Goal: Task Accomplishment & Management: Complete application form

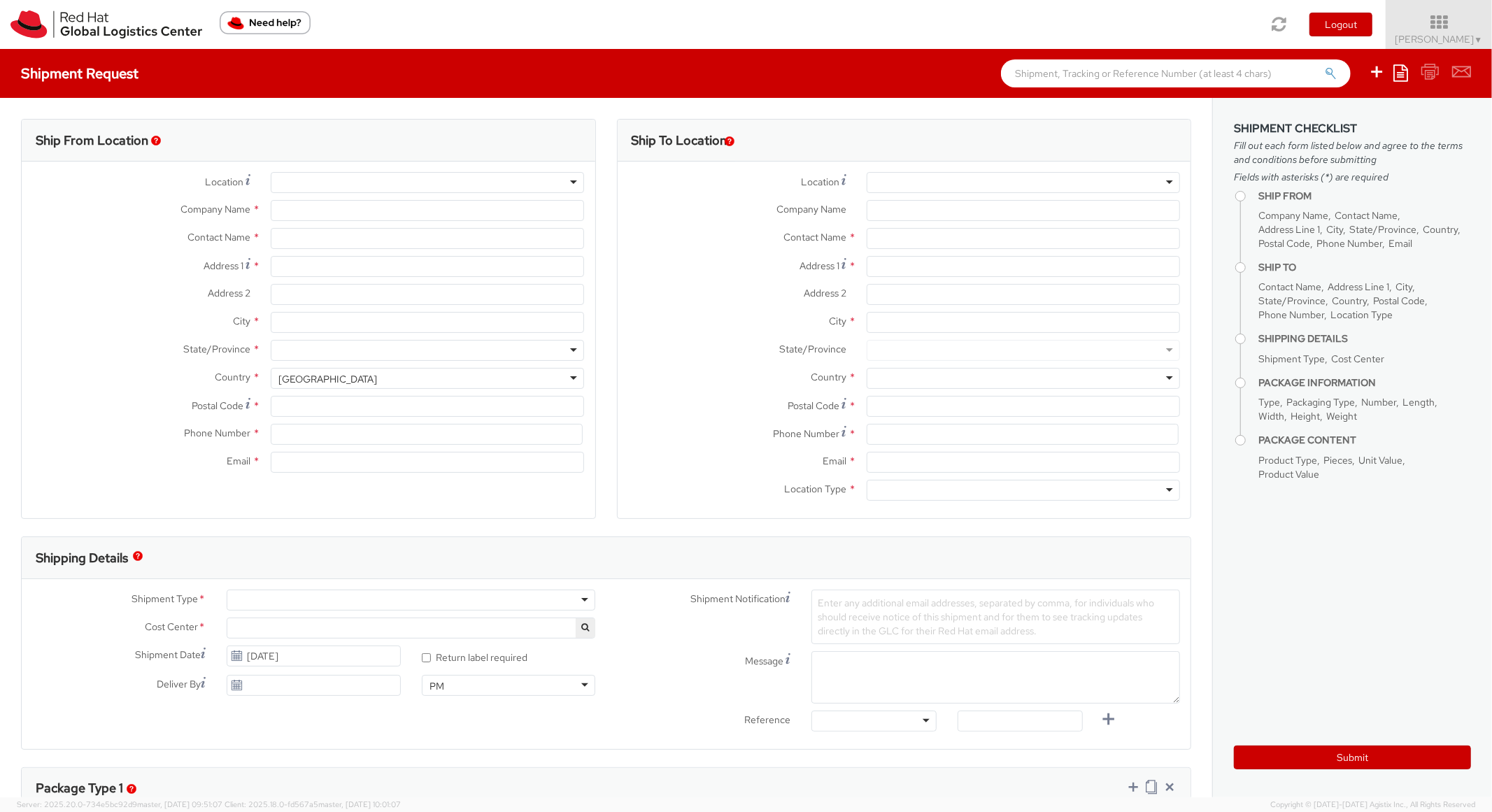
select select "850"
select select
click at [1401, 70] on icon at bounding box center [1400, 72] width 15 height 17
click at [1302, 114] on link "Create from template" at bounding box center [1346, 116] width 122 height 18
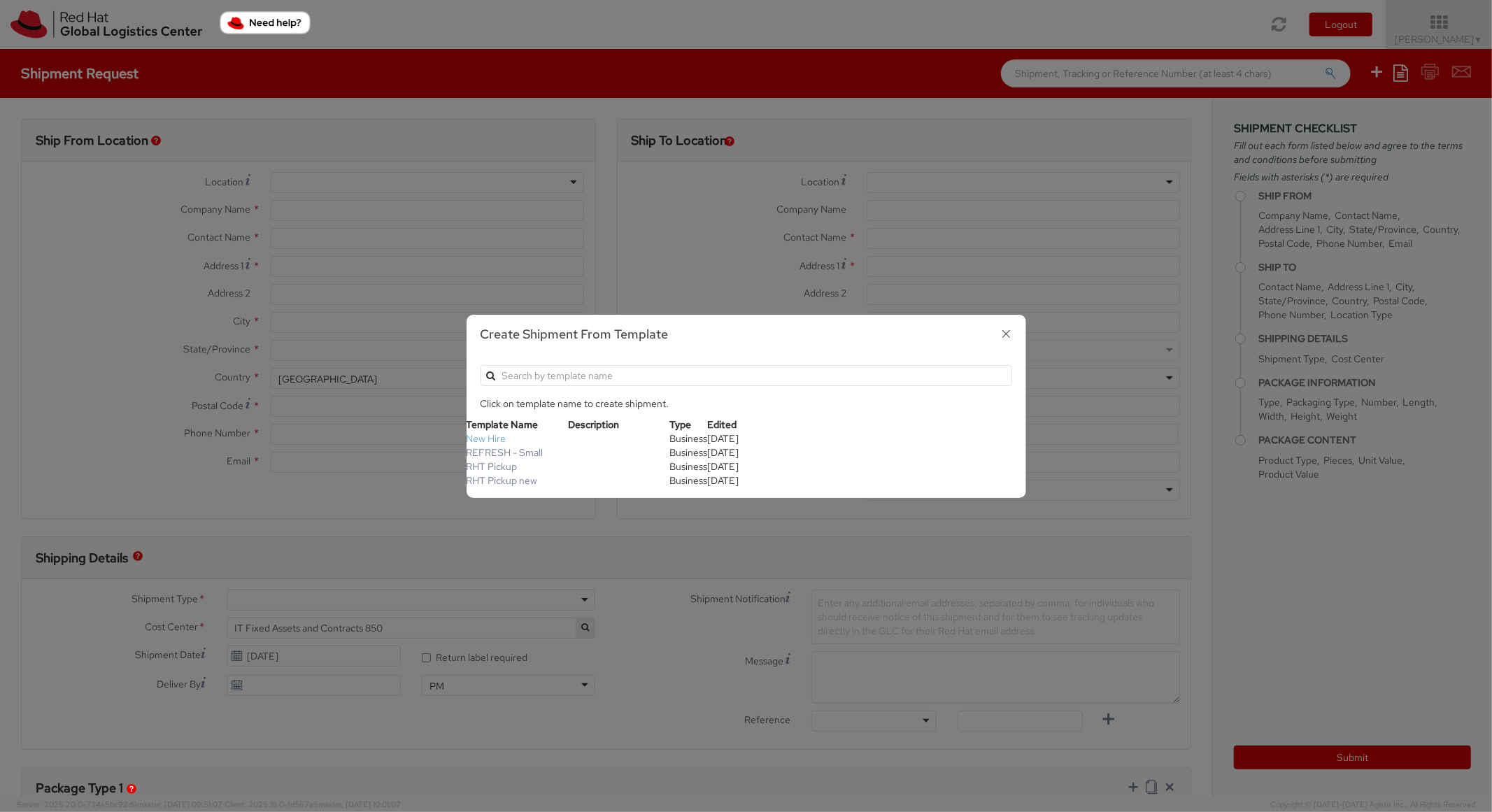
click at [481, 433] on link "New Hire" at bounding box center [486, 439] width 39 height 13
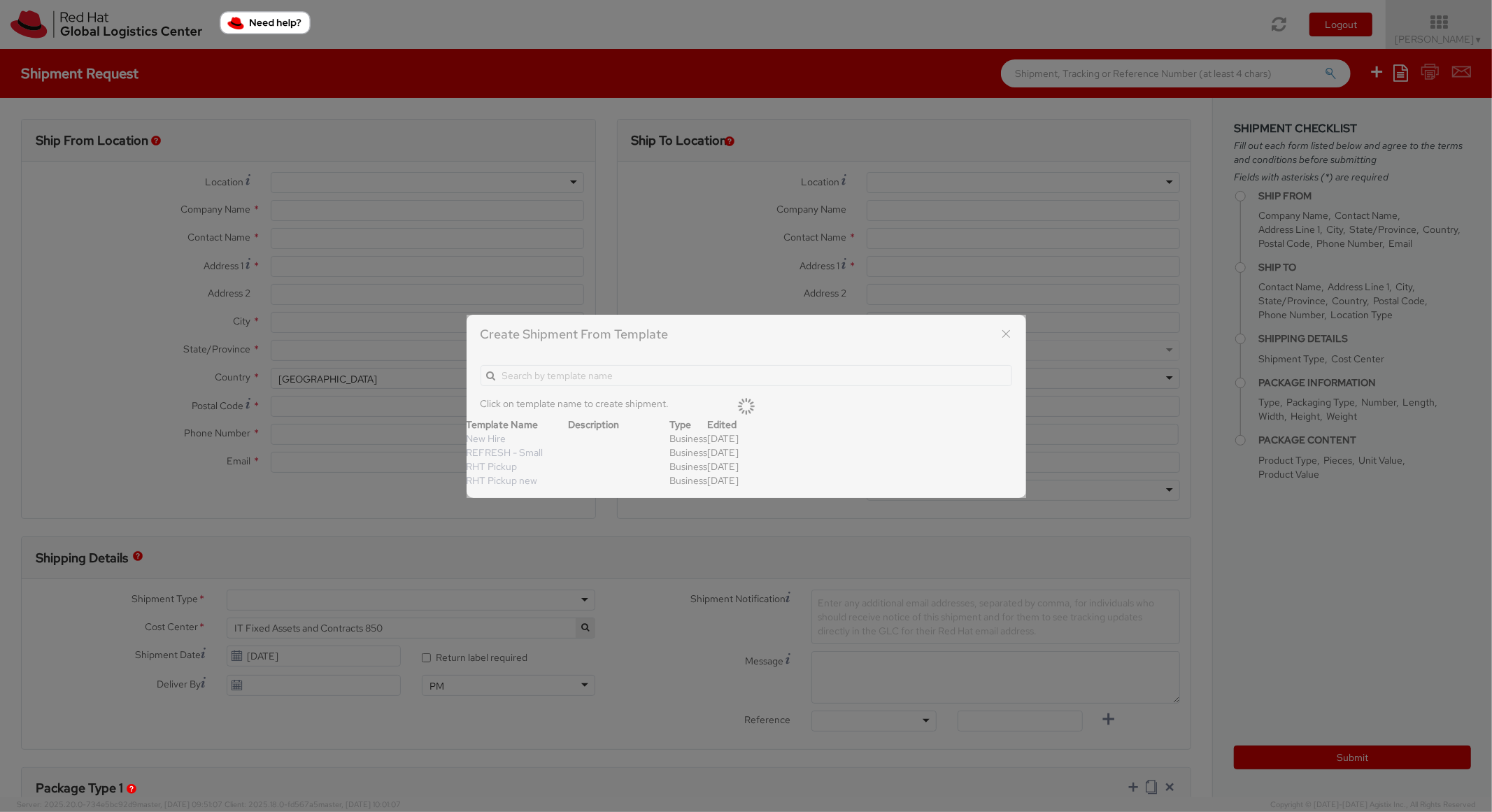
type input "Red Hat, Inc."
type input "[PERSON_NAME]"
type input "[STREET_ADDRESS]"
type input "RALEIGH"
type input "27601"
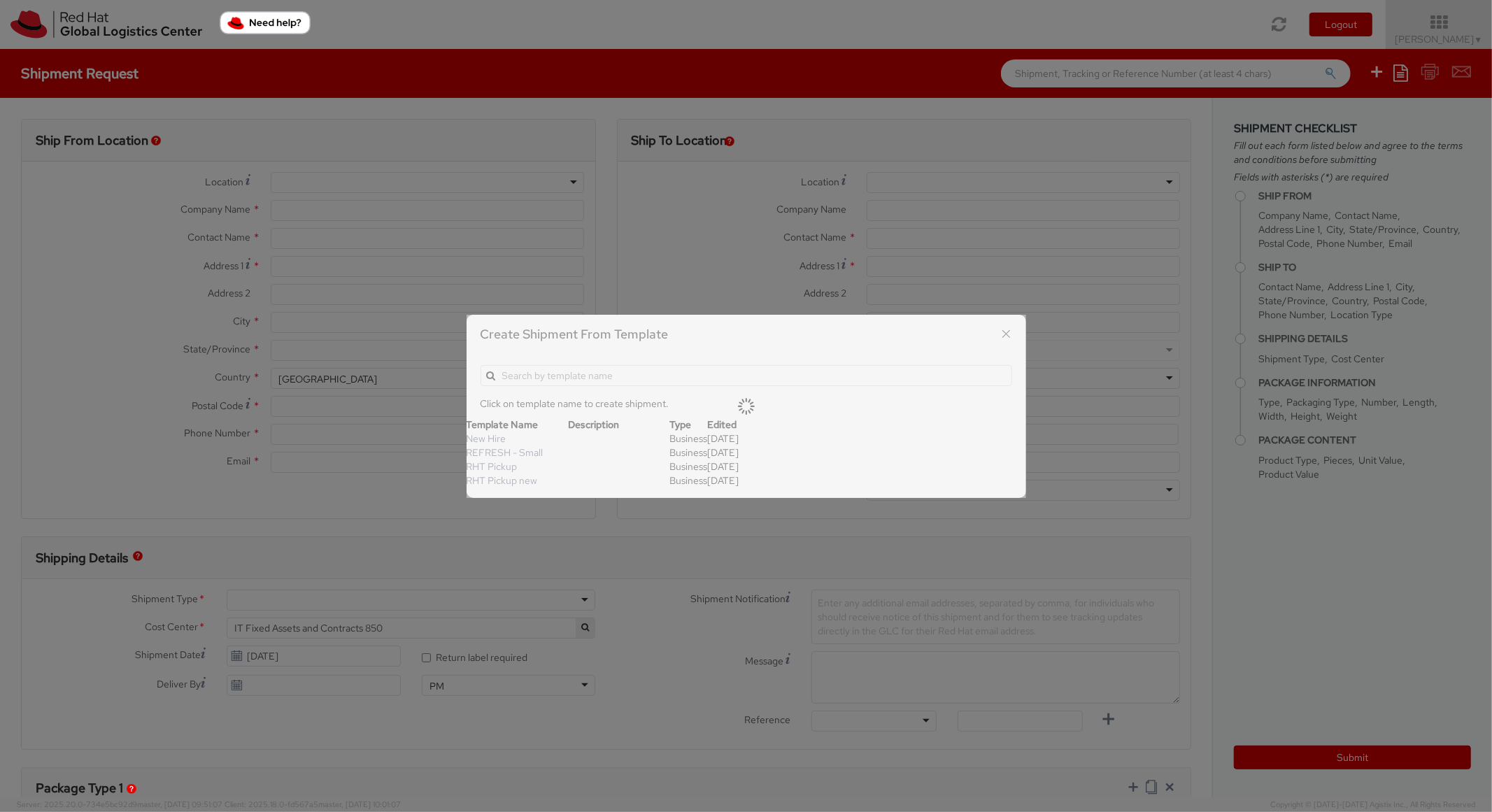
type input "[PHONE_NUMBER]"
type input "[EMAIL_ADDRESS][DOMAIN_NAME]"
type textarea "Standard Shipping - New hire"
type input "*RPCI*"
select select "LAPTOP"
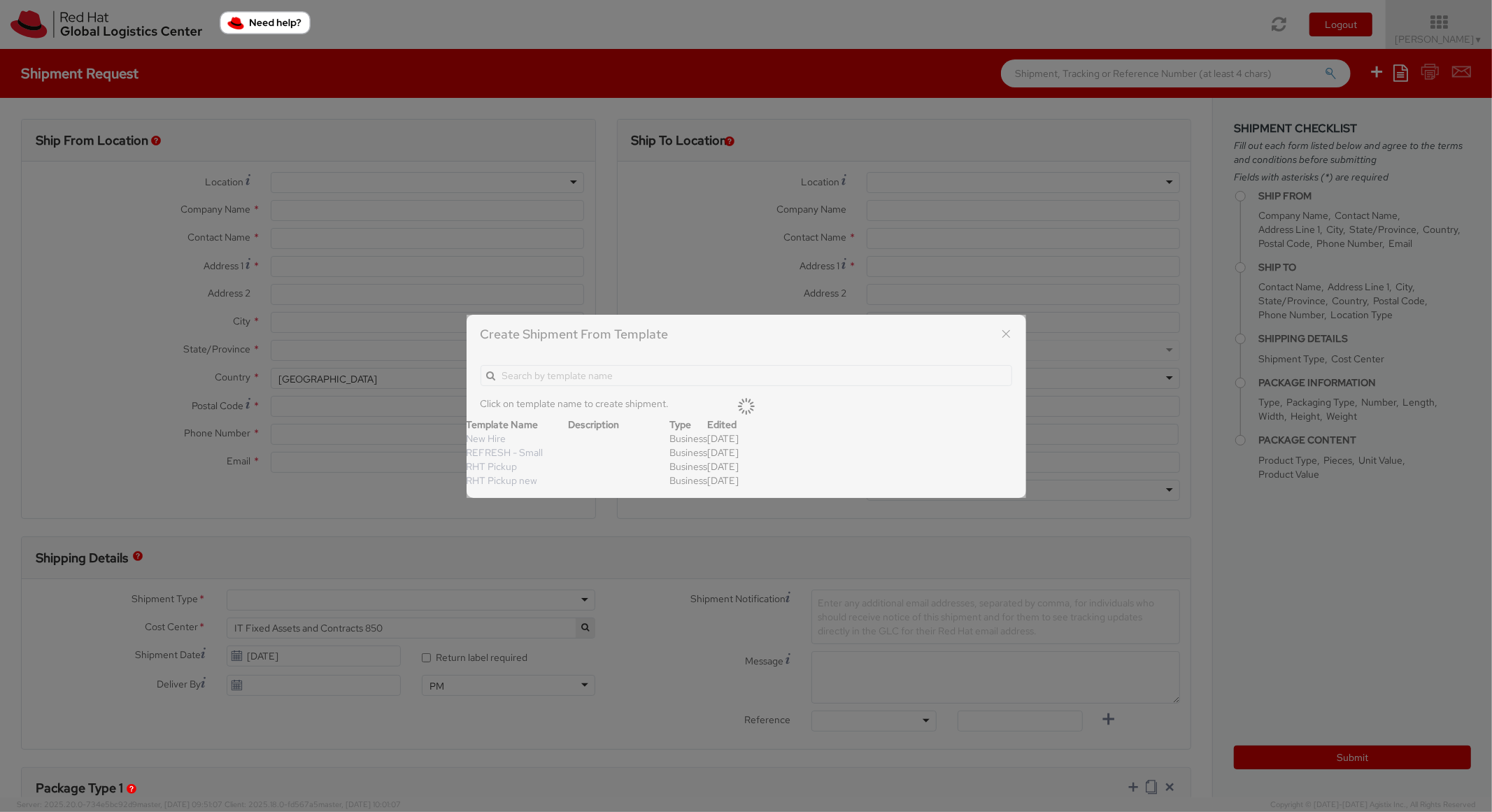
type input "1"
type input "22"
type input "14"
type input "6"
type input "8"
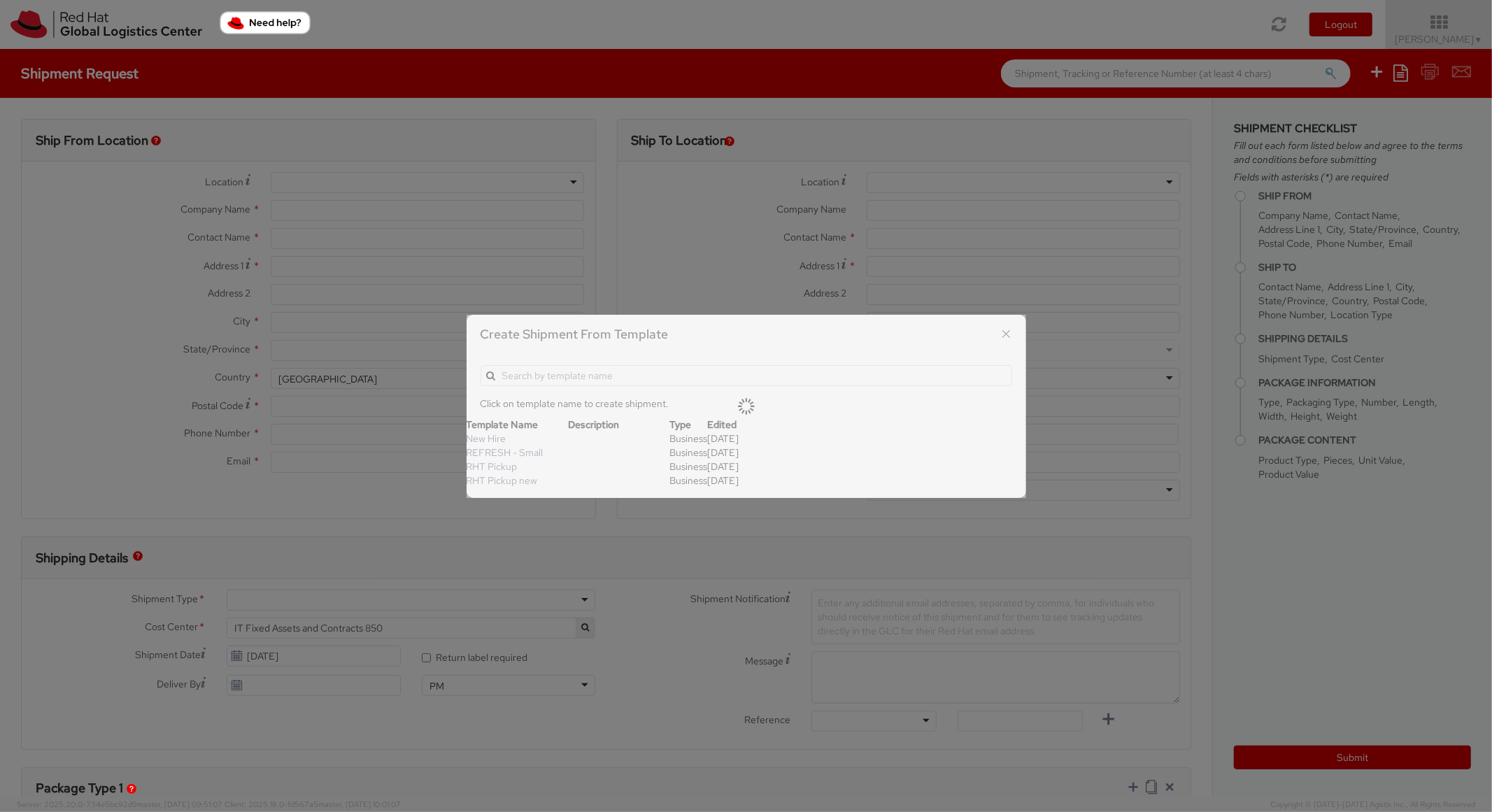
type input "*Laptop model*"
select select "LAPTOP"
type input "2,000.00"
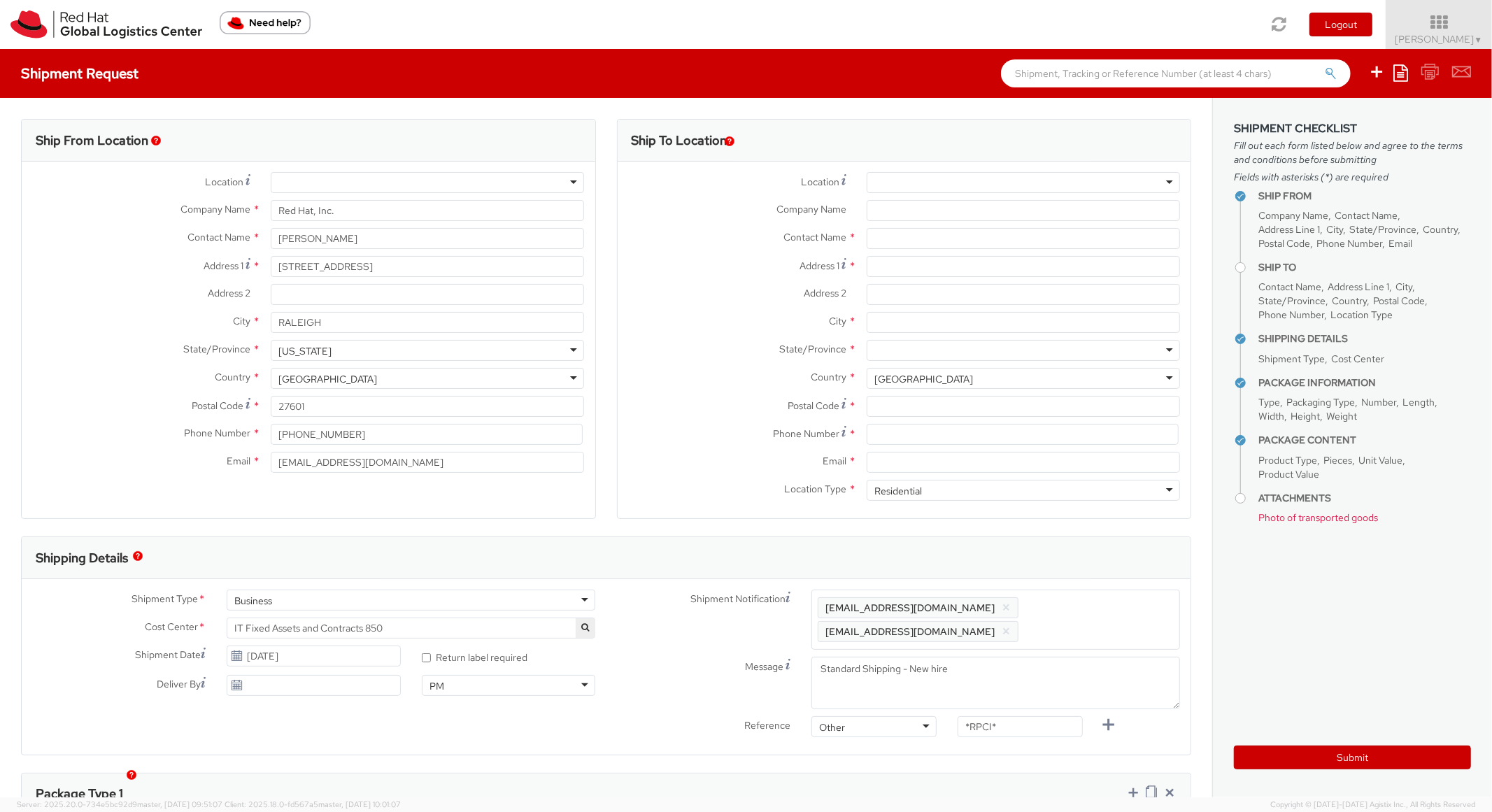
scroll to position [42, 0]
click at [935, 265] on input "Address 1 *" at bounding box center [1024, 266] width 313 height 21
paste input "[STREET_ADDRESS][PERSON_NAME]"
type input "[STREET_ADDRESS][PERSON_NAME]"
click at [939, 324] on input "City *" at bounding box center [1024, 322] width 313 height 21
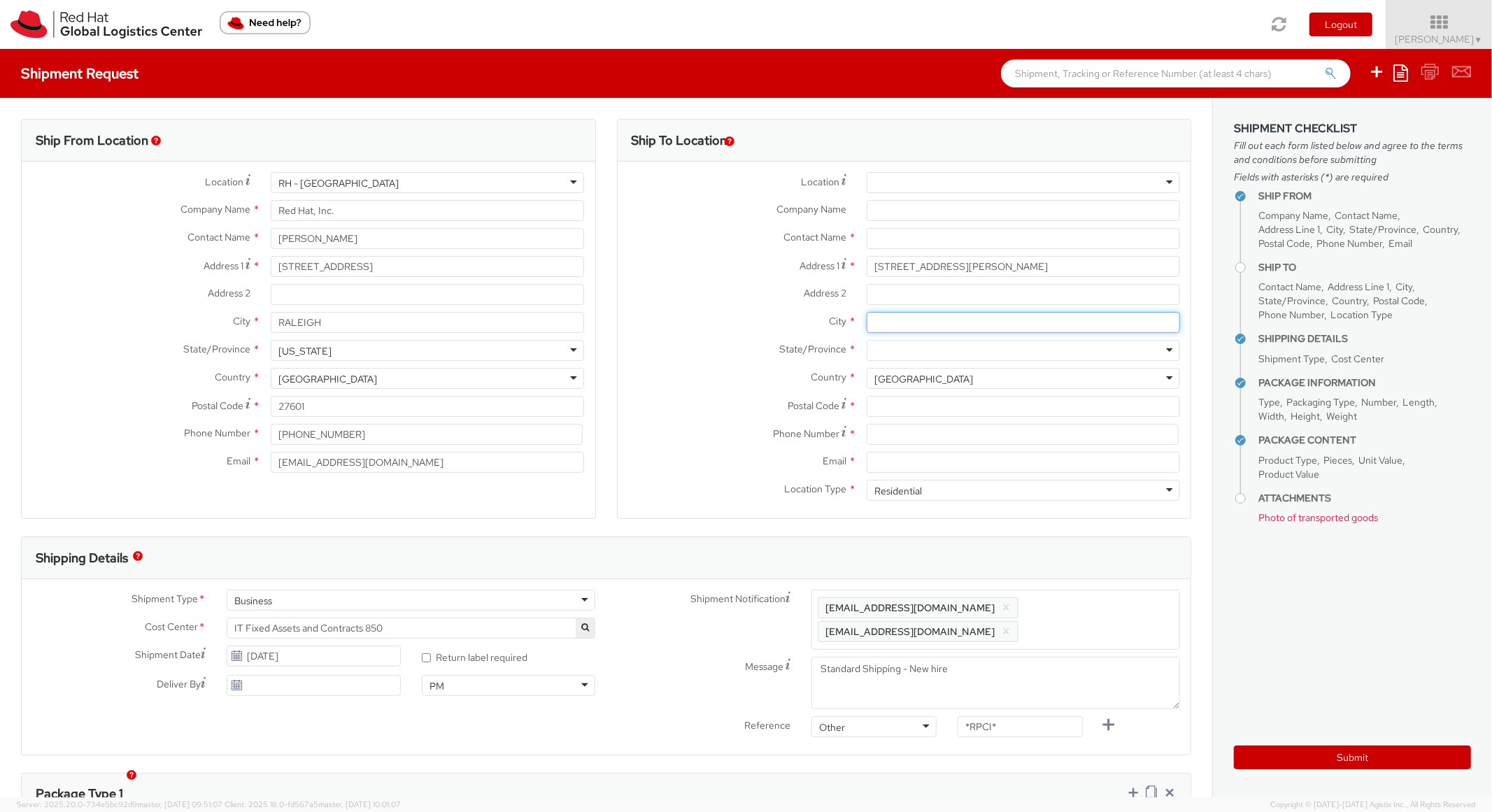
paste input "[PERSON_NAME][GEOGRAPHIC_DATA]"
type input "[PERSON_NAME][GEOGRAPHIC_DATA]"
click at [953, 348] on div at bounding box center [1024, 350] width 313 height 21
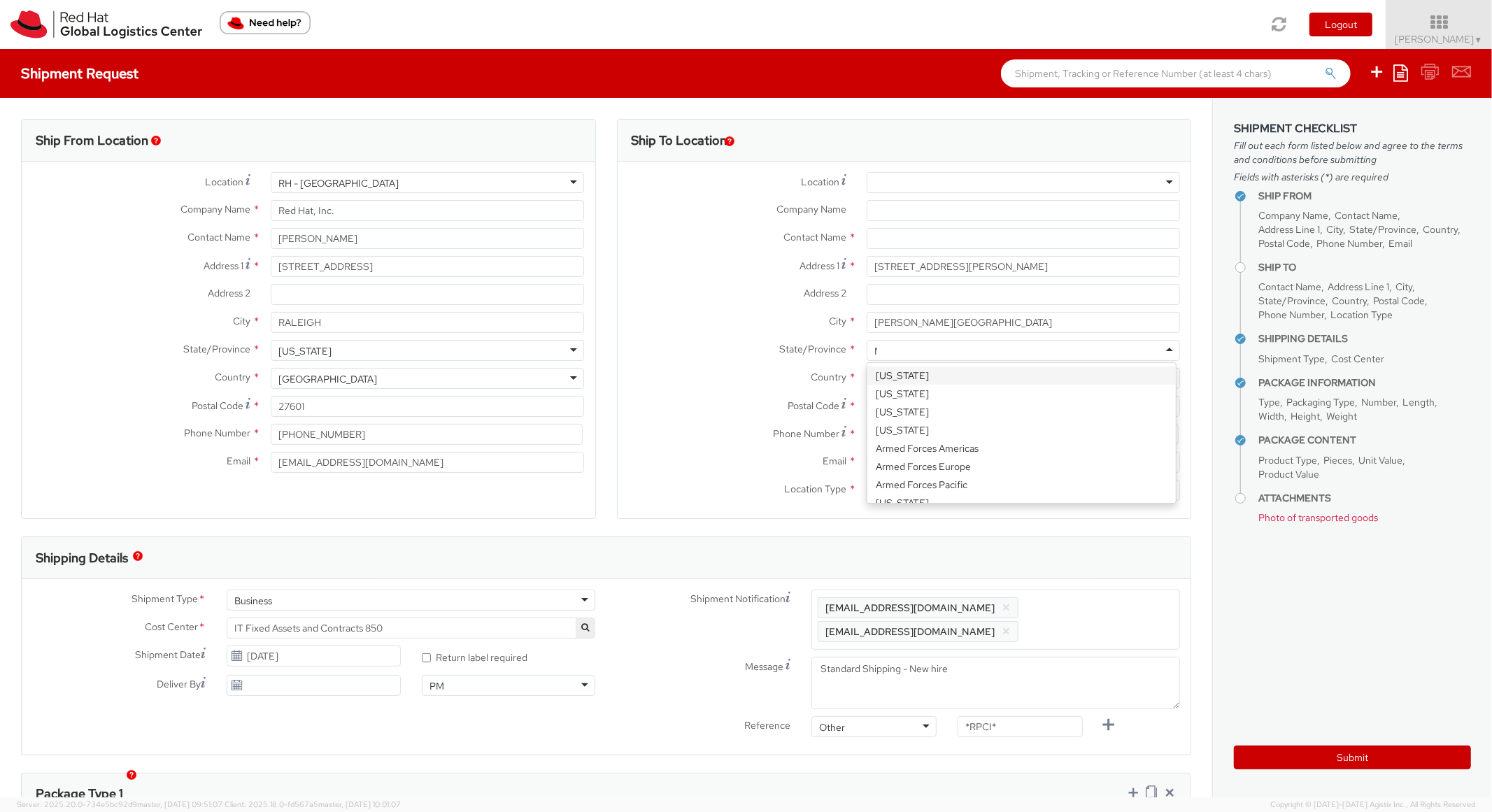
scroll to position [34, 0]
type input "Mis"
drag, startPoint x: 951, startPoint y: 344, endPoint x: 821, endPoint y: 338, distance: 130.1
click at [821, 338] on div "Location * [GEOGRAPHIC_DATA] - [GEOGRAPHIC_DATA] - [GEOGRAPHIC_DATA] [GEOGRAPHI…" at bounding box center [905, 340] width 574 height 336
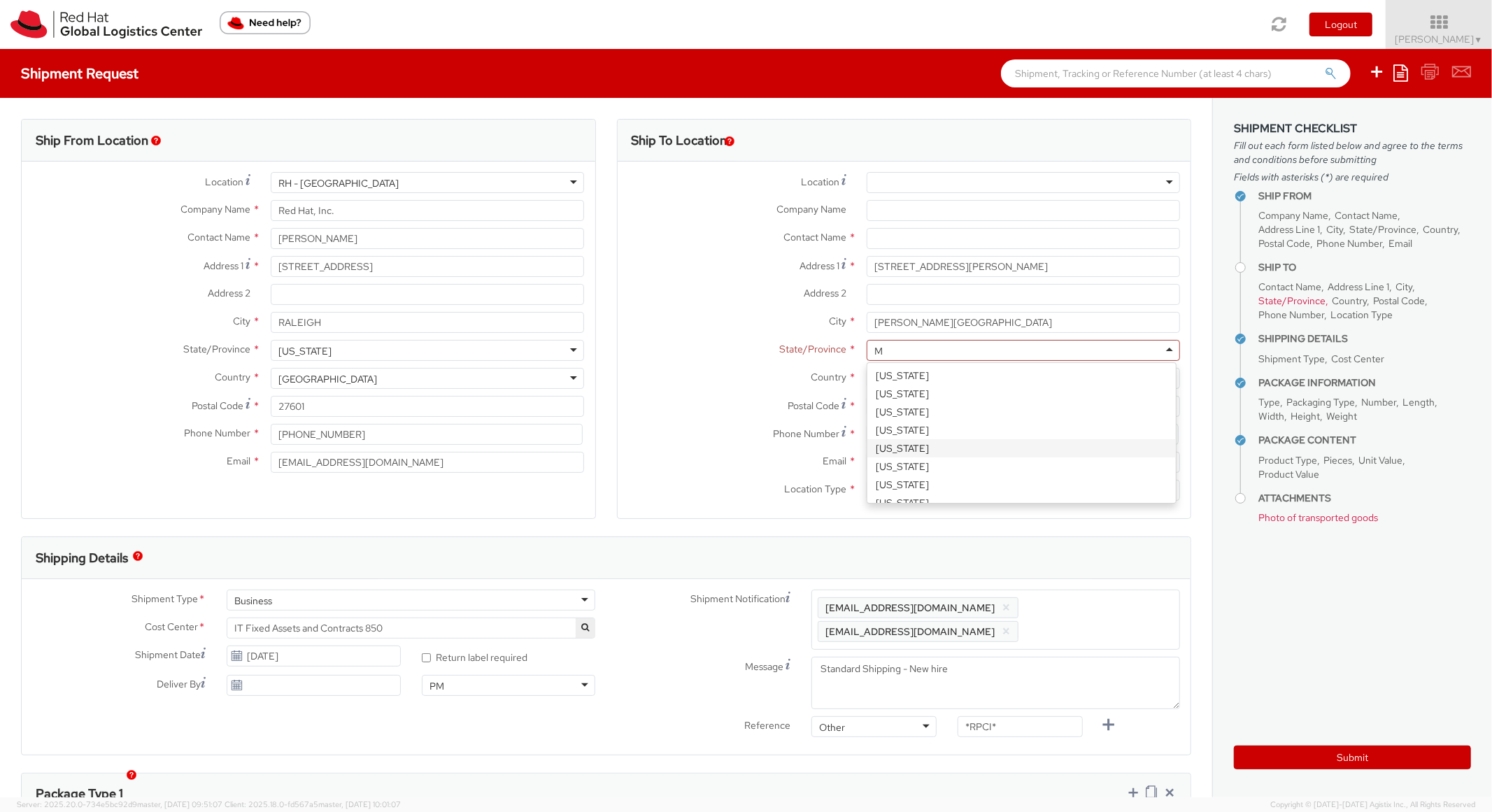
scroll to position [76, 0]
type input "Mich"
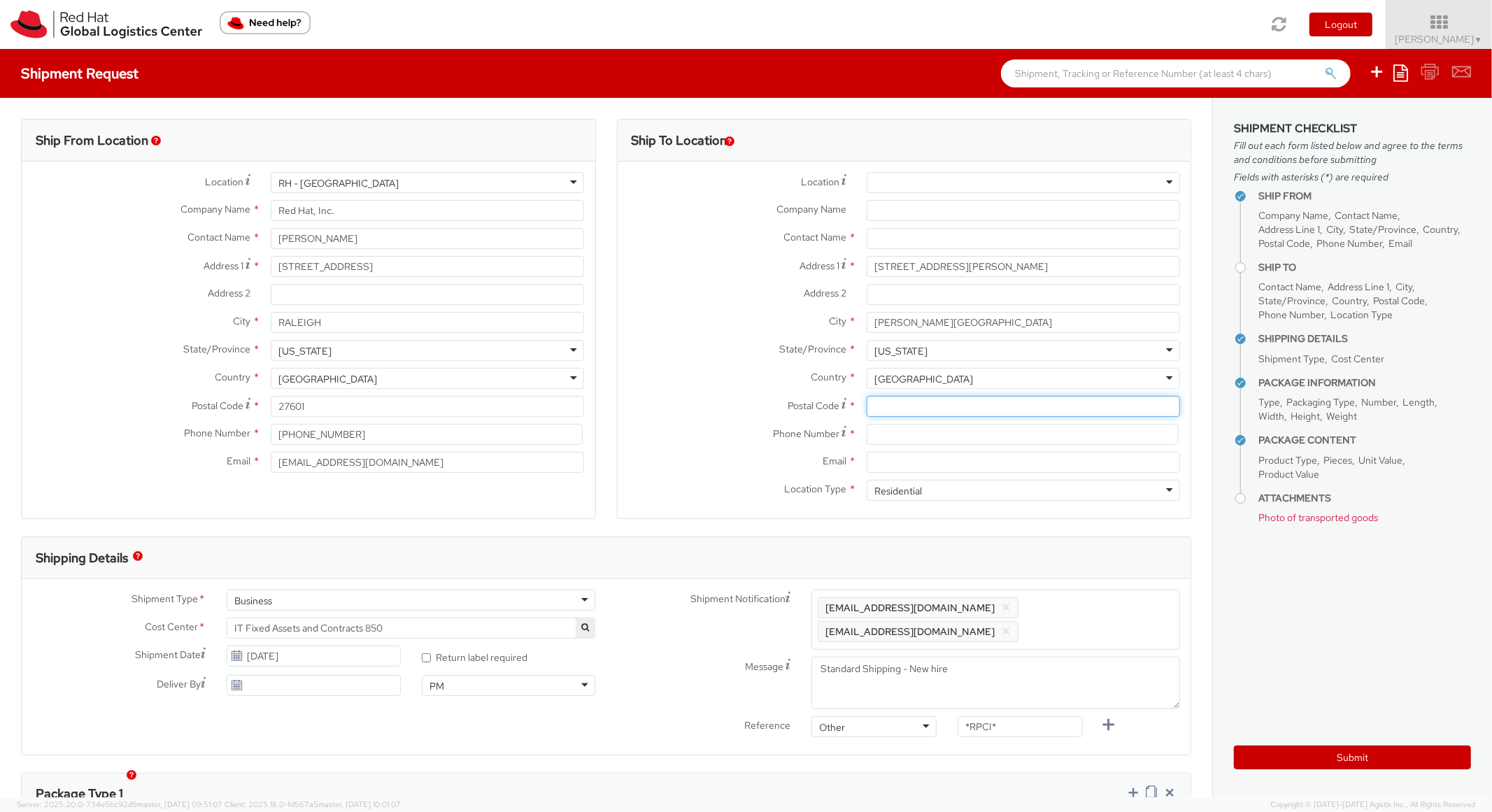
paste input "48101"
click at [964, 409] on input "48101" at bounding box center [1024, 406] width 313 height 21
type input "48101"
click at [667, 361] on div "State/Province * Michigan Michigan Alabama Alaska Arizona Arkansas Armed Forces…" at bounding box center [905, 350] width 574 height 21
click at [901, 436] on input at bounding box center [1023, 434] width 312 height 21
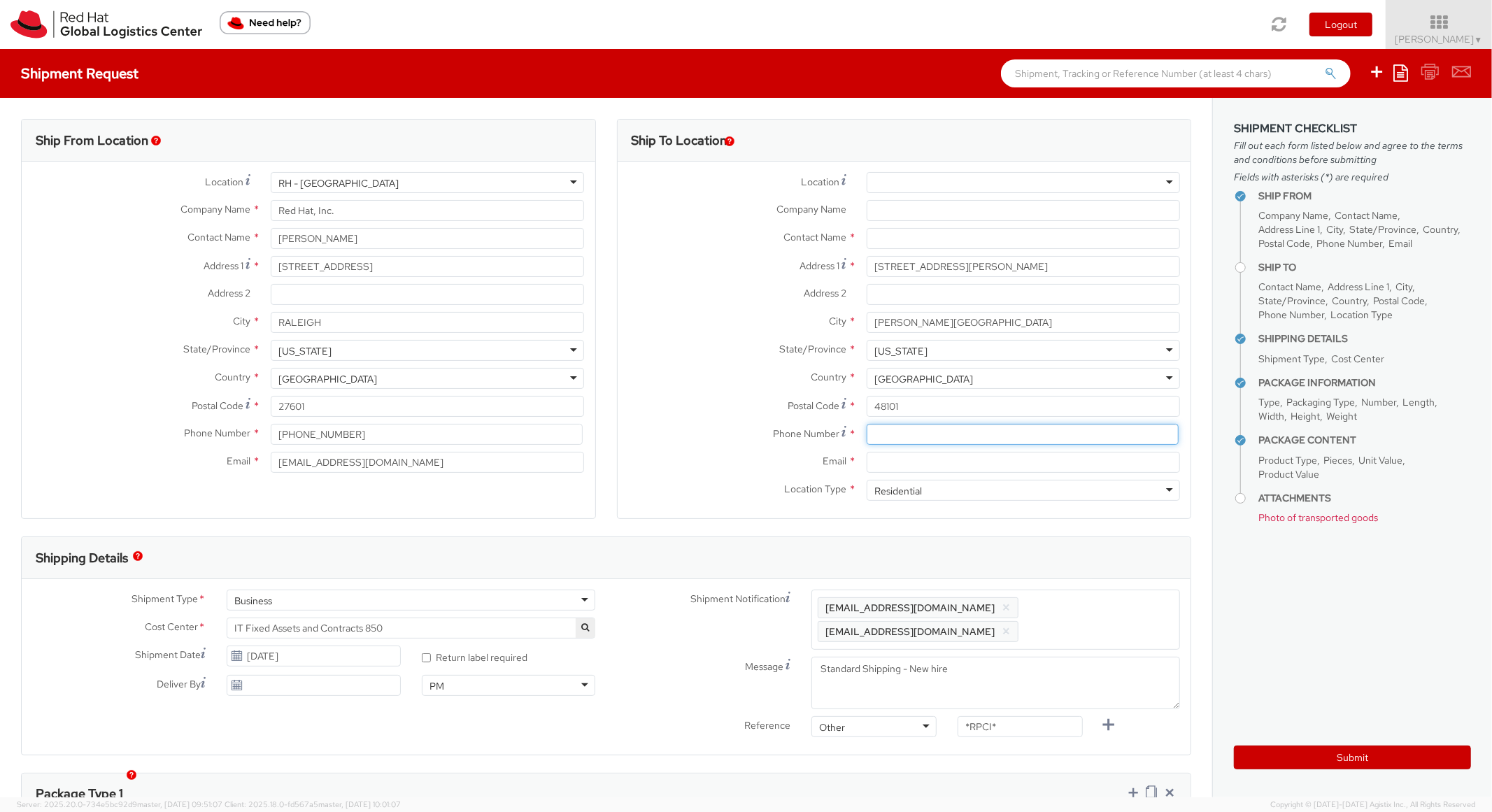
paste input "[PHONE_NUMBER]"
type input "[PHONE_NUMBER]"
drag, startPoint x: 630, startPoint y: 382, endPoint x: 863, endPoint y: 59, distance: 398.3
click at [630, 379] on label "Country *" at bounding box center [737, 376] width 238 height 18
click at [910, 462] on input "Email *" at bounding box center [1024, 462] width 313 height 21
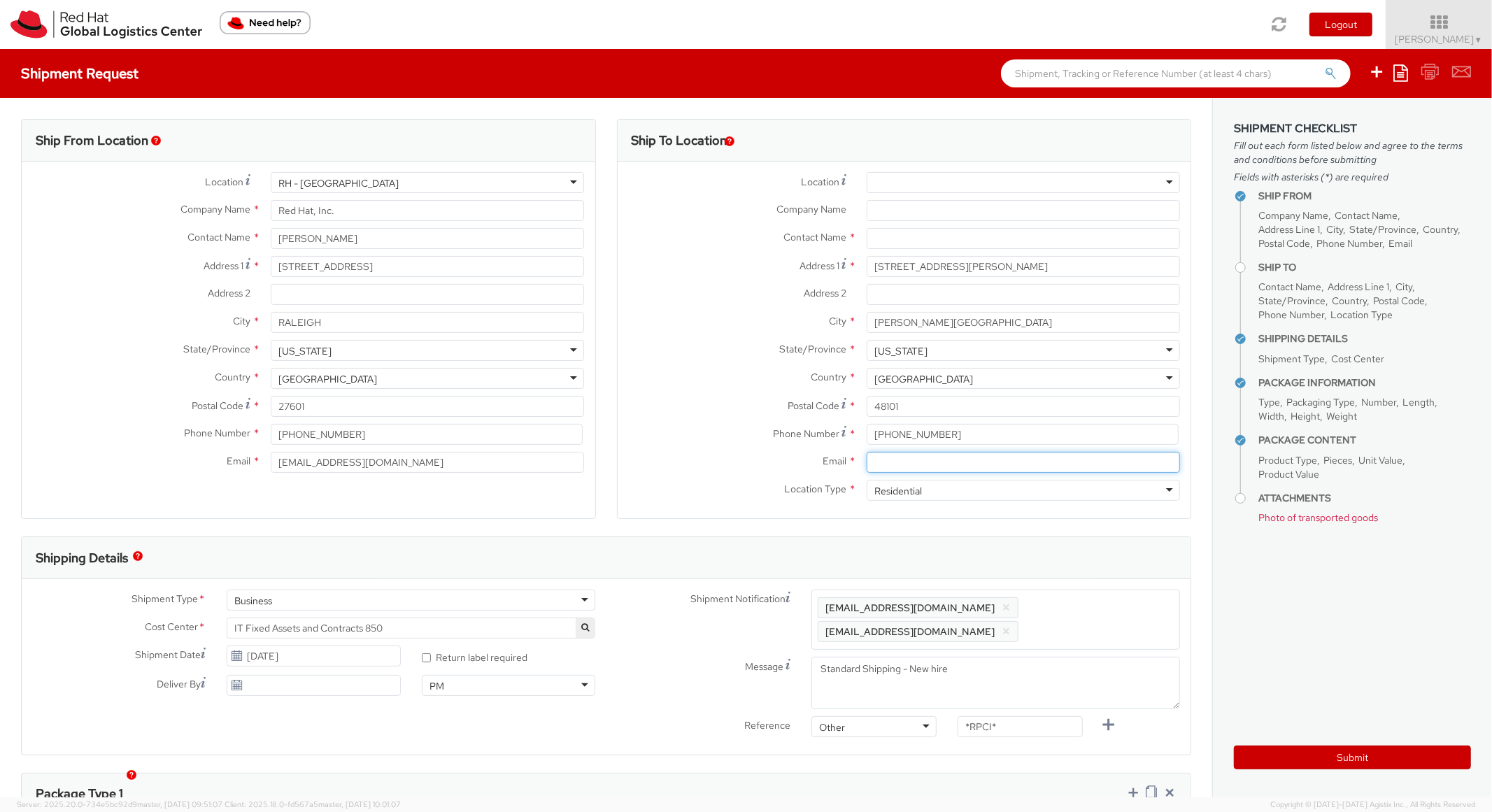
paste input "[PERSON_NAME][EMAIL_ADDRESS][PERSON_NAME][DOMAIN_NAME]"
type input "[PERSON_NAME][EMAIL_ADDRESS][PERSON_NAME][DOMAIN_NAME]"
click at [1076, 609] on span "Enter any additional email addresses, separated by comma, for individuals who s…" at bounding box center [995, 620] width 356 height 42
paste input "[PERSON_NAME][EMAIL_ADDRESS][PERSON_NAME][DOMAIN_NAME]"
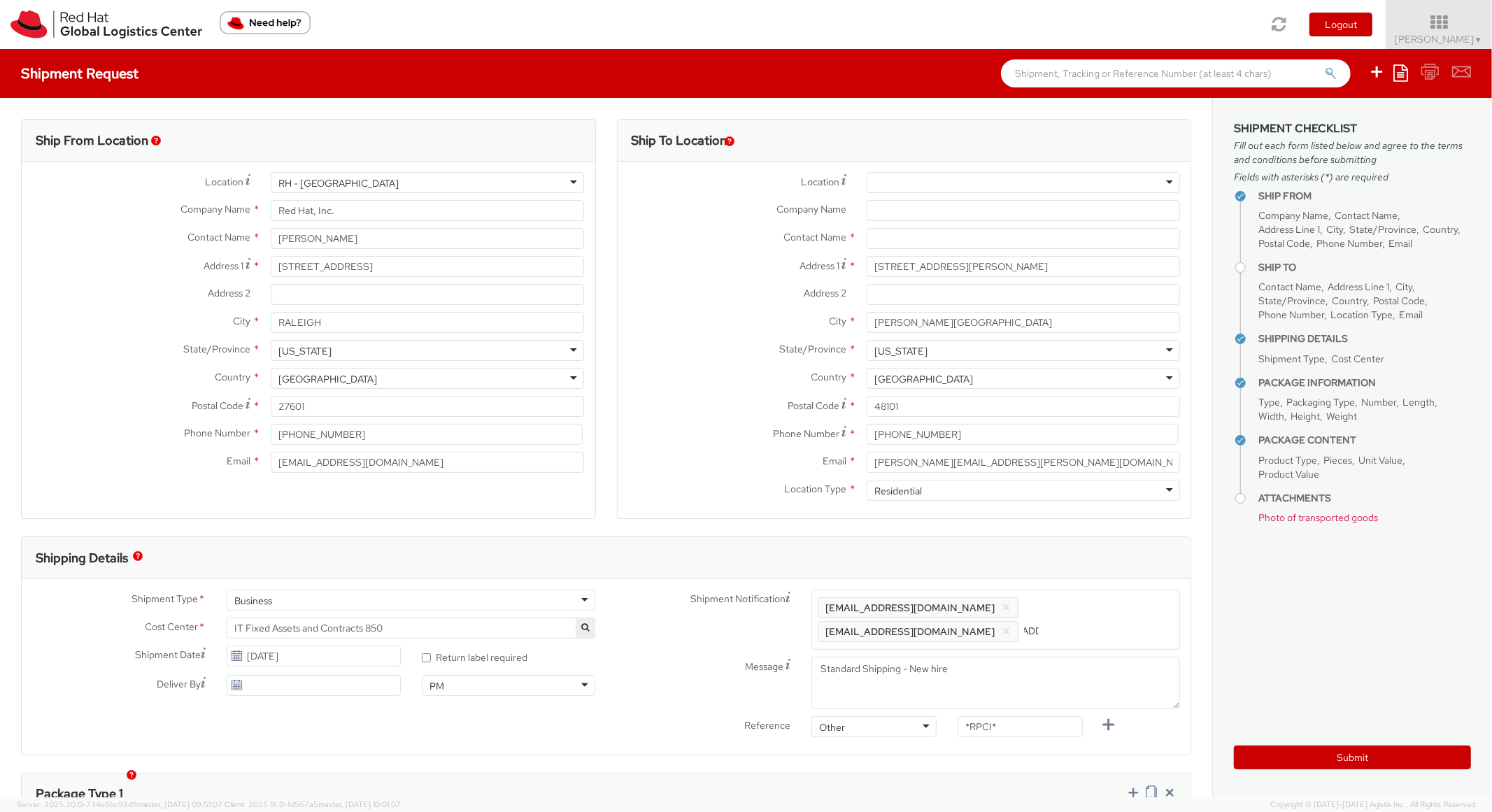
type input "[PERSON_NAME][EMAIL_ADDRESS][PERSON_NAME][DOMAIN_NAME]"
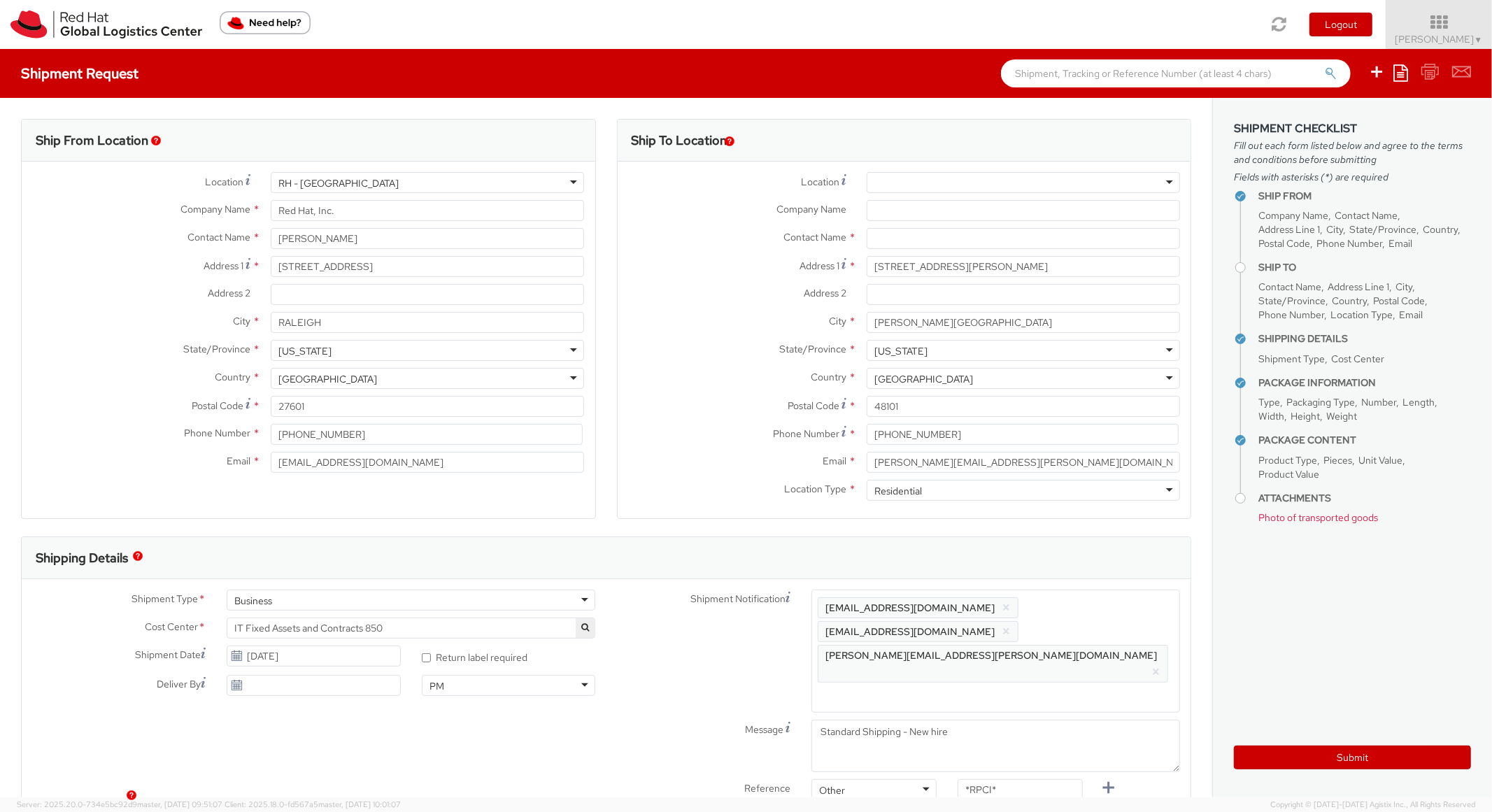
click at [1113, 547] on div "Shipping Details" at bounding box center [606, 558] width 1169 height 42
paste input "RPCI0082225"
drag, startPoint x: 1016, startPoint y: 726, endPoint x: 868, endPoint y: 703, distance: 149.8
click at [868, 703] on div "Shipment Notification Enter any additional email addresses, separated by comma,…" at bounding box center [898, 698] width 584 height 218
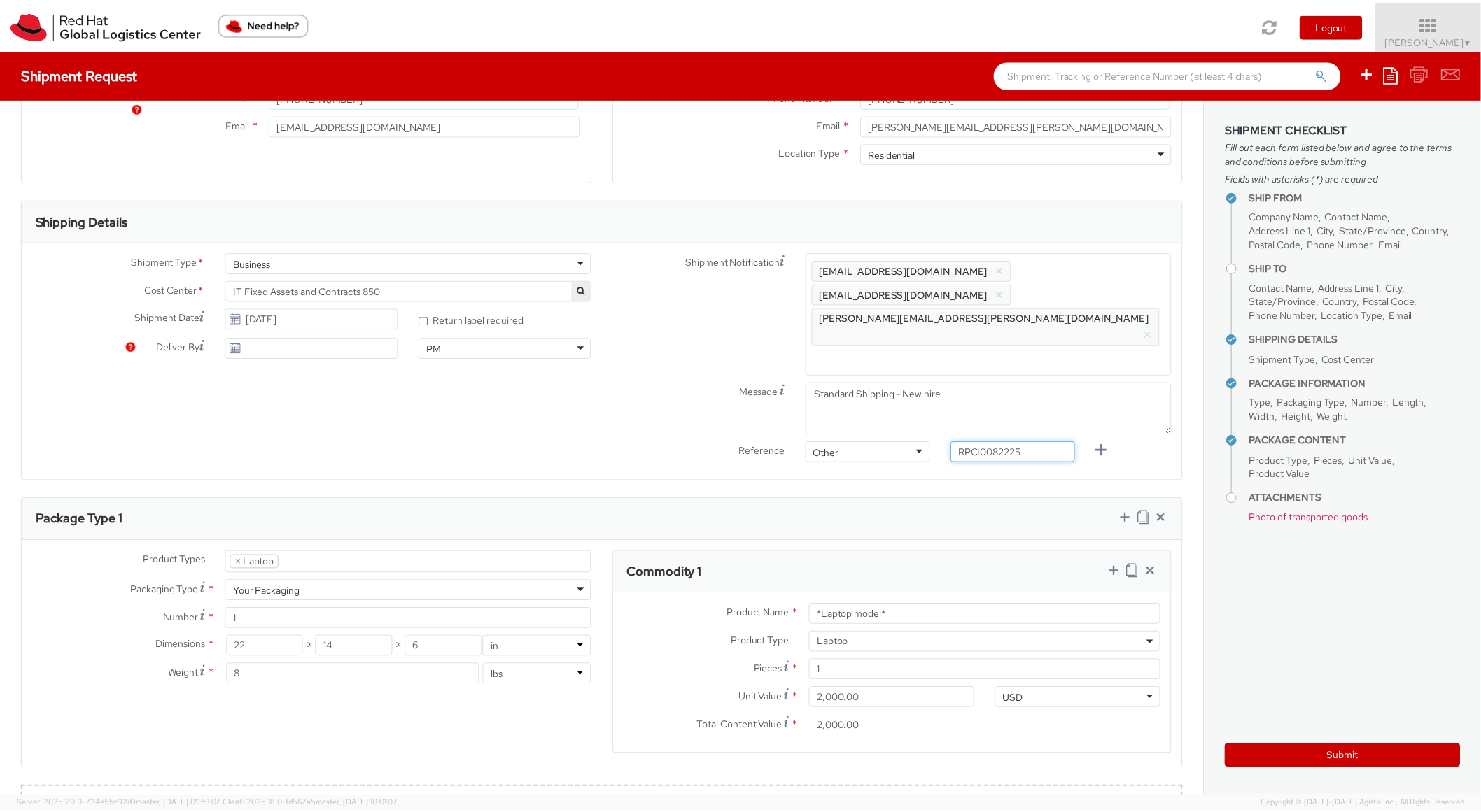
scroll to position [724, 0]
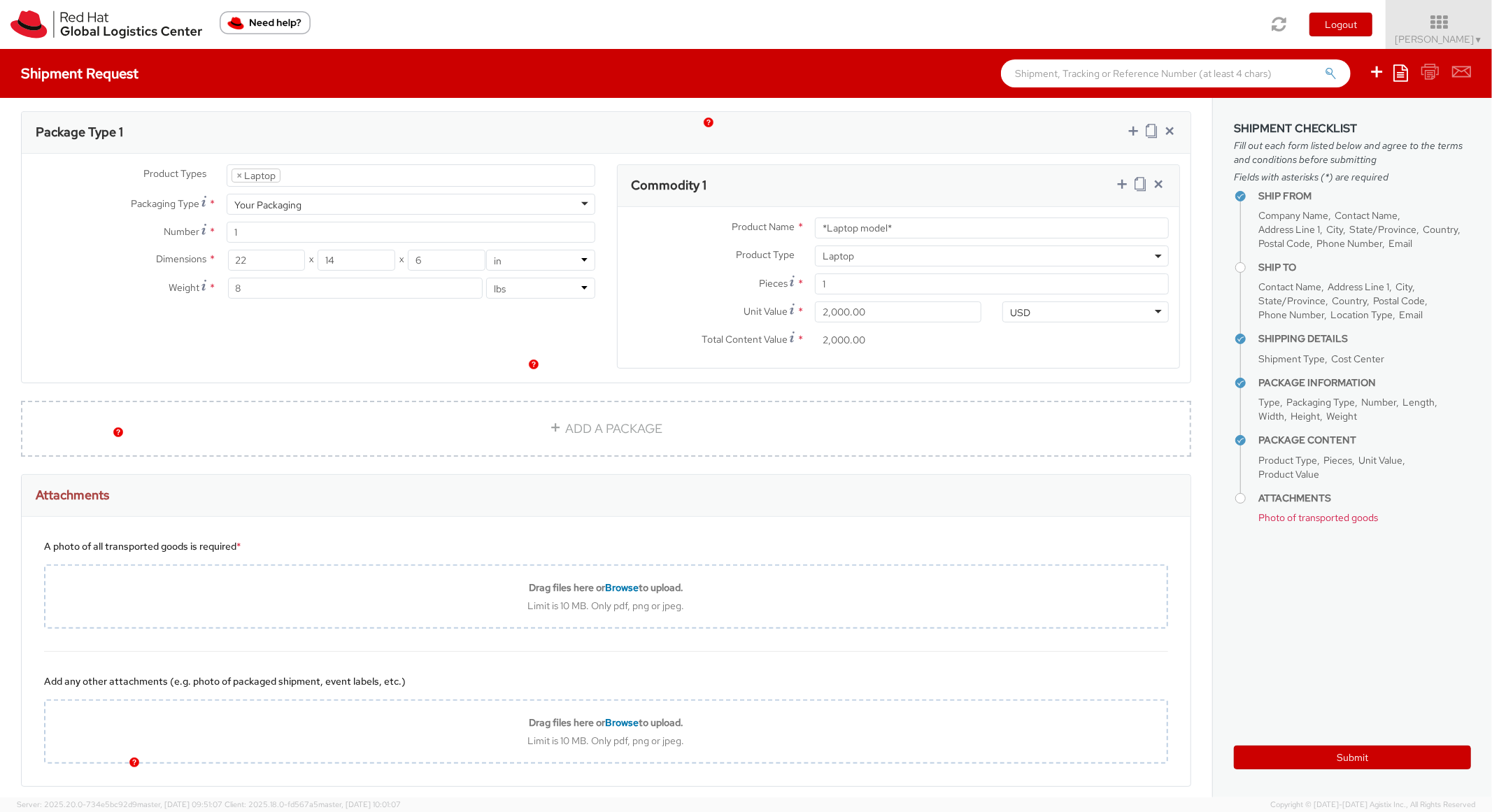
type input "RPCI0082225"
paste input "DEVELOPER/DESIGNER - Lenovo"
drag, startPoint x: 904, startPoint y: 162, endPoint x: 771, endPoint y: 162, distance: 133.0
click at [771, 218] on div "Product Name * DEVELOPER/DESIGNER - Lenovo" at bounding box center [899, 228] width 563 height 21
type input "DEVELOPER/DESIGNER - Lenovo"
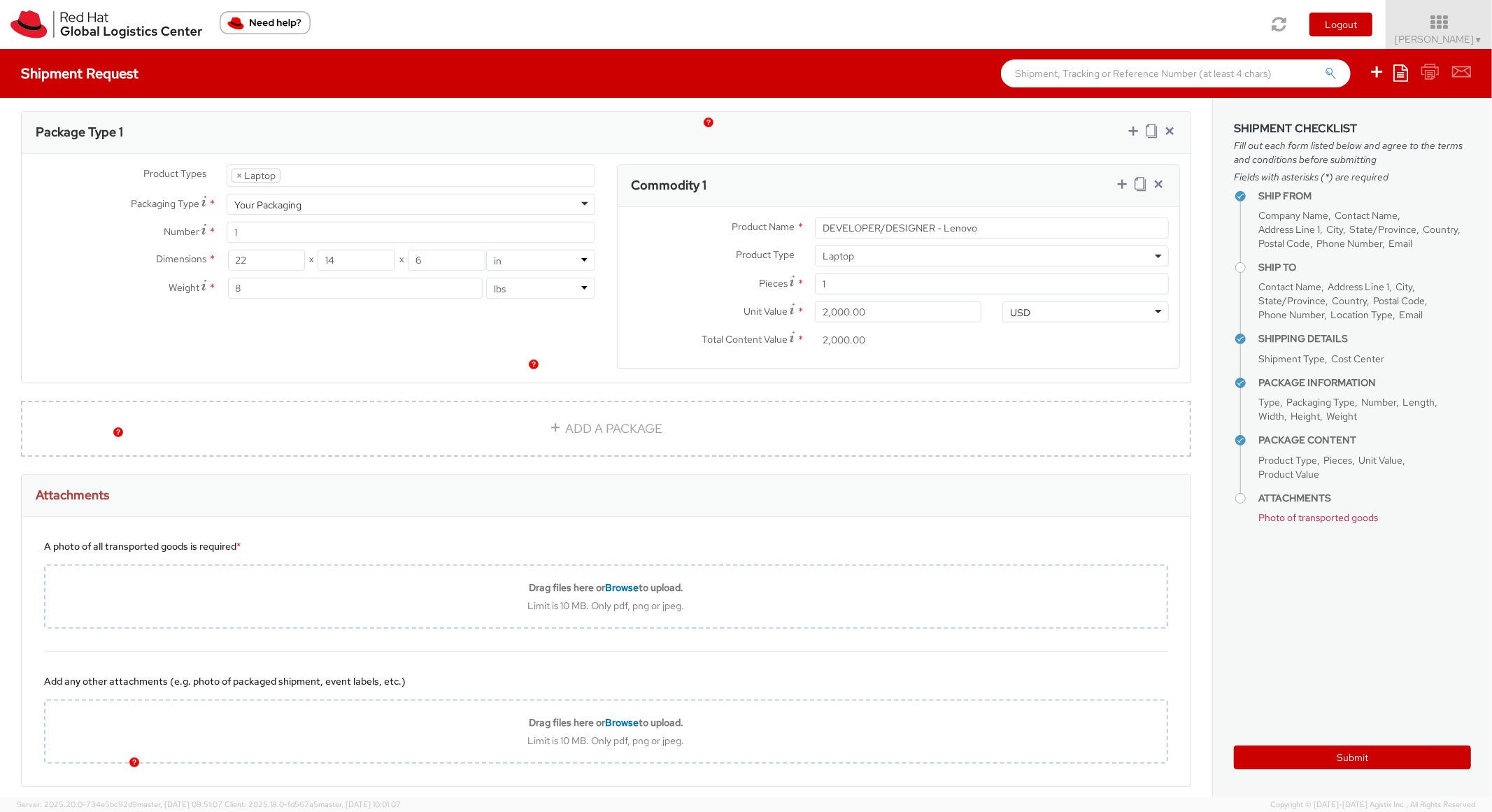
click at [907, 166] on div "Commodity 1" at bounding box center [899, 186] width 563 height 42
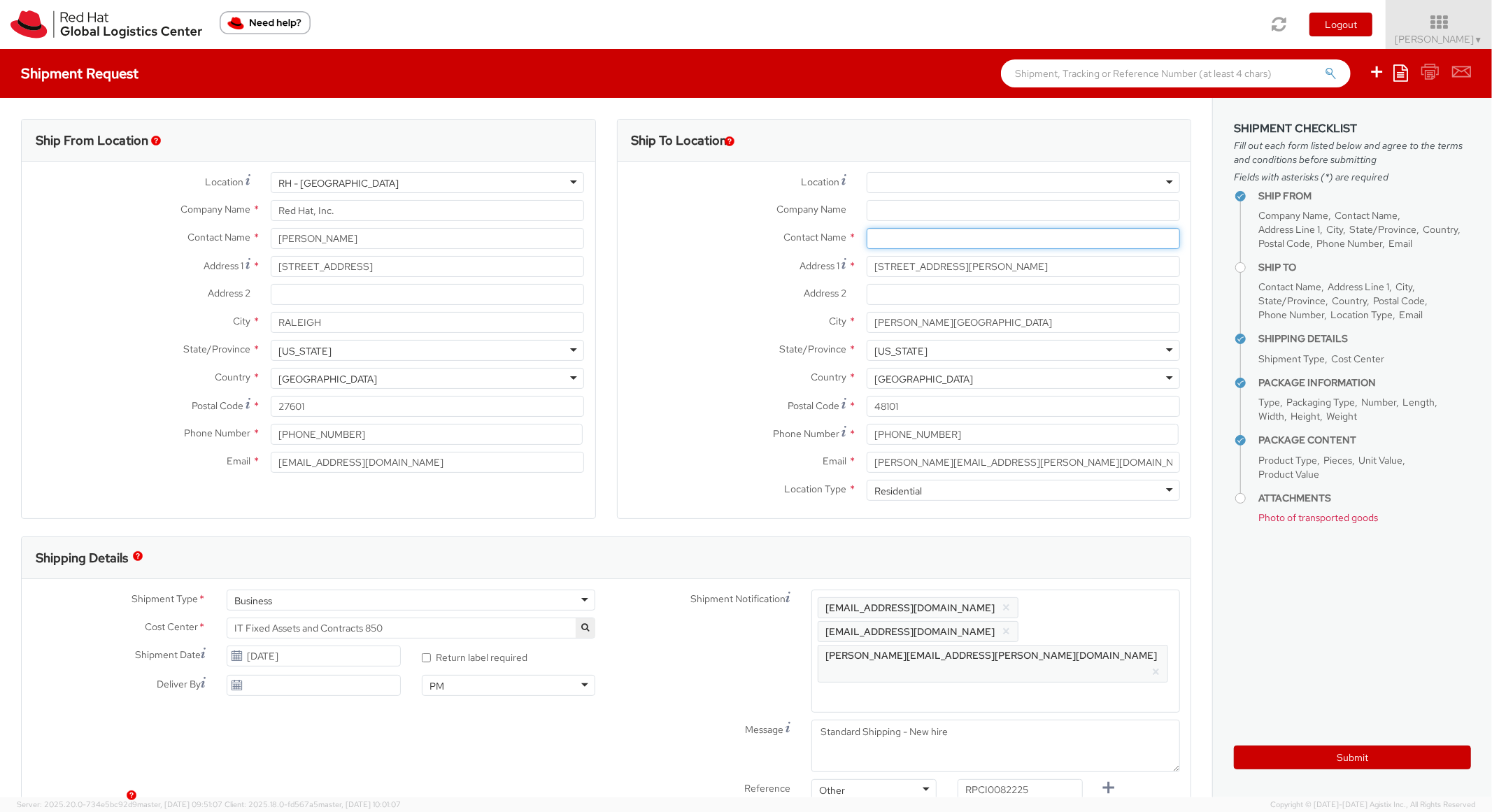
click at [905, 236] on input "text" at bounding box center [1024, 237] width 313 height 21
paste input "[PERSON_NAME]"
type input "[PERSON_NAME]"
click at [618, 239] on label "Contact Name *" at bounding box center [737, 237] width 238 height 18
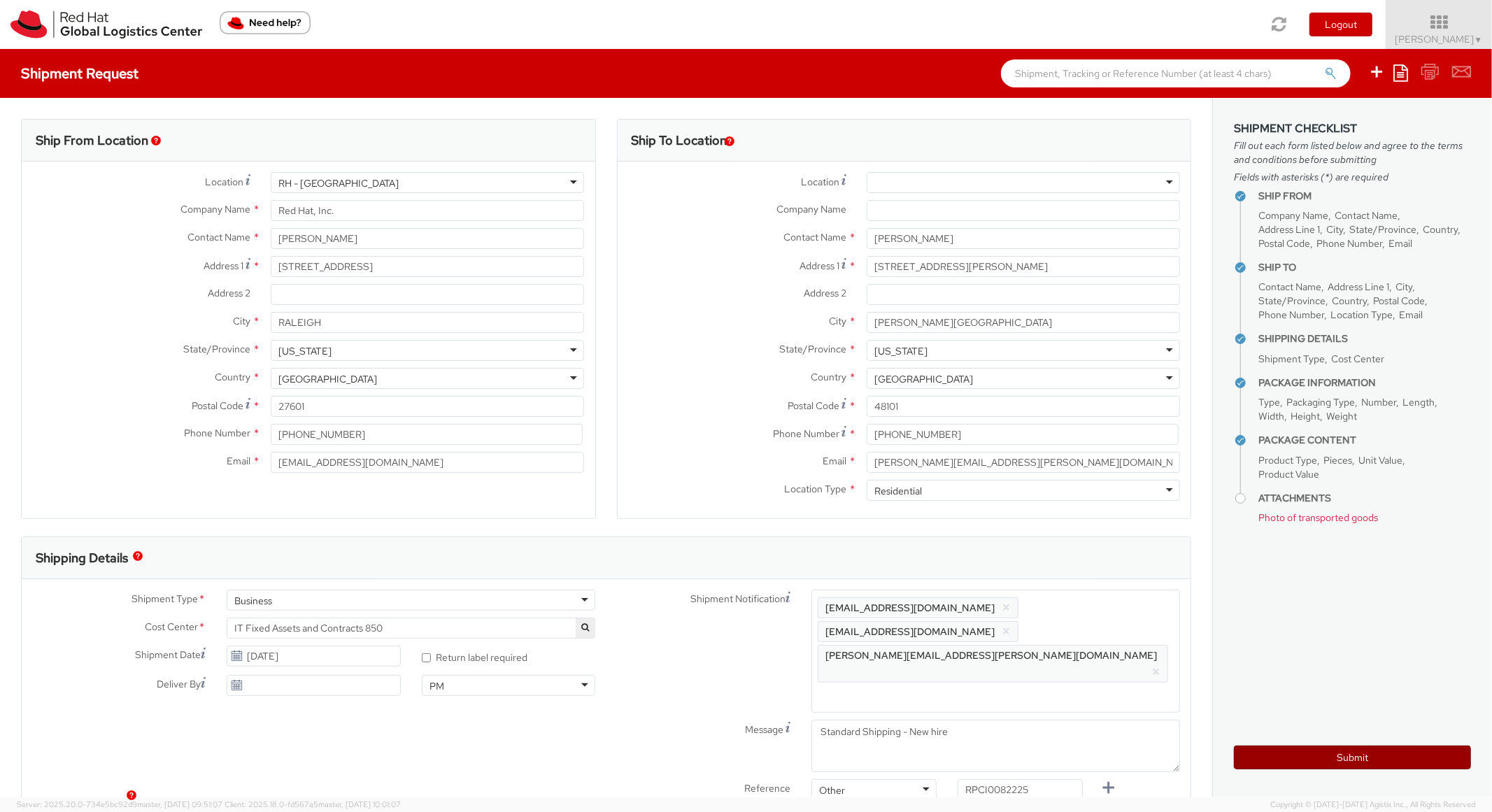
click at [1279, 758] on button "Submit" at bounding box center [1352, 758] width 237 height 24
click at [1267, 759] on button "Submit" at bounding box center [1352, 758] width 237 height 24
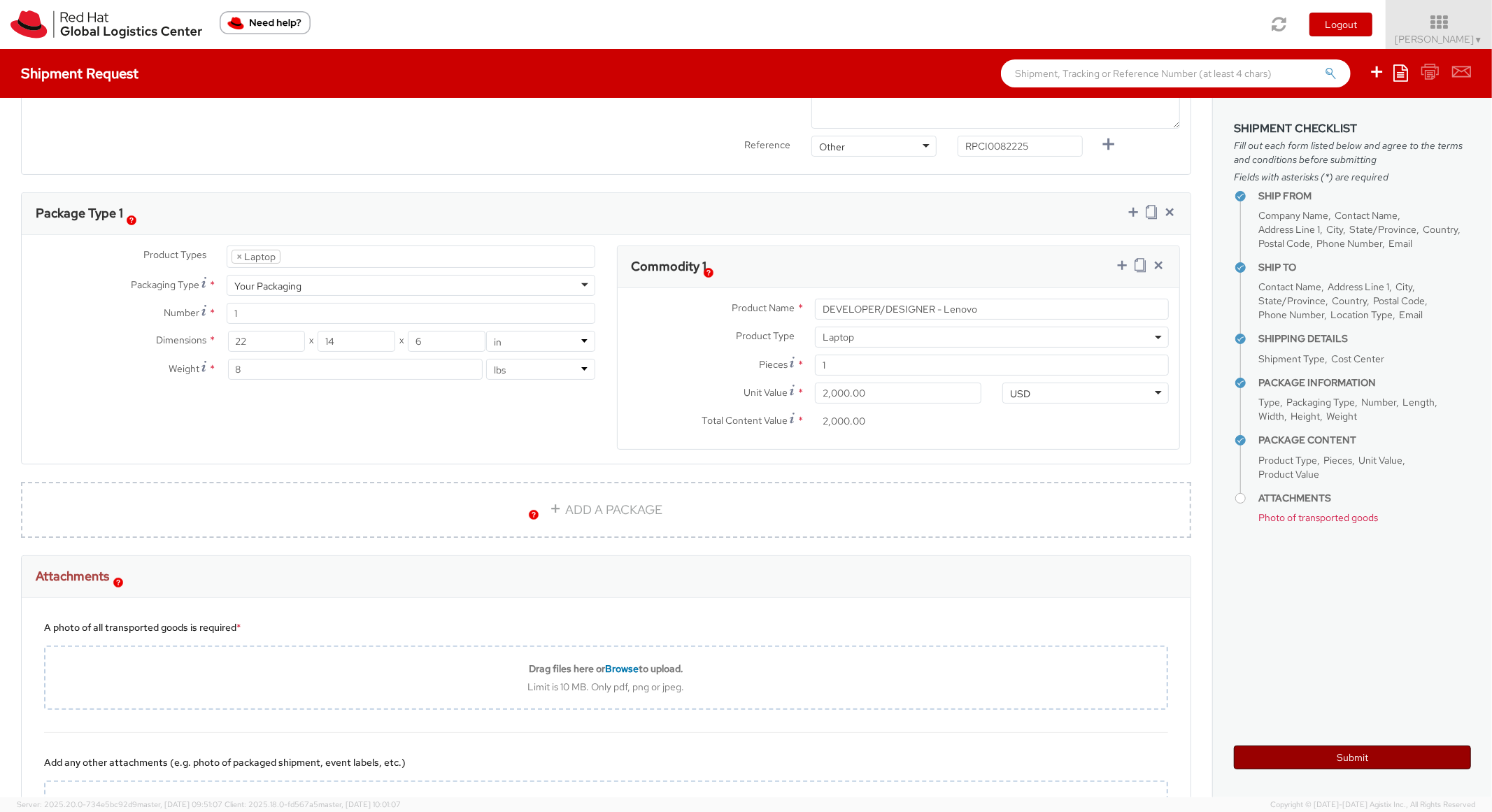
scroll to position [724, 0]
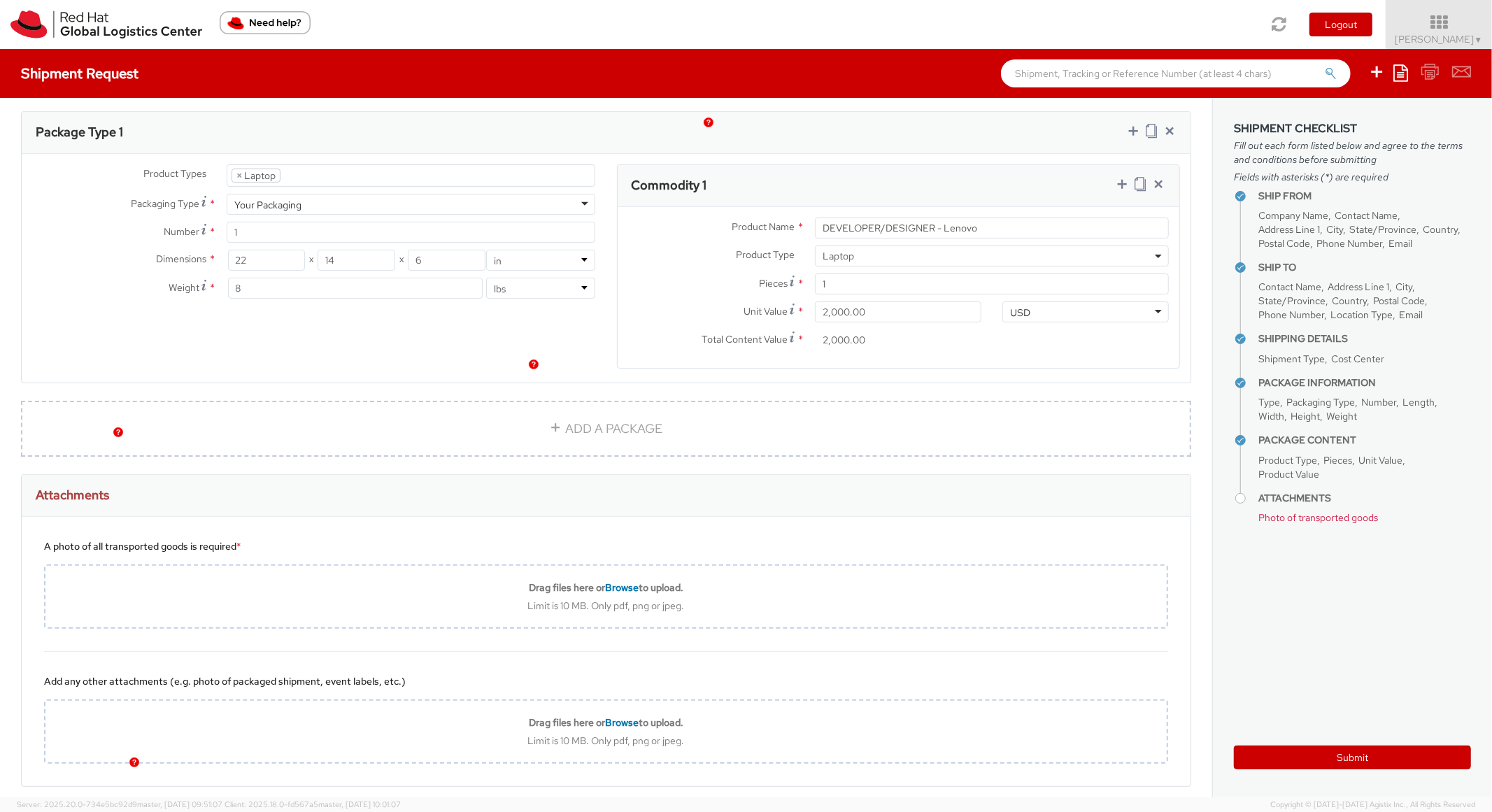
click at [1294, 517] on span "Photo of transported goods" at bounding box center [1318, 517] width 119 height 13
click at [136, 767] on img "button" at bounding box center [134, 763] width 10 height 10
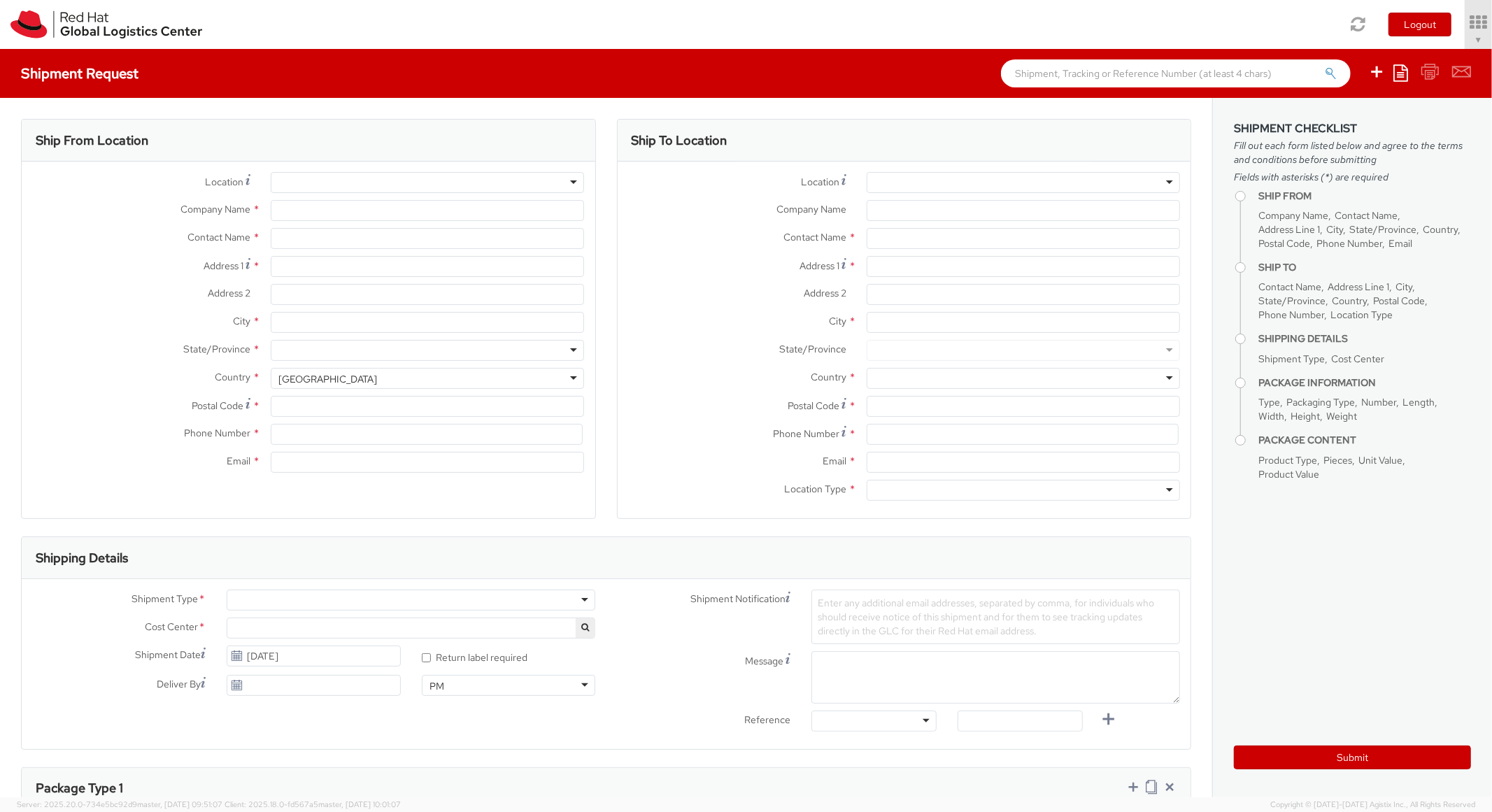
select select "850"
type input "Red Hat, Inc."
type input "[PERSON_NAME]"
type input "[STREET_ADDRESS]"
type input "RALEIGH"
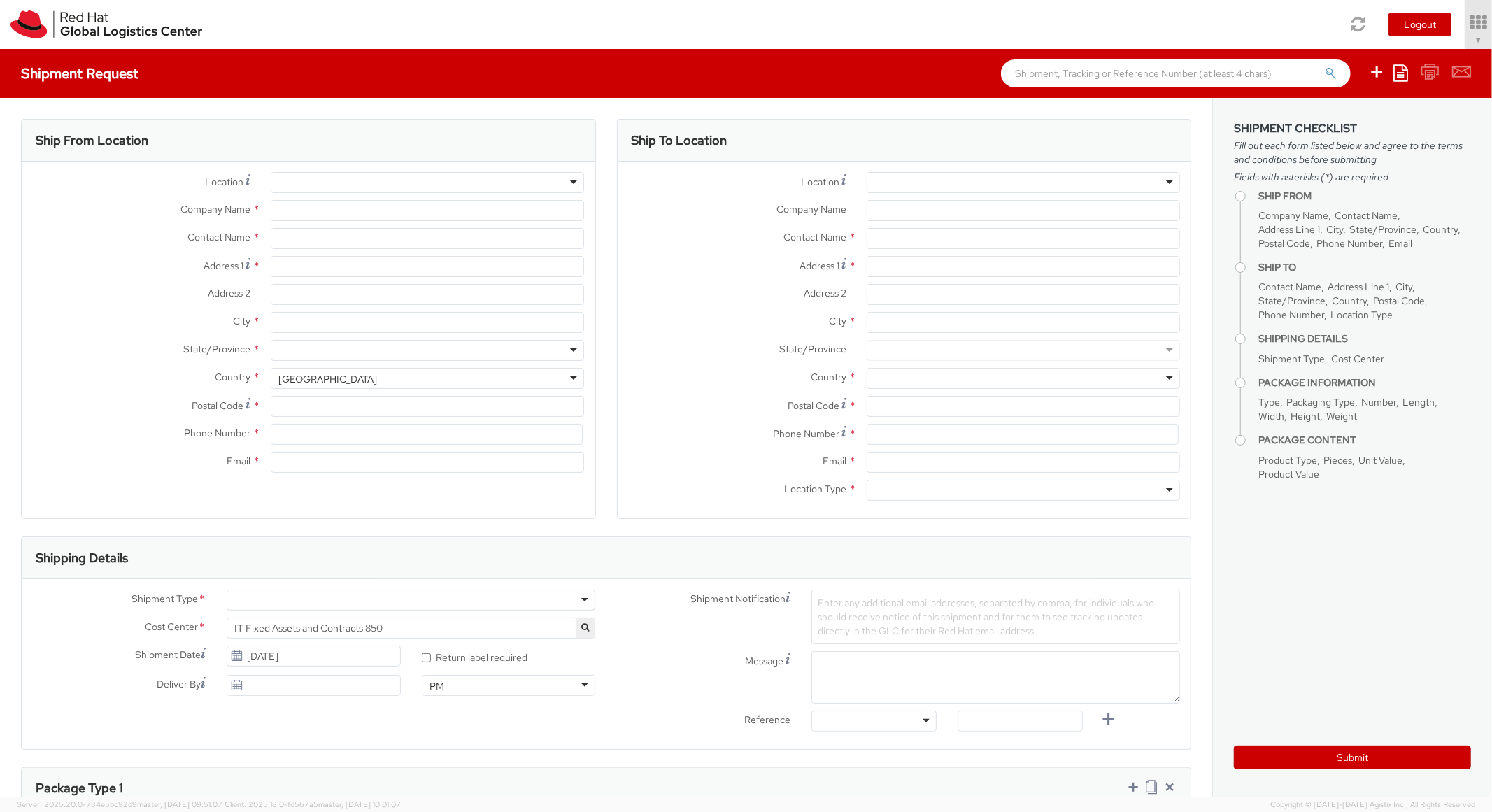
type input "27601"
type input "[PHONE_NUMBER]"
type input "[EMAIL_ADDRESS][DOMAIN_NAME]"
select select
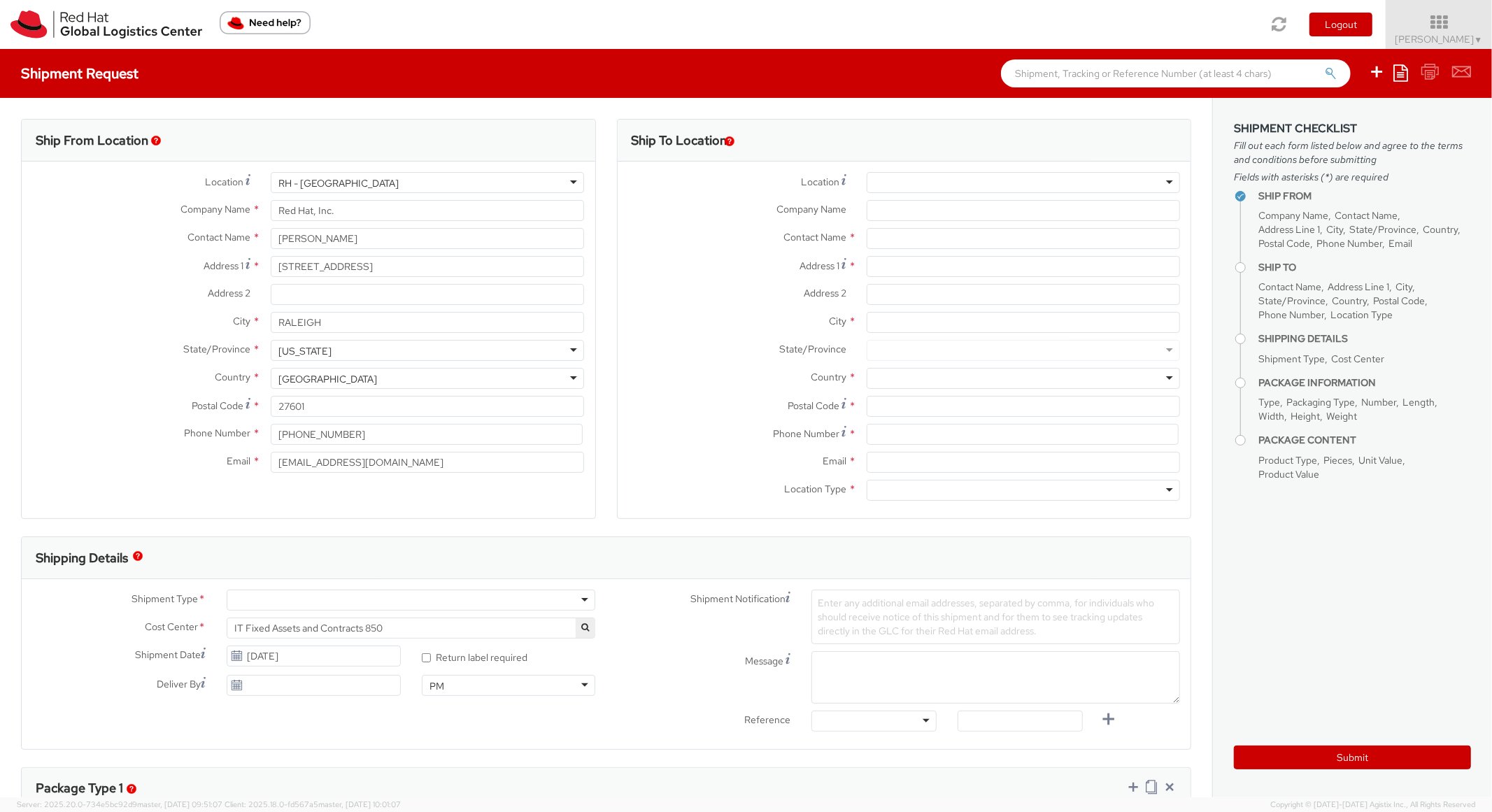
click at [1408, 76] on icon at bounding box center [1400, 72] width 15 height 17
click at [1363, 116] on link "Create from template" at bounding box center [1346, 116] width 122 height 18
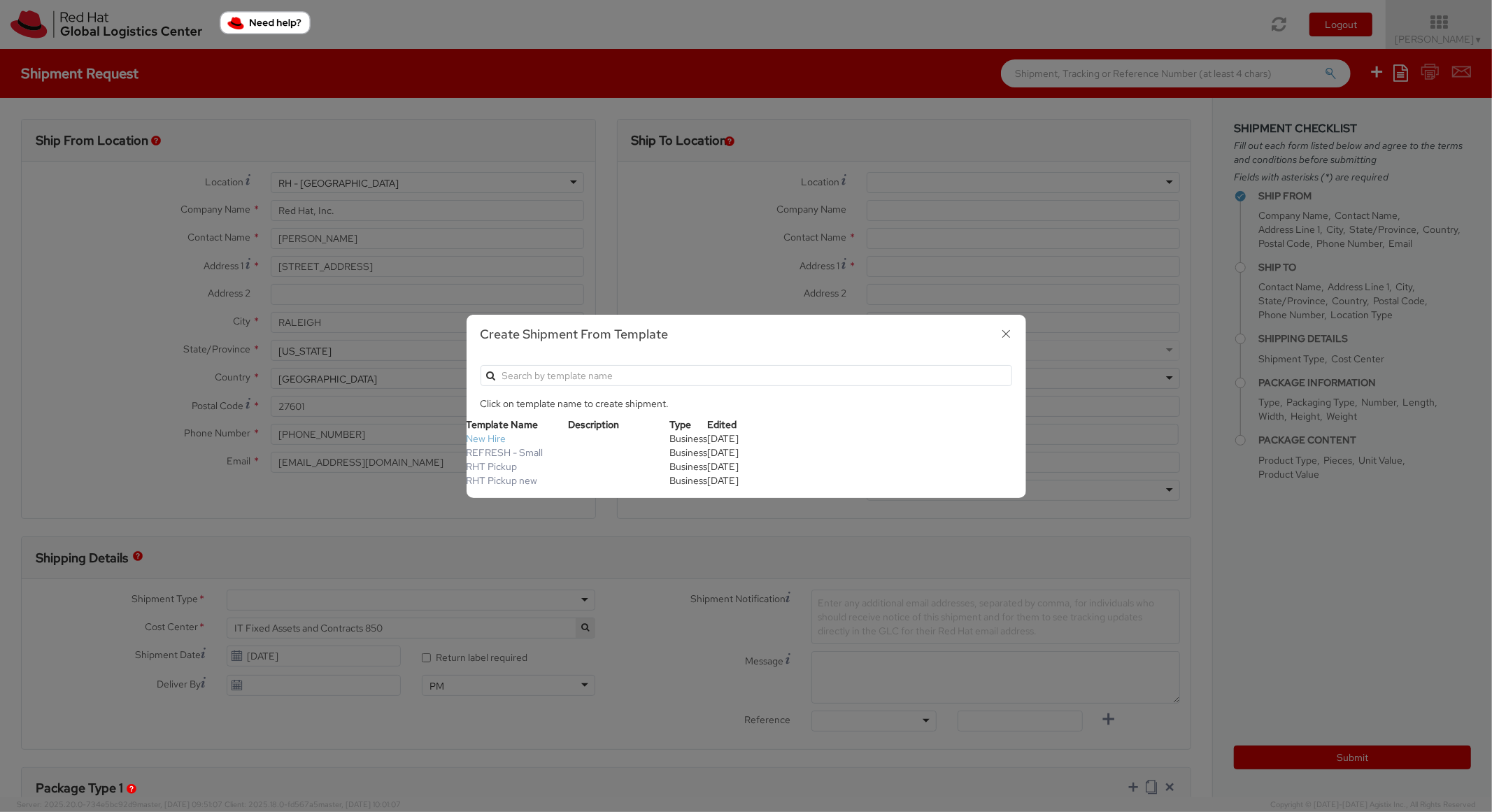
click at [489, 433] on link "New Hire" at bounding box center [486, 439] width 39 height 13
type textarea "Standard Shipping - New hire"
type input "*RPCI*"
select select "LAPTOP"
type input "1"
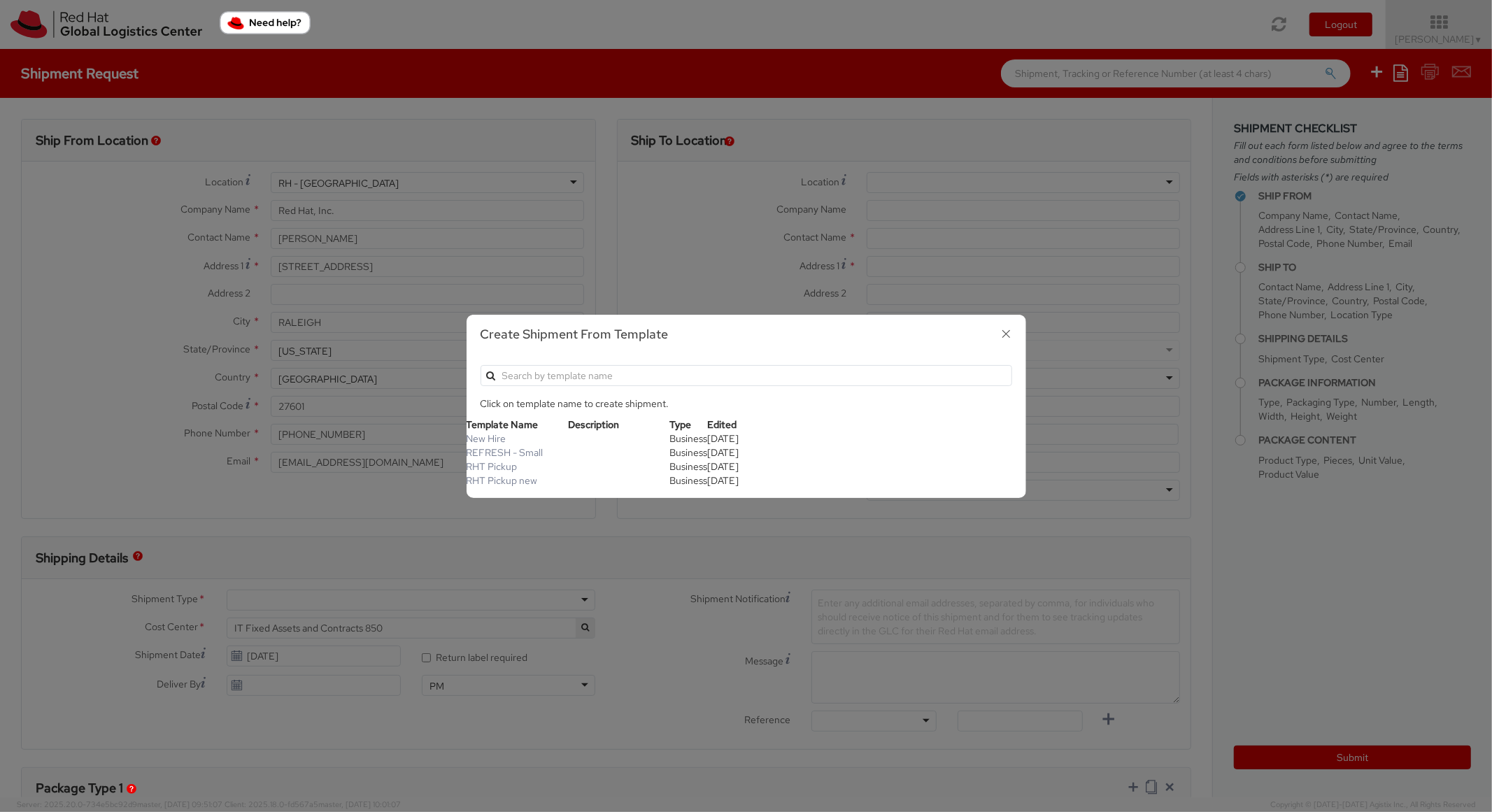
type input "22"
type input "14"
type input "6"
type input "8"
type input "*Laptop model*"
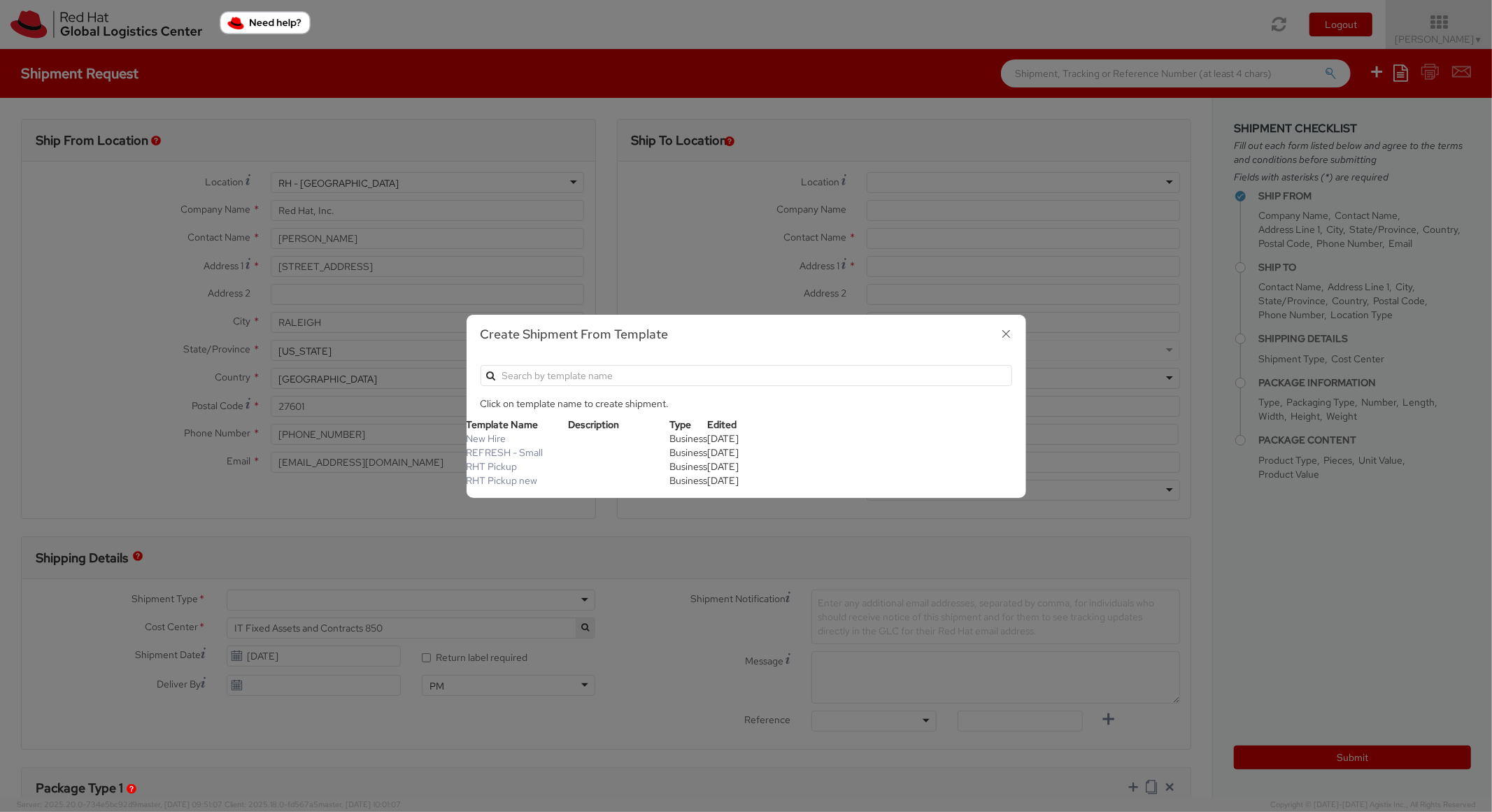
select select "LAPTOP"
type input "2,000.00"
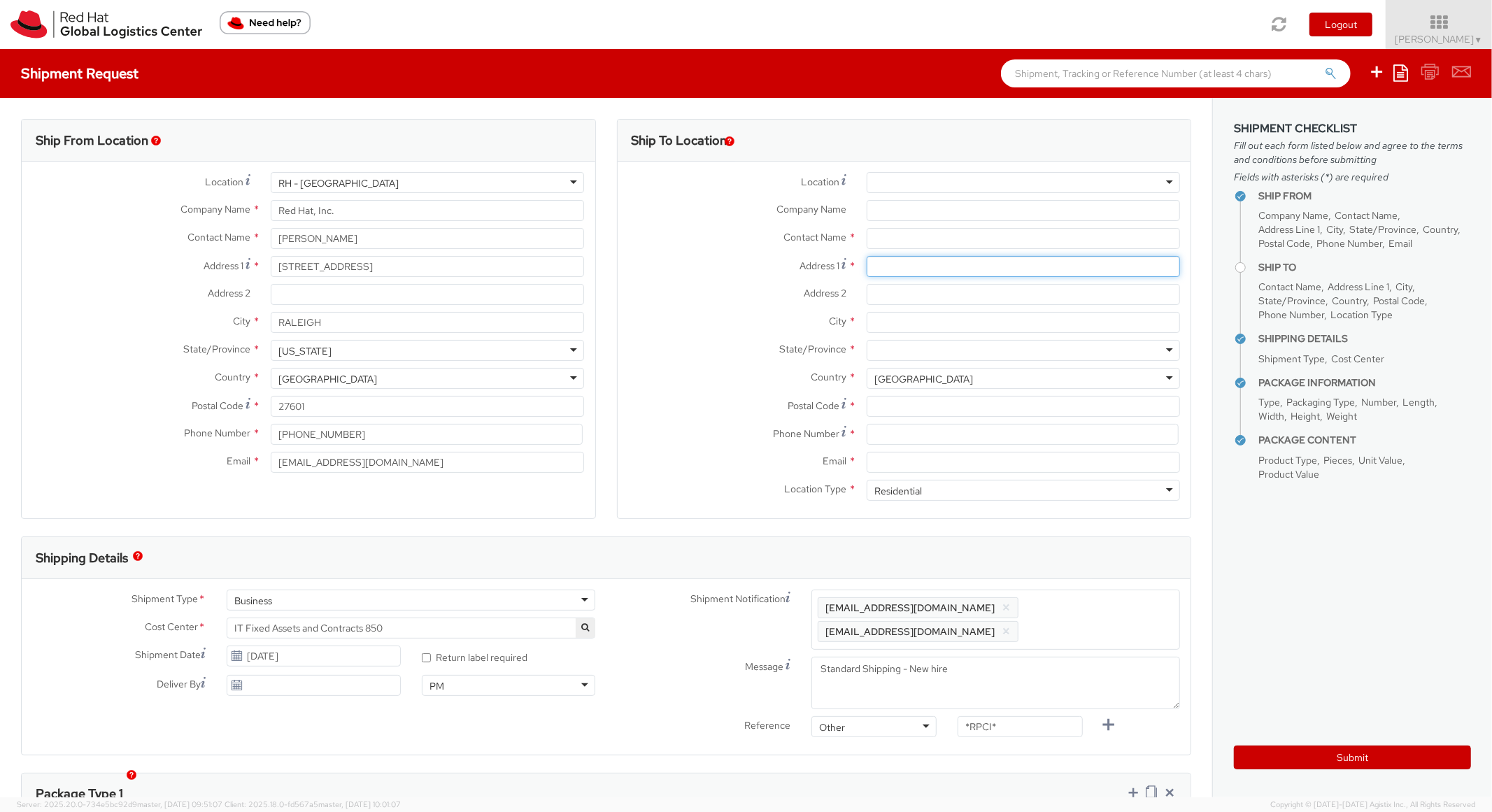
click at [911, 260] on input "Address 1 *" at bounding box center [1024, 266] width 313 height 21
paste input "[STREET_ADDRESS][PERSON_NAME]"
type input "[STREET_ADDRESS][PERSON_NAME]"
click at [926, 322] on input "City *" at bounding box center [1024, 322] width 313 height 21
paste input "[PERSON_NAME][GEOGRAPHIC_DATA]"
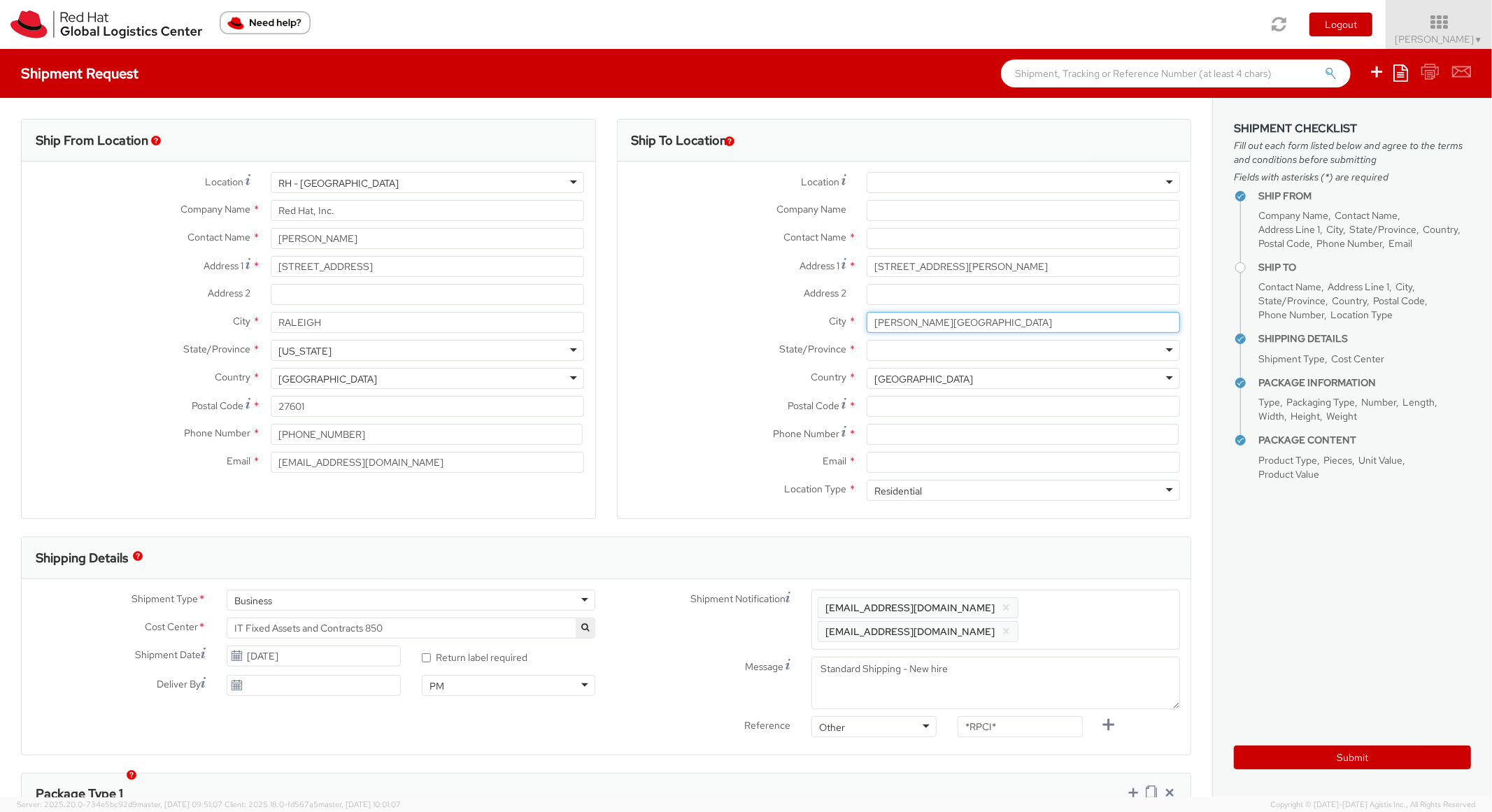
type input "[PERSON_NAME][GEOGRAPHIC_DATA]"
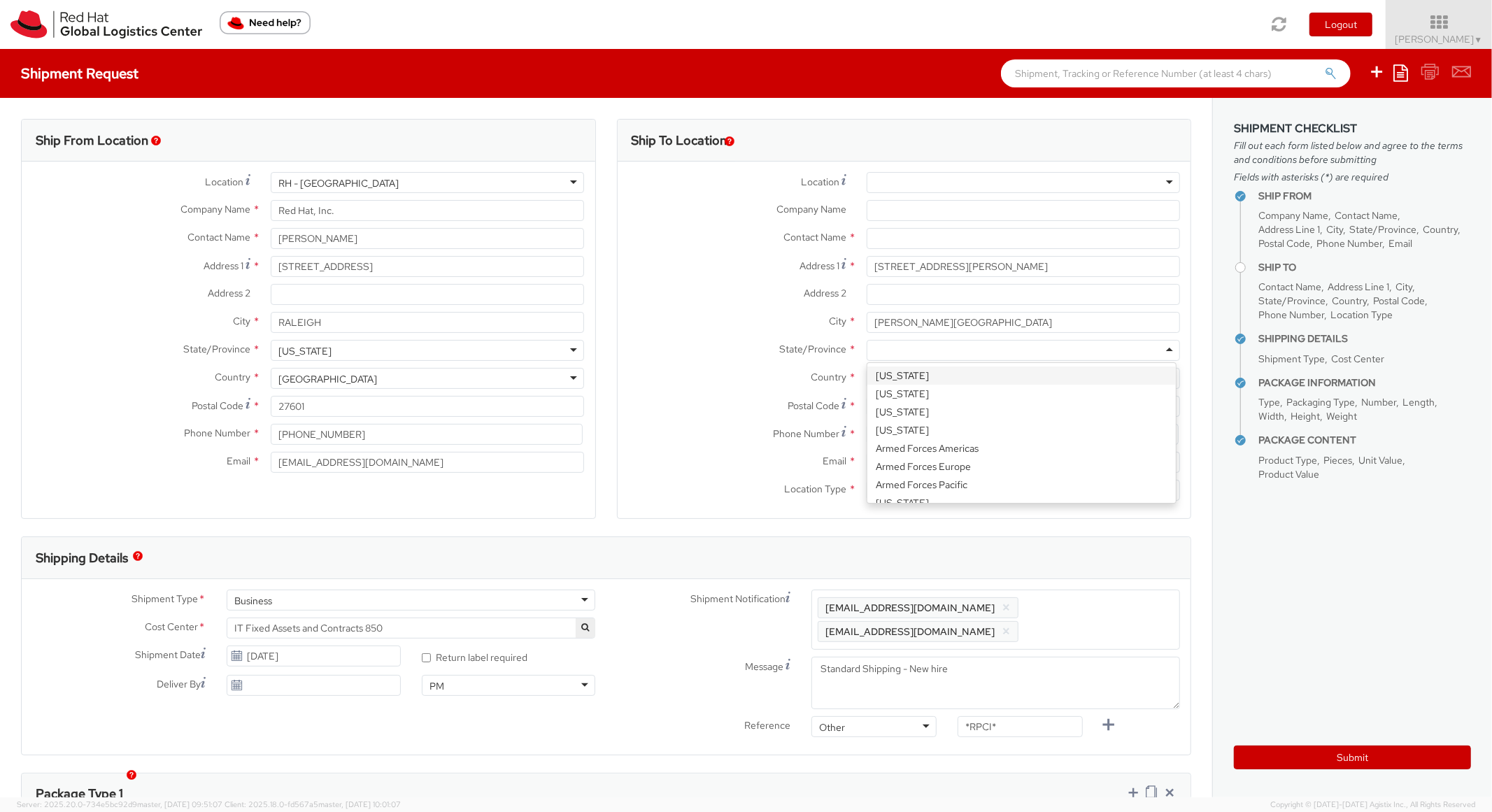
click at [913, 356] on div at bounding box center [1024, 350] width 313 height 21
type input "i"
type input "Mich"
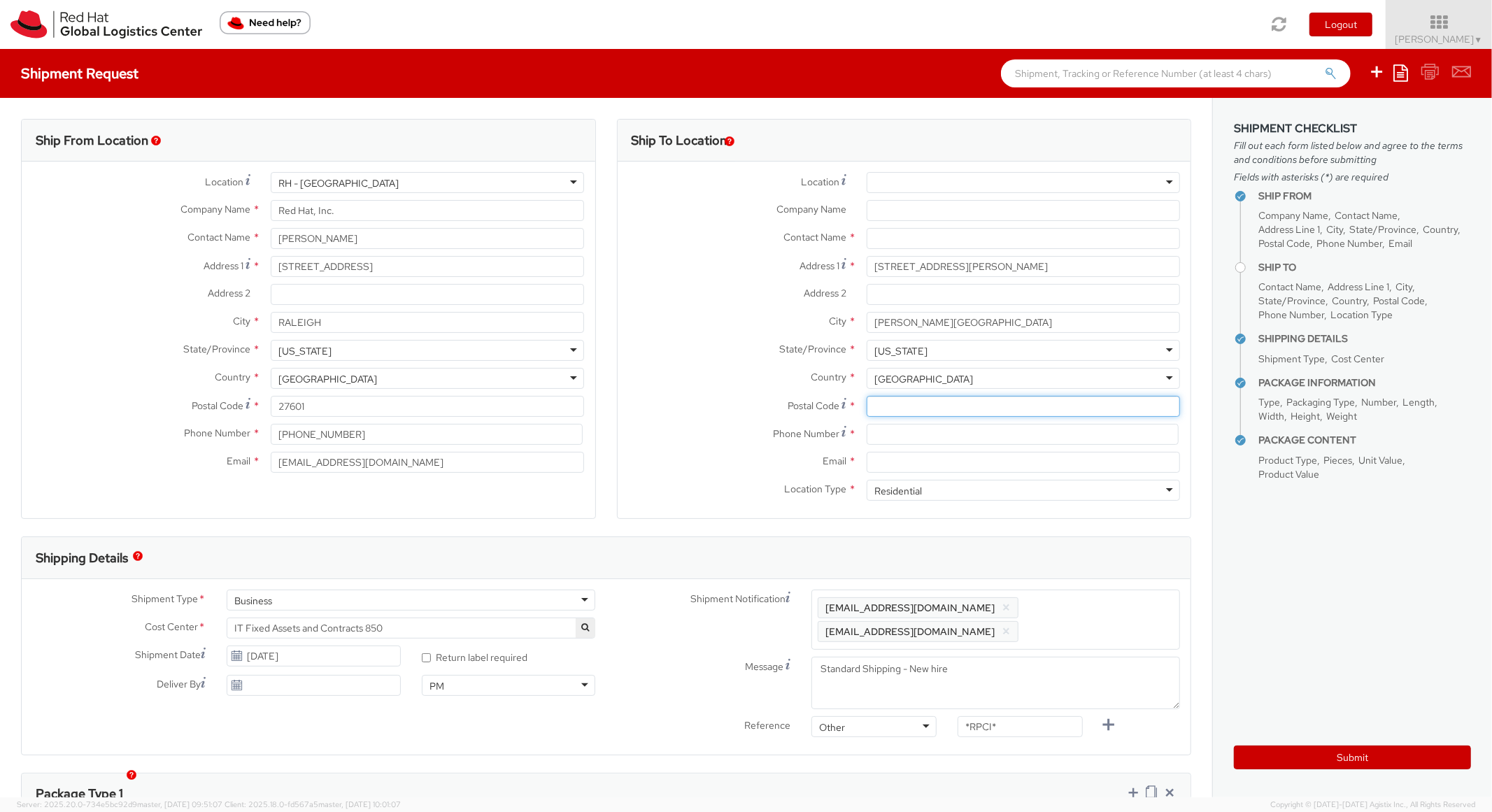
click at [903, 402] on input "Postal Code *" at bounding box center [1024, 406] width 313 height 21
paste input "48101"
type input "48101"
click at [712, 350] on label "State/Province *" at bounding box center [737, 349] width 238 height 18
click at [901, 436] on input at bounding box center [1023, 434] width 312 height 21
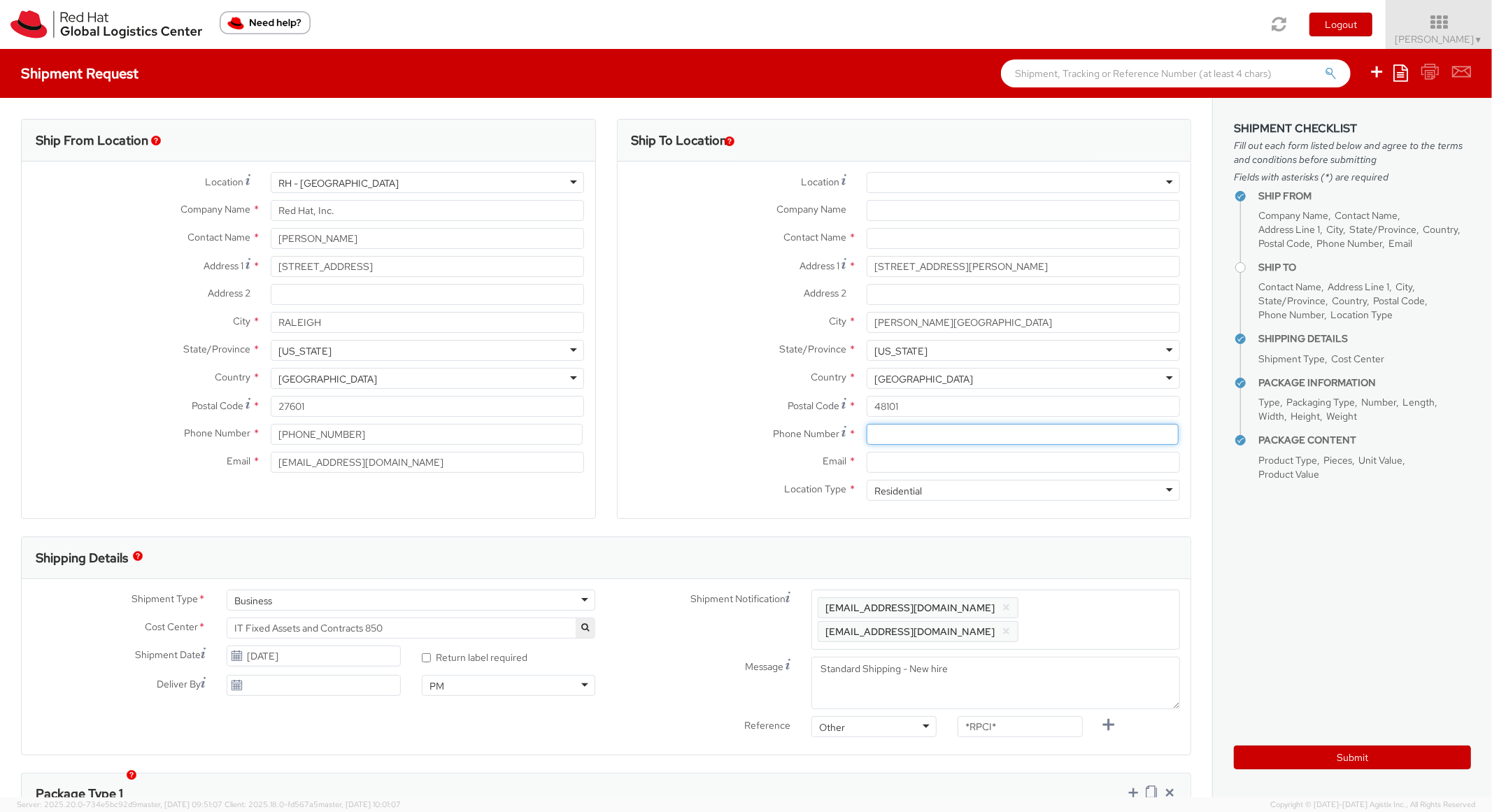
paste input "[PHONE_NUMBER]"
type input "[PHONE_NUMBER]"
click at [728, 399] on label "Postal Code *" at bounding box center [737, 405] width 238 height 19
click at [867, 399] on input "48101" at bounding box center [1024, 406] width 313 height 21
click at [969, 442] on input "[PHONE_NUMBER]" at bounding box center [1023, 434] width 312 height 21
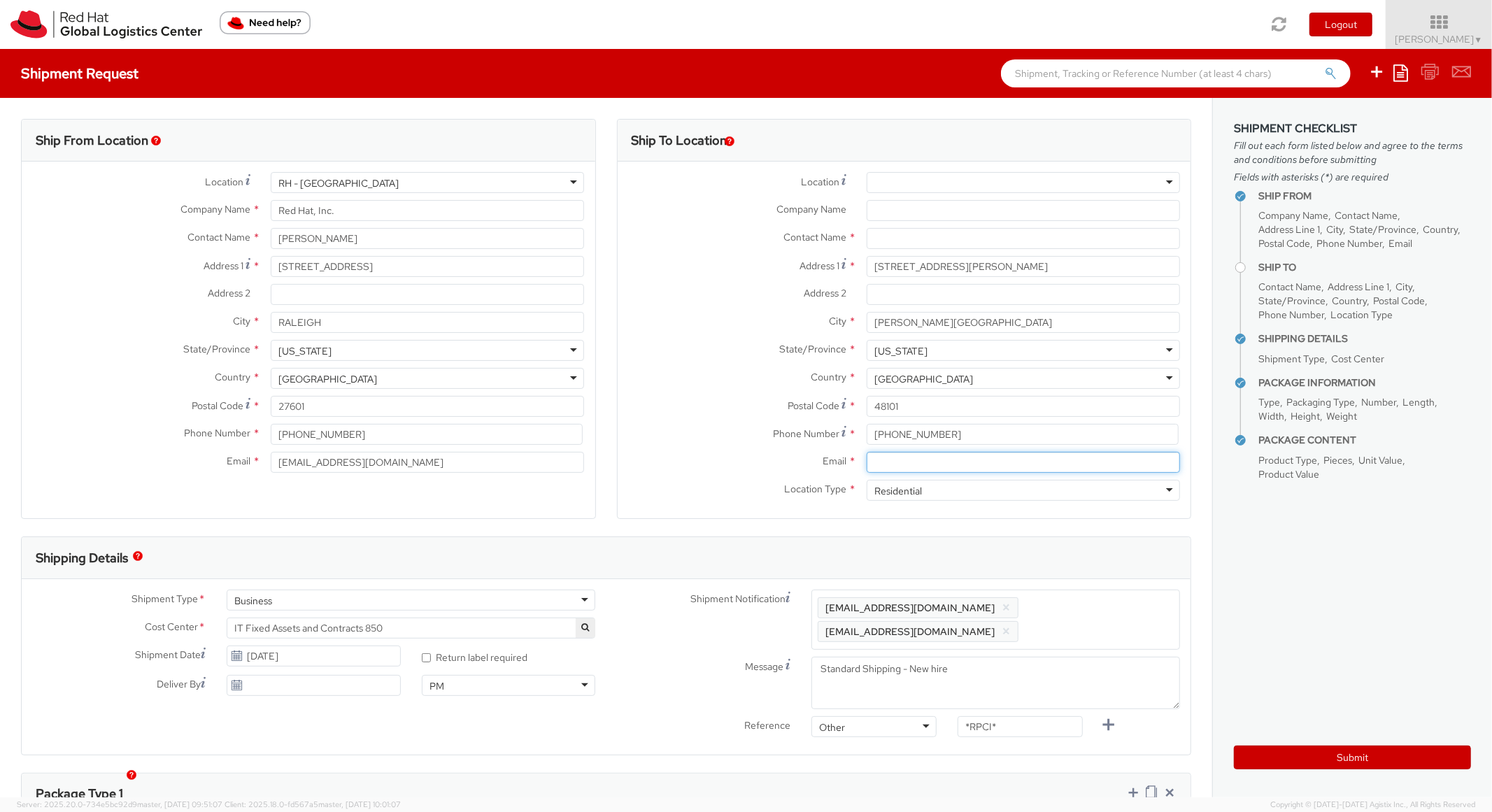
click at [956, 469] on input "Email *" at bounding box center [1024, 462] width 313 height 21
paste input "[PERSON_NAME][EMAIL_ADDRESS][PERSON_NAME][DOMAIN_NAME]"
type input "[PERSON_NAME][EMAIL_ADDRESS][PERSON_NAME][DOMAIN_NAME]"
click at [1088, 600] on span "Enter any additional email addresses, separated by comma, for individuals who s…" at bounding box center [995, 620] width 356 height 42
paste input "[PERSON_NAME][EMAIL_ADDRESS][PERSON_NAME][DOMAIN_NAME]"
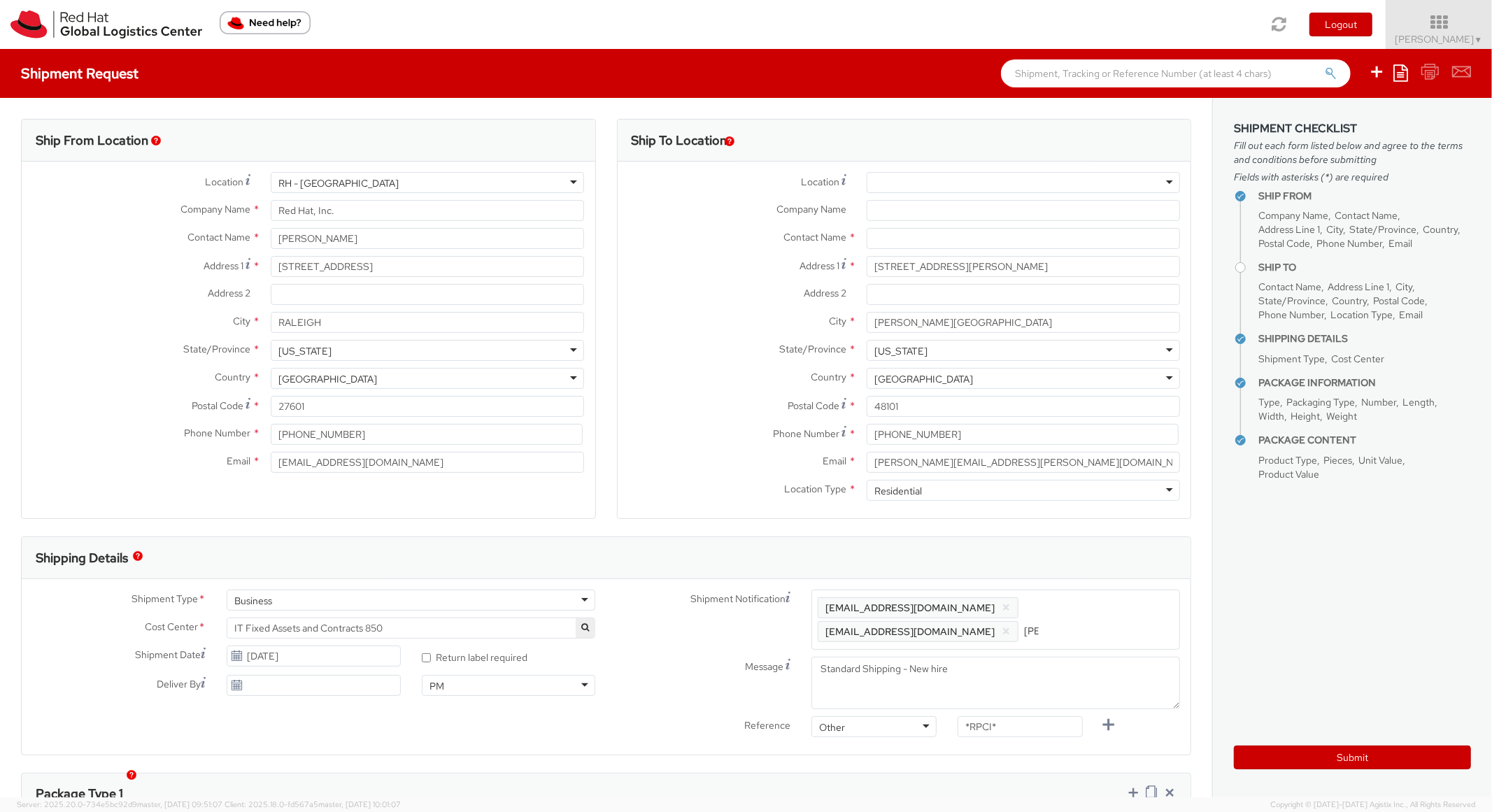
scroll to position [0, 119]
type input "[PERSON_NAME][EMAIL_ADDRESS][PERSON_NAME][DOMAIN_NAME]"
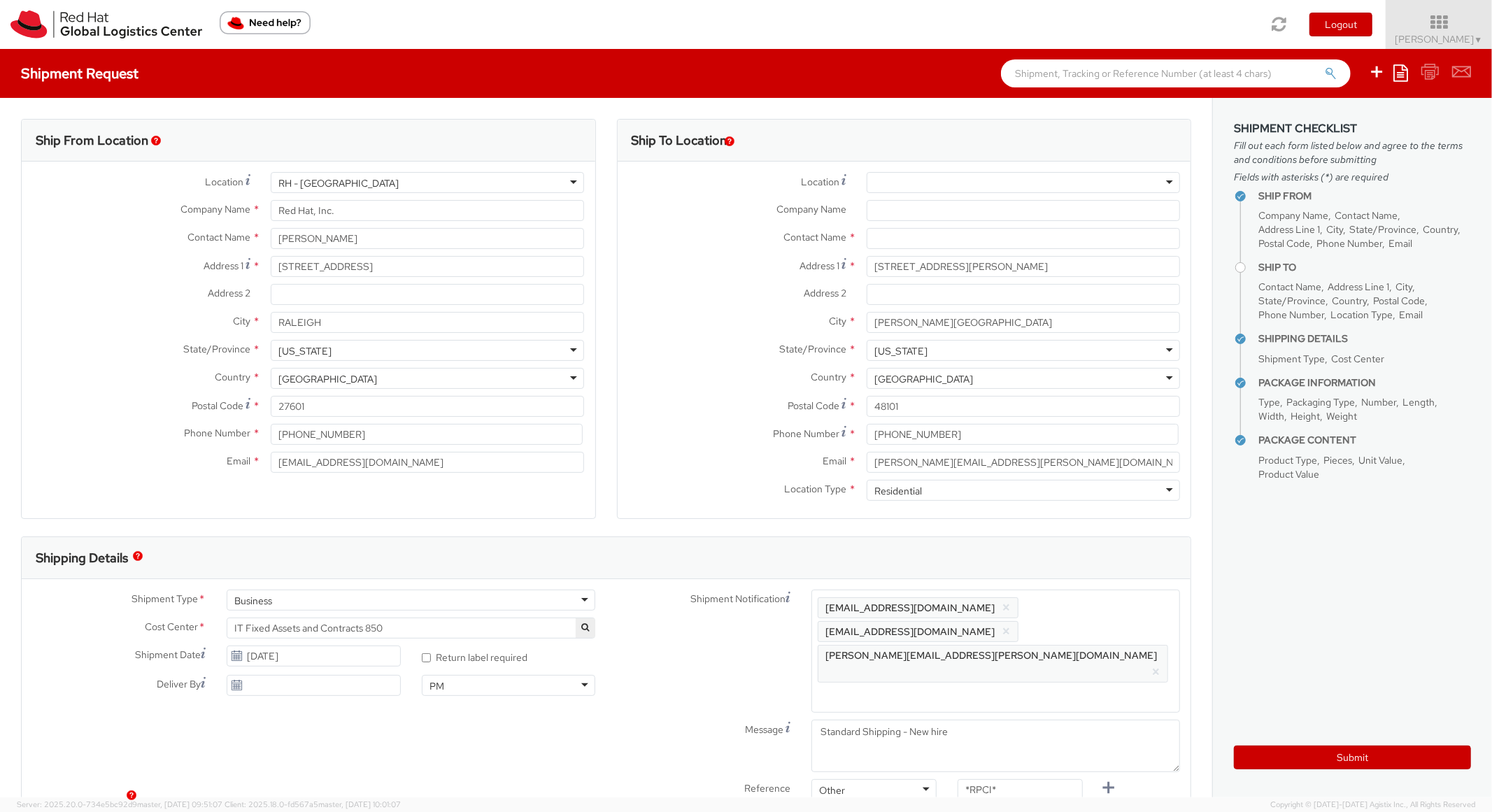
click at [1091, 550] on div "Shipping Details" at bounding box center [606, 558] width 1169 height 42
paste input "RPCI0082225"
drag, startPoint x: 1004, startPoint y: 730, endPoint x: 920, endPoint y: 713, distance: 85.7
click at [908, 779] on div "Reference Other Other Other Purchase Order Number Reference Number *RPCI*" at bounding box center [898, 793] width 584 height 28
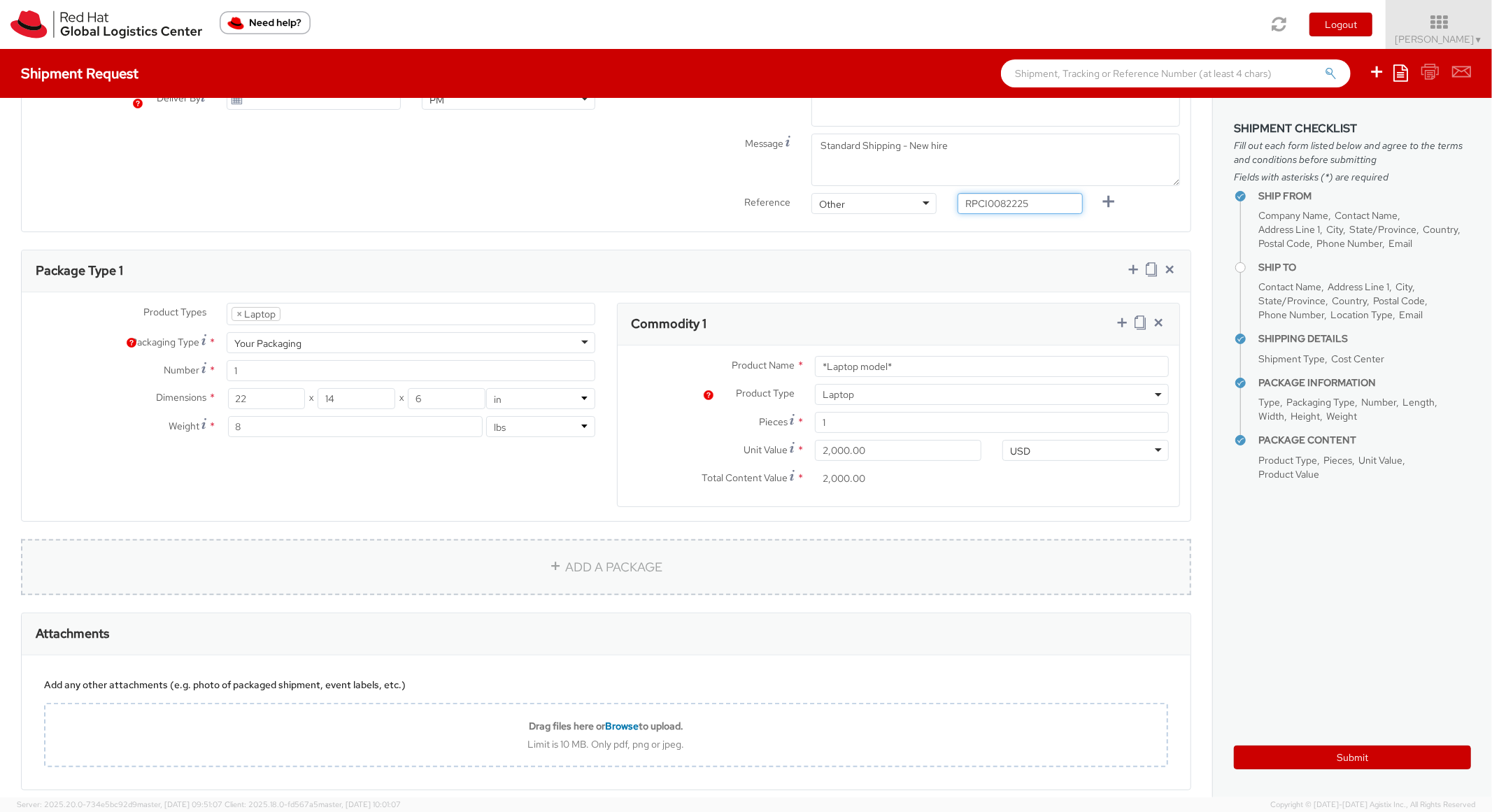
scroll to position [589, 0]
type input "RPCI0082225"
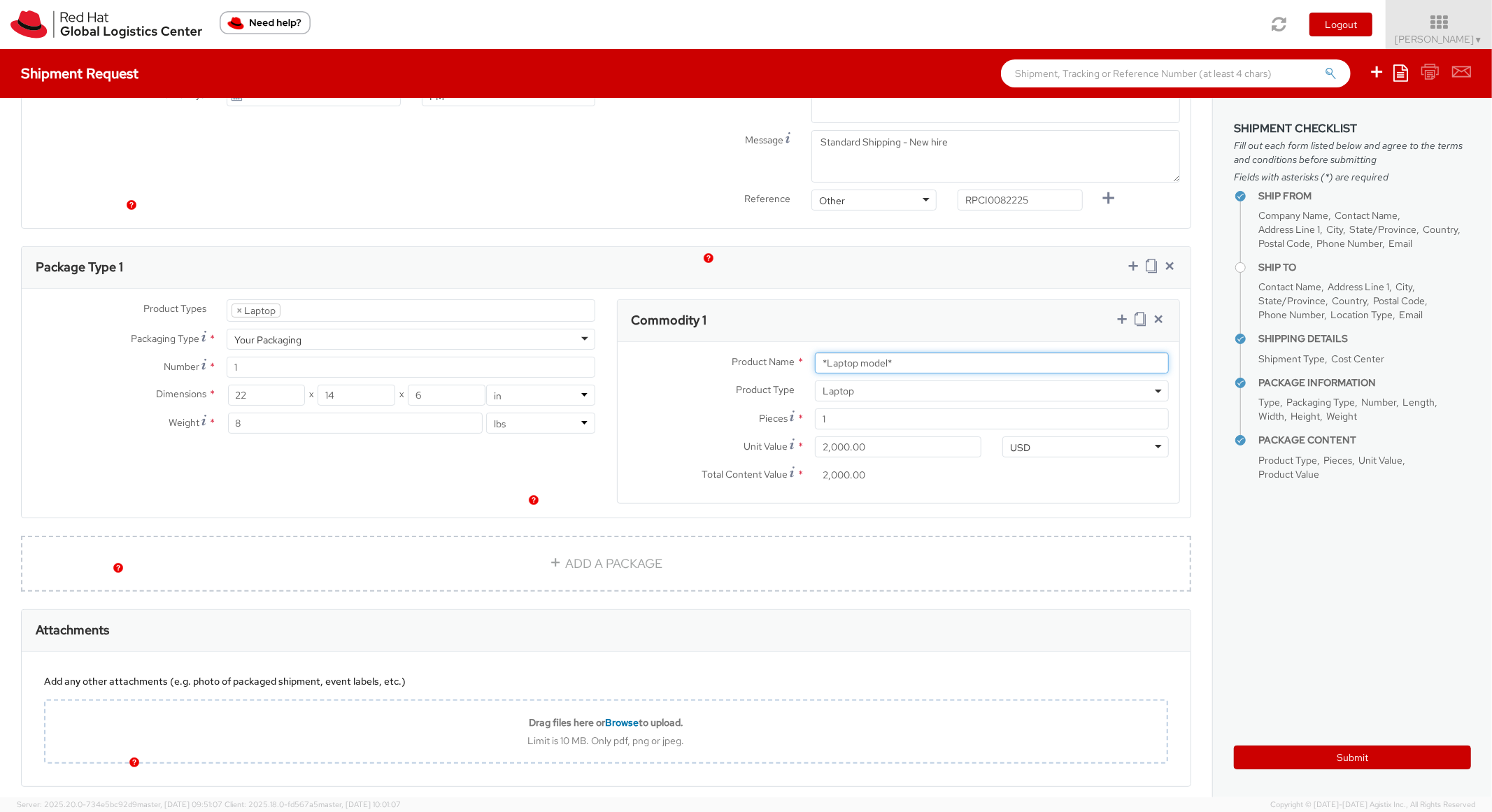
paste input "DEVELOPER/DESIGNER - Lenovo"
drag, startPoint x: 927, startPoint y: 299, endPoint x: 790, endPoint y: 247, distance: 146.5
click at [687, 342] on div "Product Name * DEVELOPER/DESIGNER - Lenovo Product Type * Documents Docking Sta…" at bounding box center [899, 422] width 563 height 161
type input "DEVELOPER/DESIGNER - Lenovo"
click at [841, 301] on div "Commodity 1" at bounding box center [899, 321] width 563 height 42
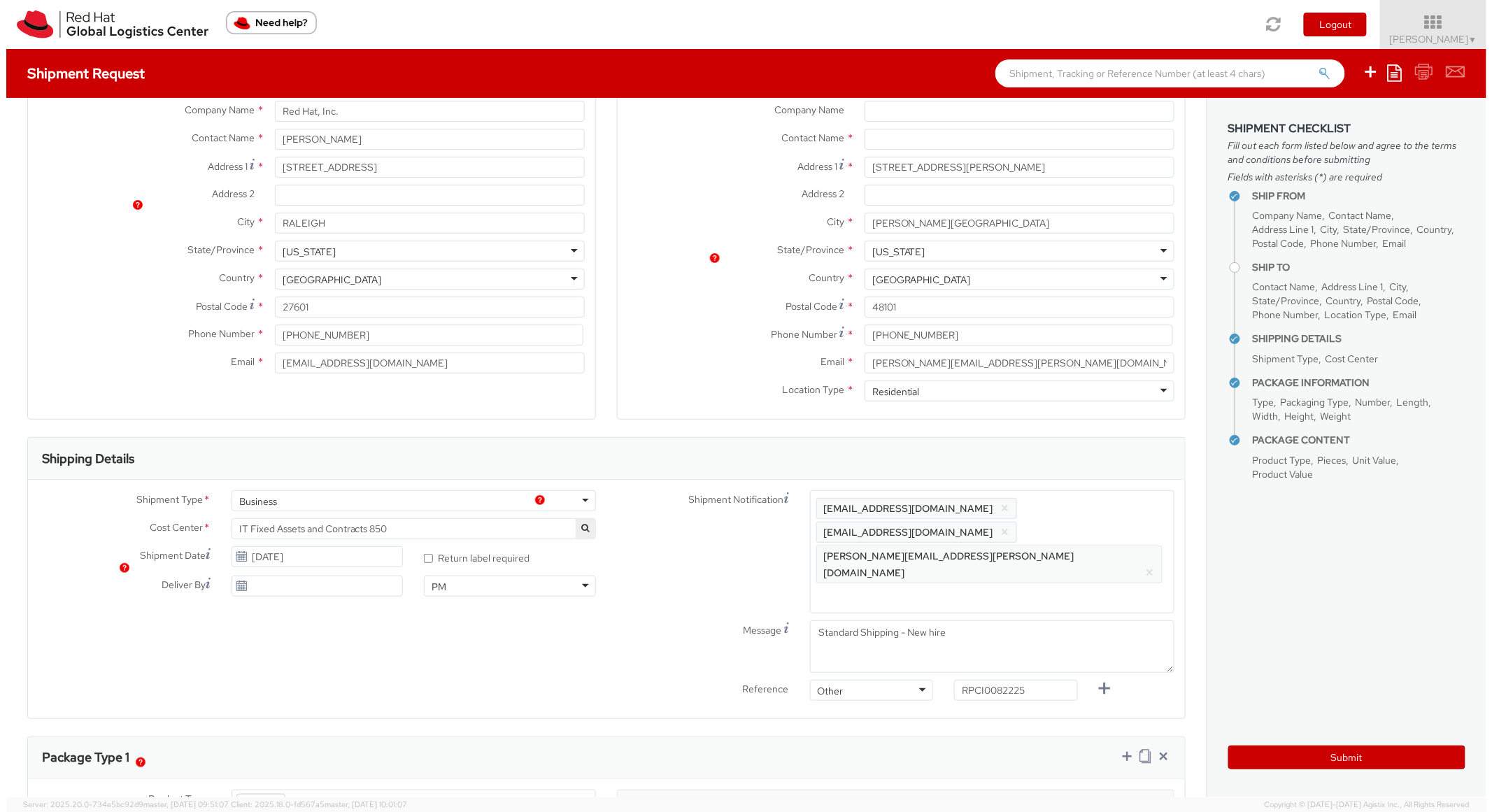
scroll to position [0, 0]
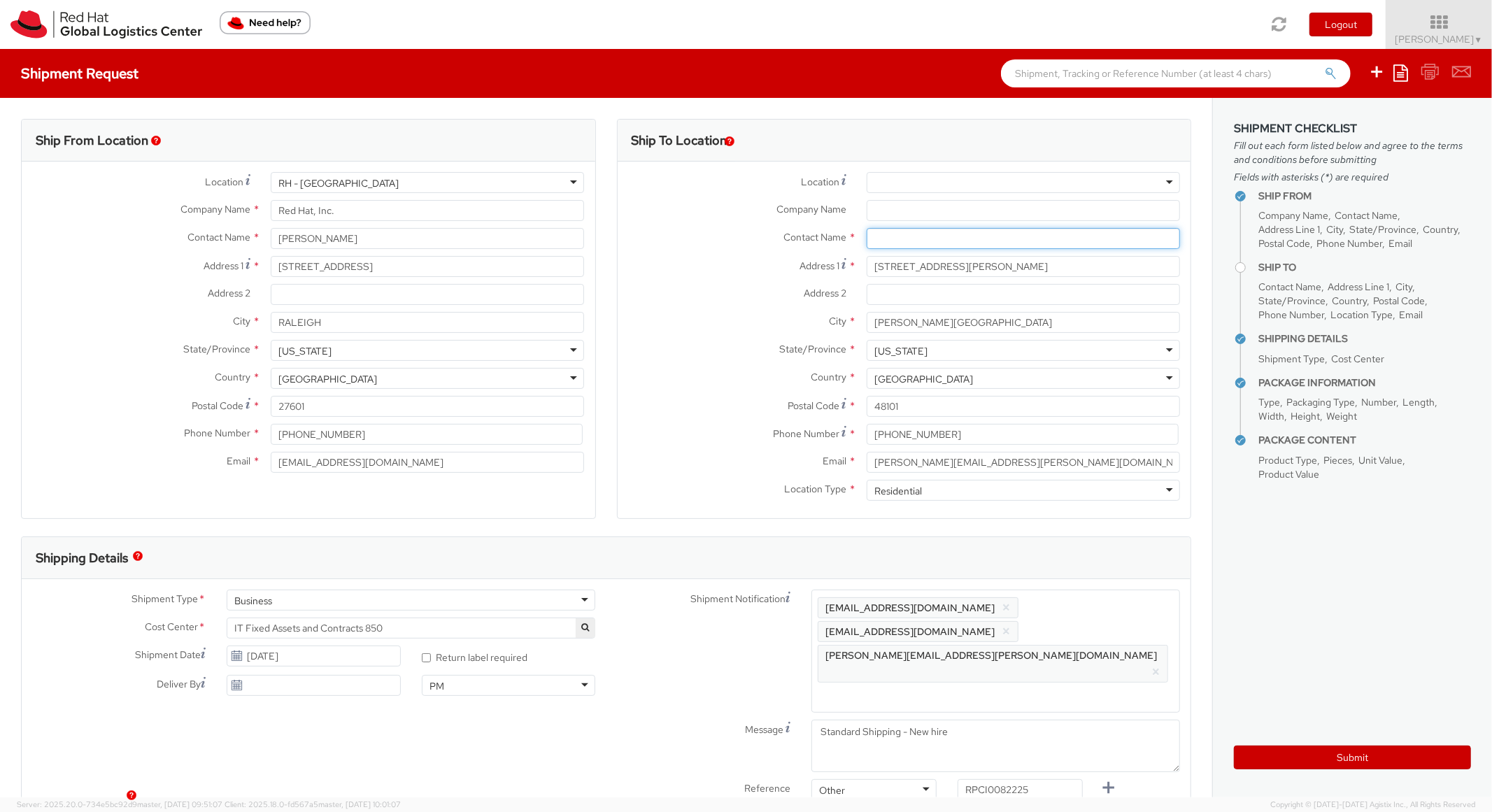
click at [911, 231] on input "text" at bounding box center [1024, 237] width 313 height 21
paste input "[PERSON_NAME]"
type input "[PERSON_NAME]"
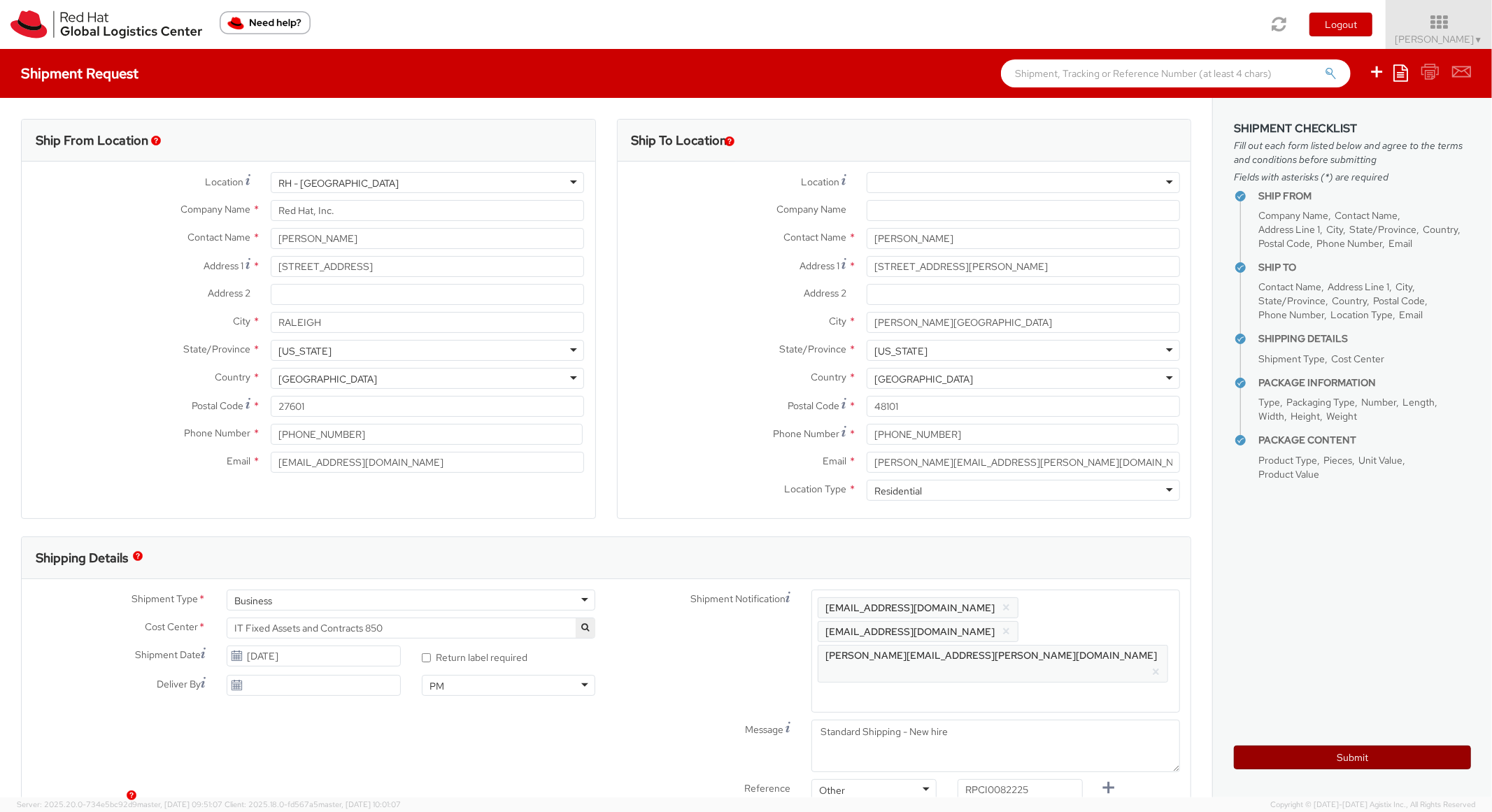
click at [1309, 746] on button "Submit" at bounding box center [1352, 758] width 237 height 24
type input "[PERSON_NAME]"
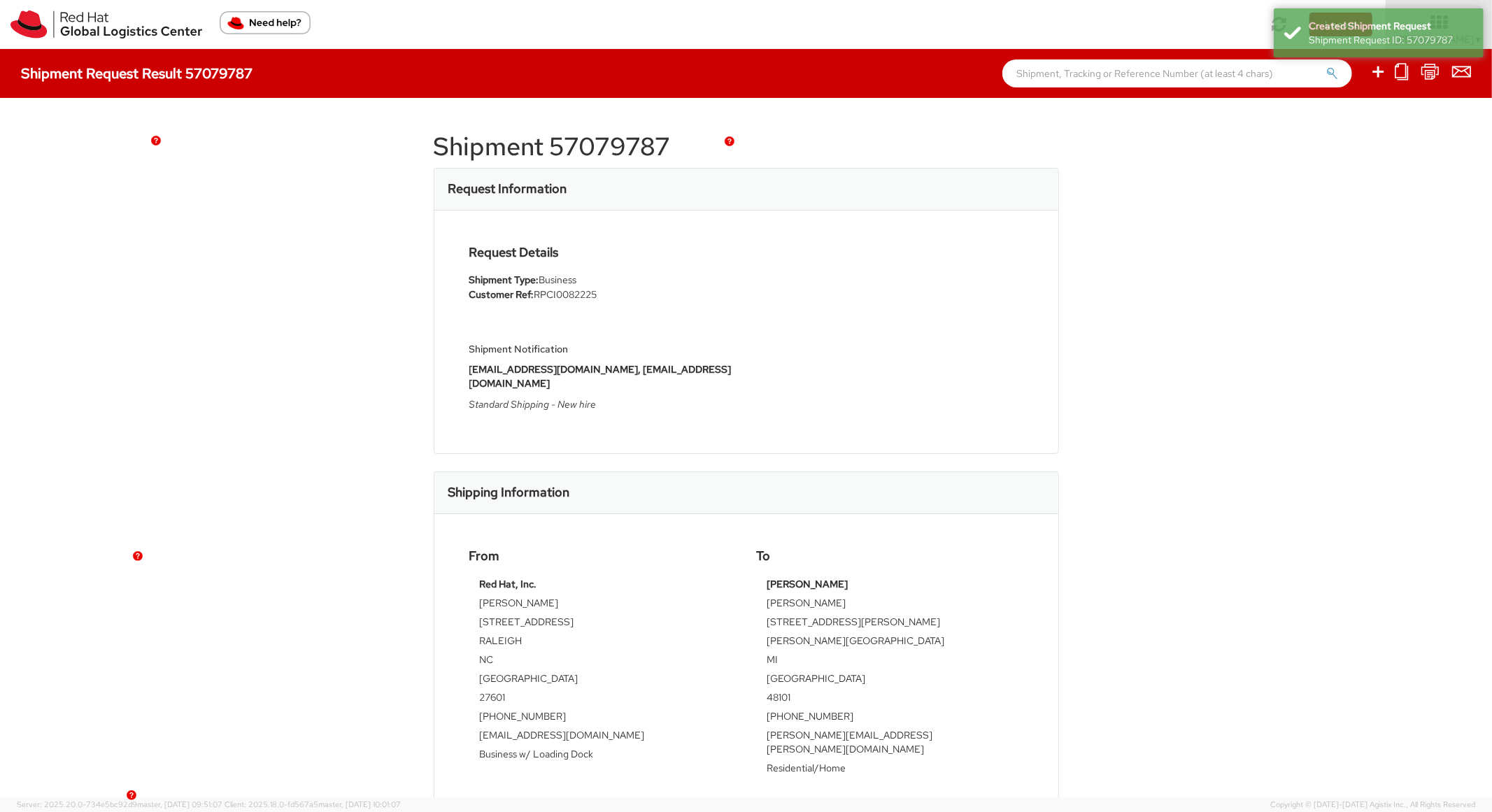
click at [624, 133] on h1 "Shipment 57079787" at bounding box center [746, 147] width 626 height 28
copy h1 "57079787"
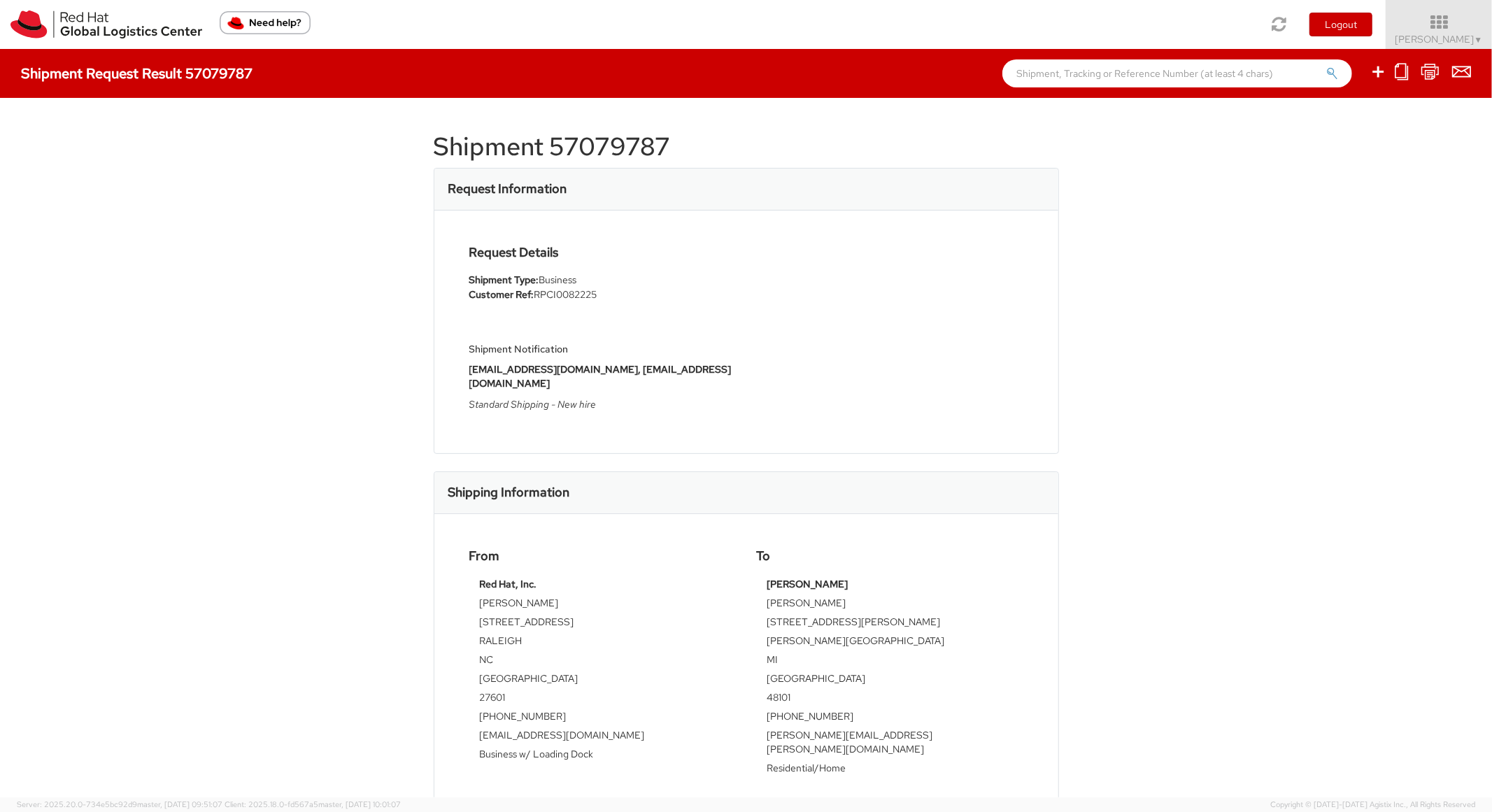
click at [997, 295] on div "Request Details Shipment Type: Business Customer Ref: RPCI0082225 Shipment Noti…" at bounding box center [747, 331] width 576 height 172
click at [1385, 76] on icon at bounding box center [1378, 72] width 17 height 18
select select
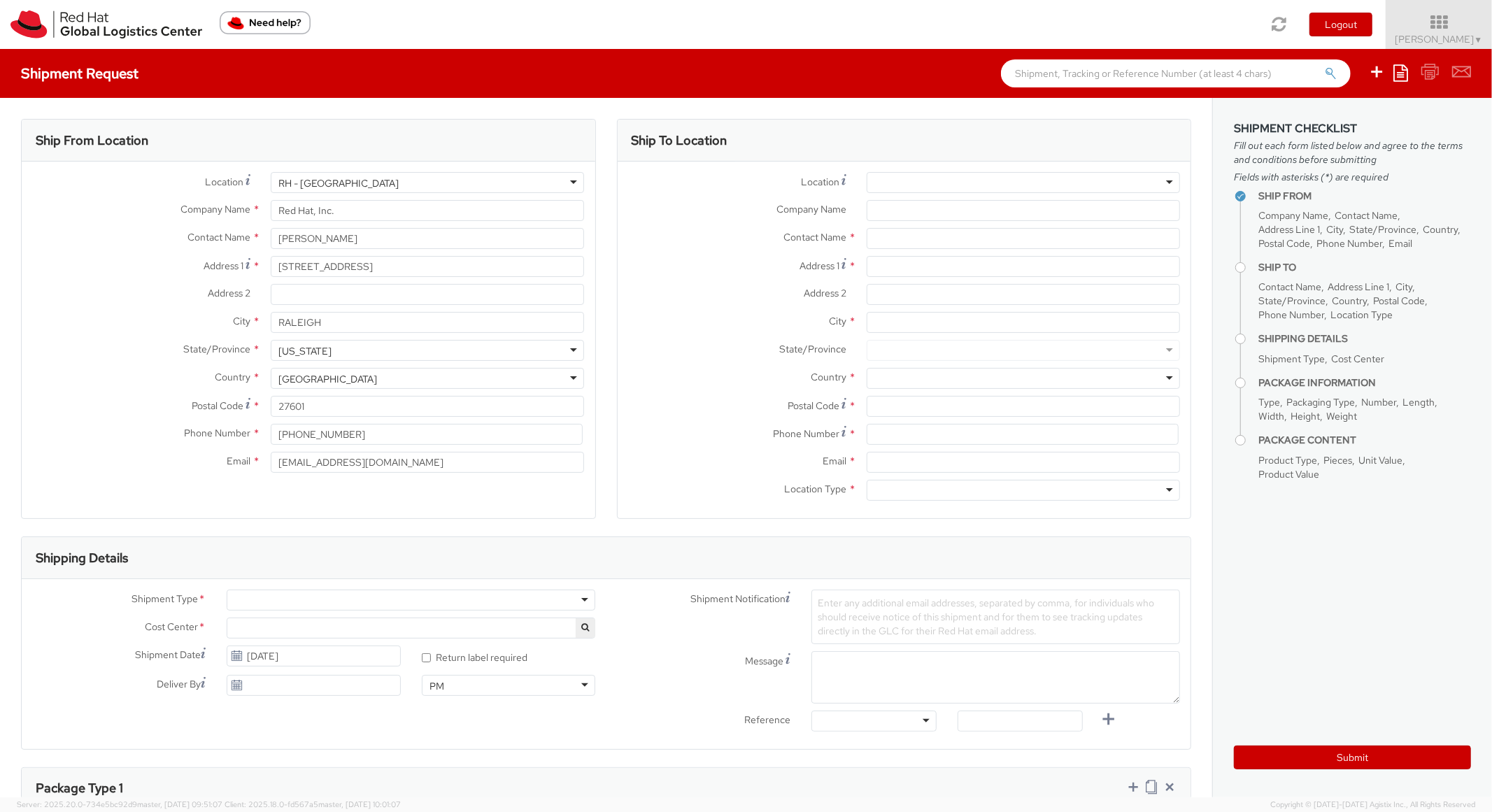
click at [1400, 73] on icon at bounding box center [1400, 72] width 15 height 17
select select "850"
click at [1345, 123] on link "Create from template" at bounding box center [1346, 116] width 122 height 18
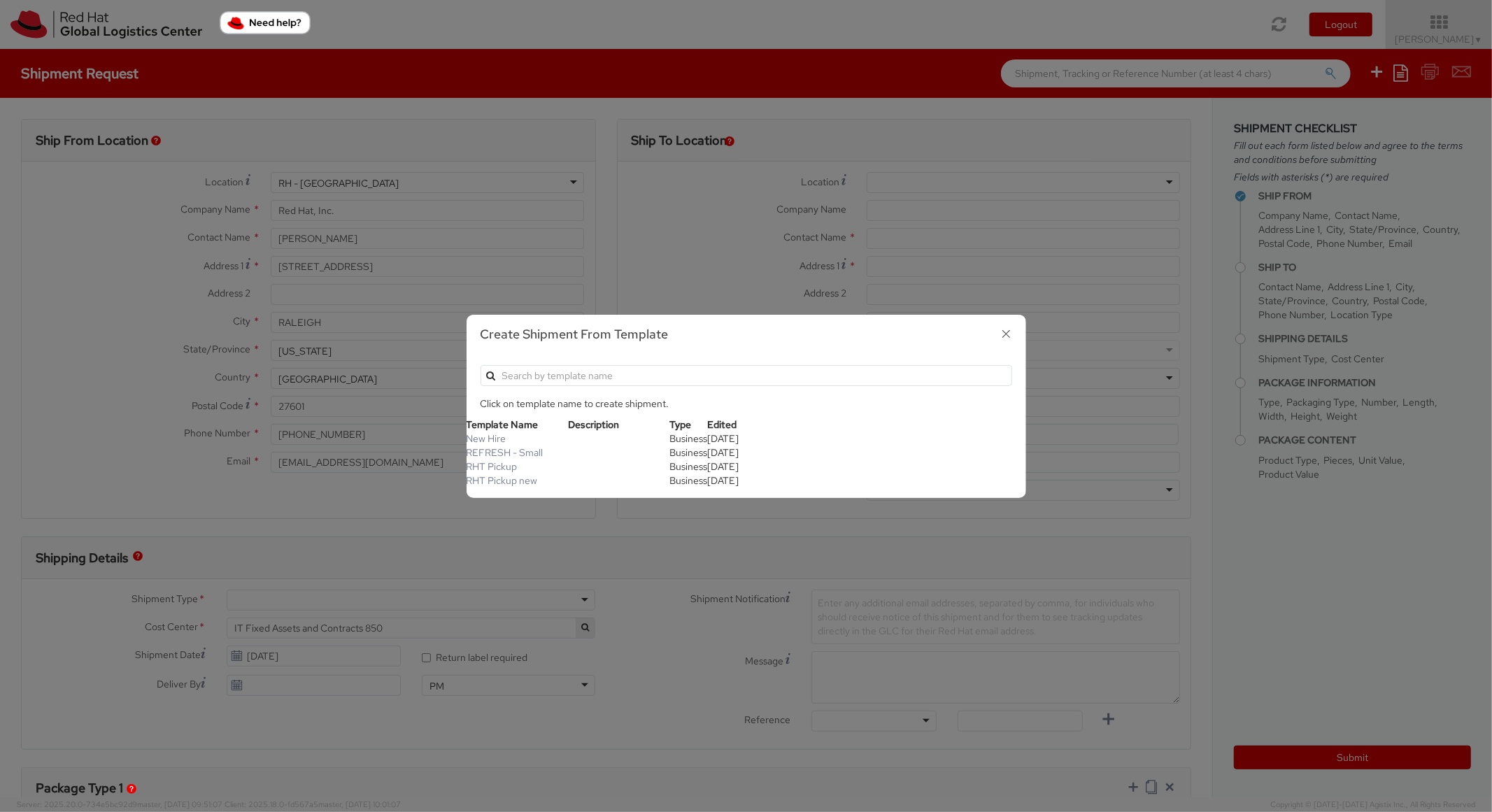
click at [500, 425] on th "Template Name" at bounding box center [516, 425] width 102 height 14
click at [499, 440] on link "New Hire" at bounding box center [486, 439] width 39 height 13
type textarea "Standard Shipping - New hire"
type input "*RPCI*"
select select "LAPTOP"
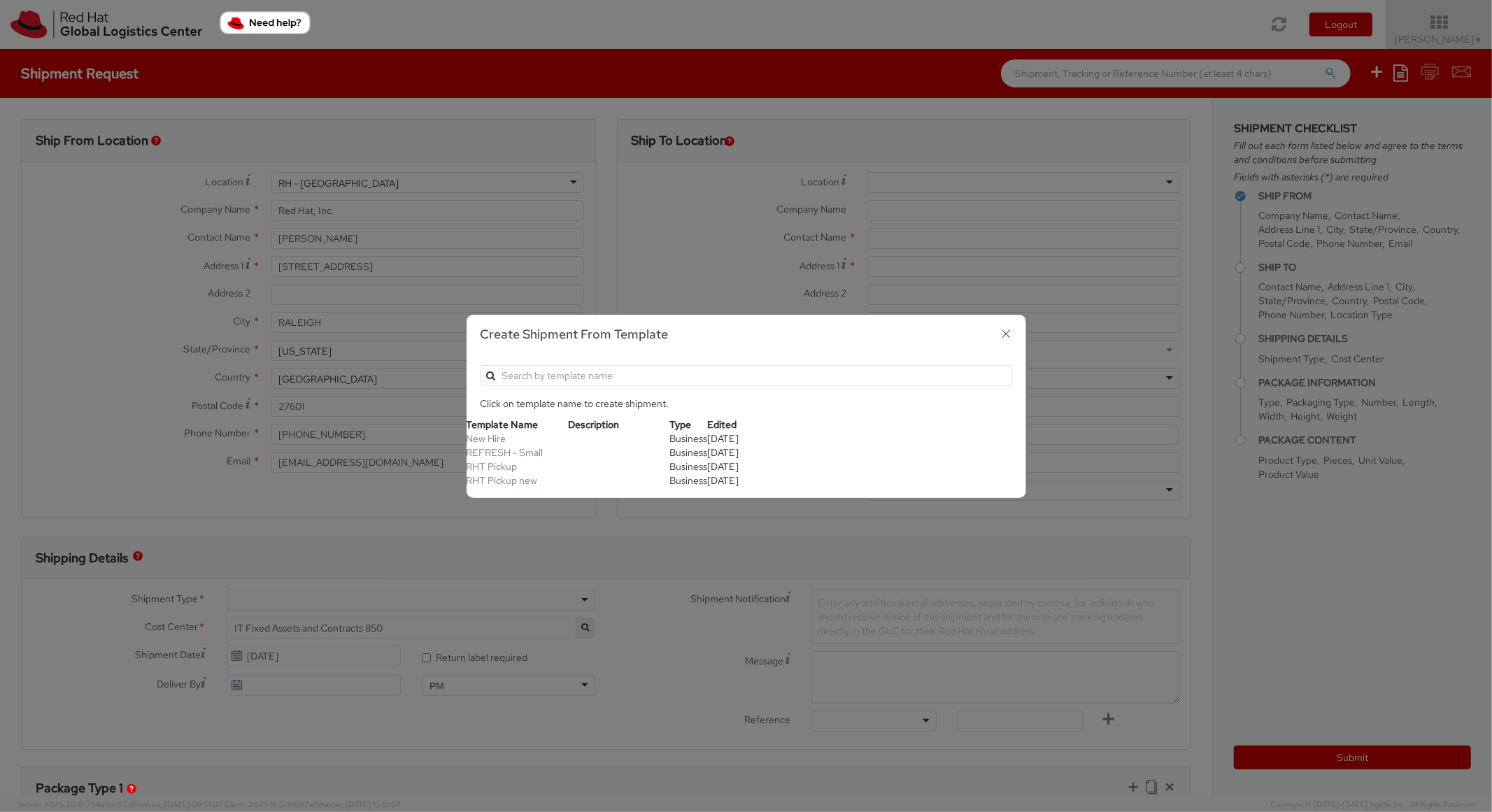
type input "1"
type input "22"
type input "14"
type input "6"
type input "8"
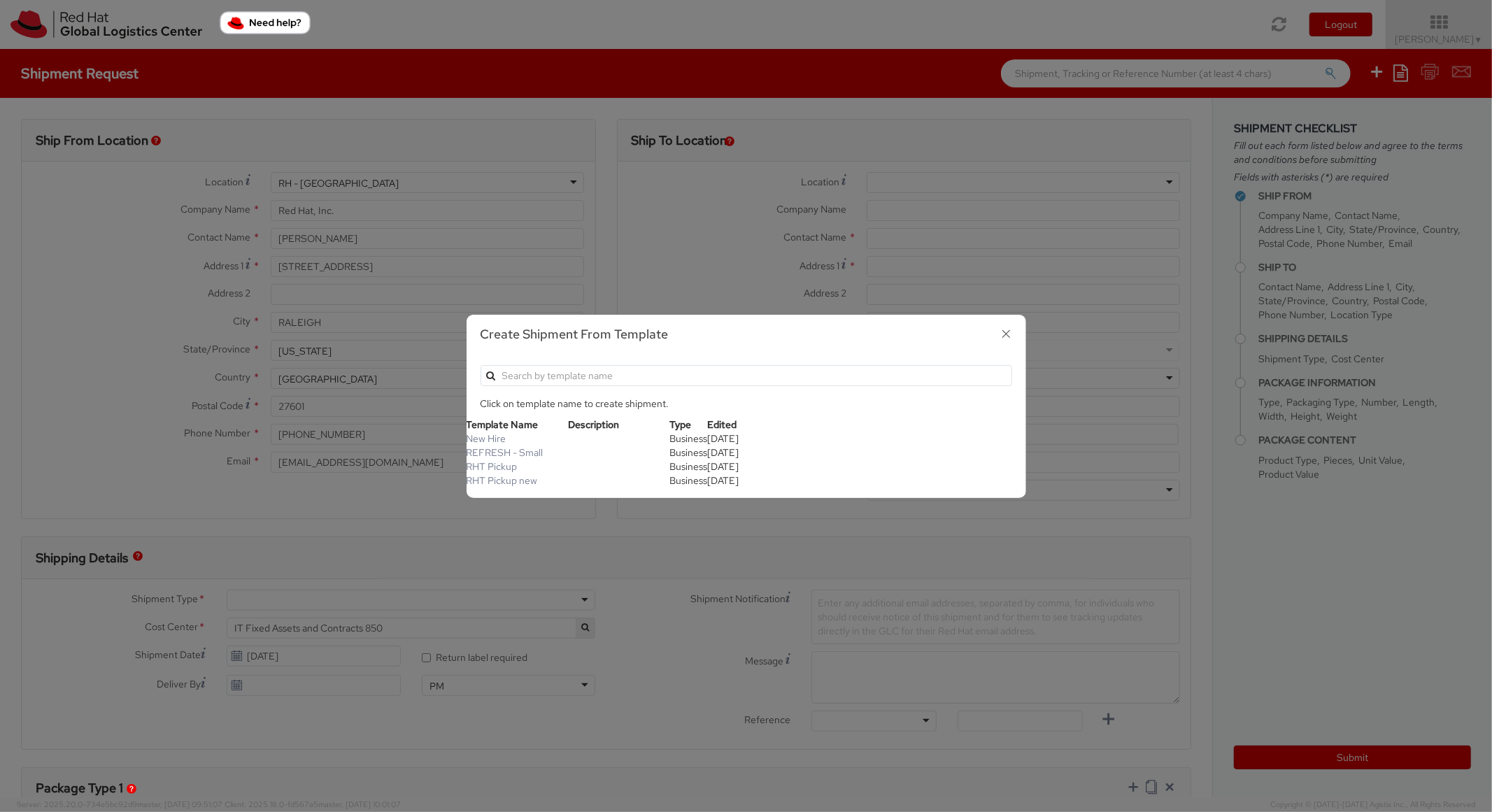
type input "*Laptop model*"
select select "LAPTOP"
type input "2,000.00"
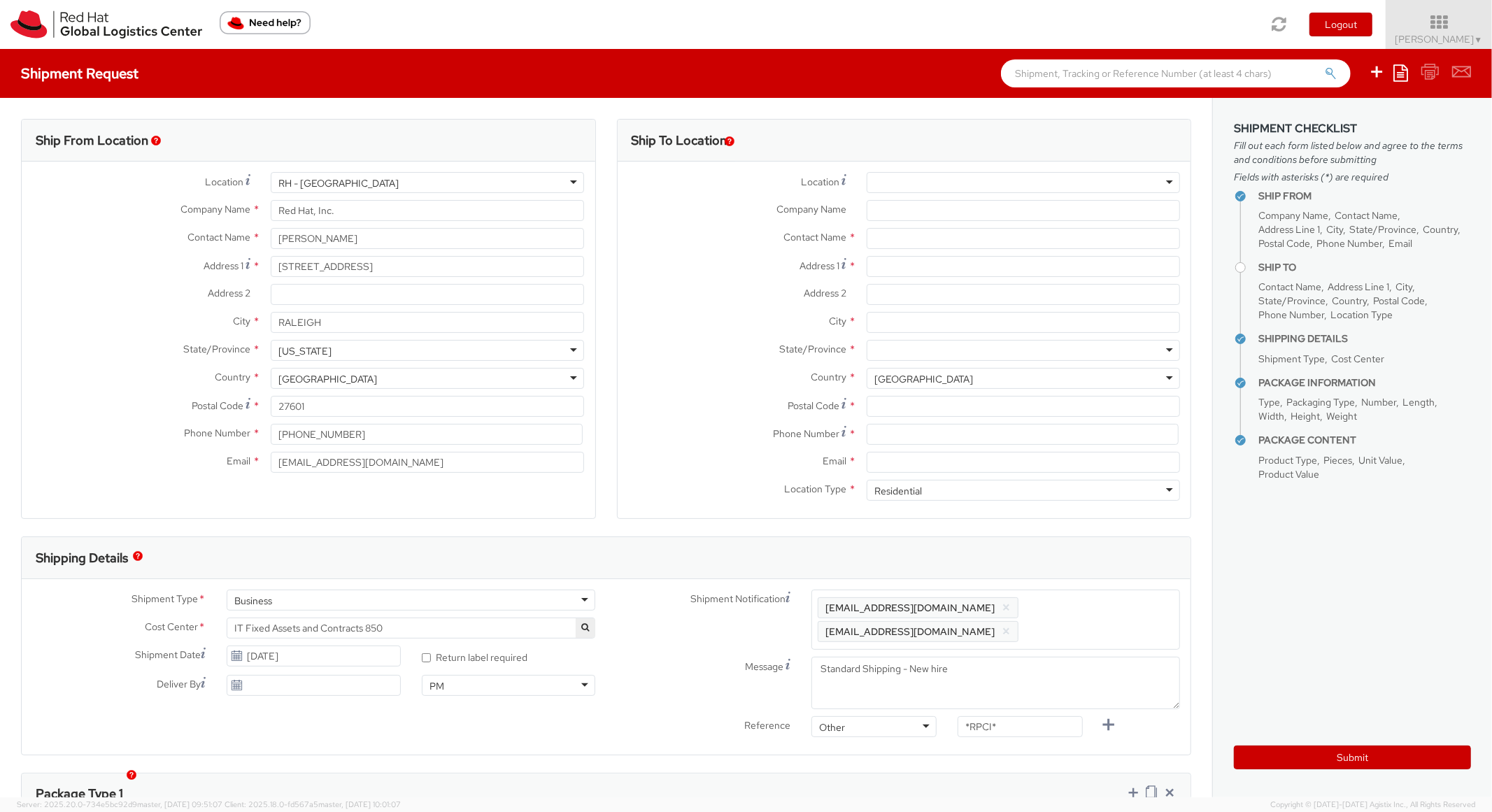
scroll to position [42, 0]
click at [976, 194] on div "Location * [GEOGRAPHIC_DATA] - [GEOGRAPHIC_DATA] - [GEOGRAPHIC_DATA] [GEOGRAPHI…" at bounding box center [905, 186] width 574 height 28
click at [975, 182] on div at bounding box center [1024, 182] width 313 height 21
type input "[PERSON_NAME]"
type input "Red Hat Inc."
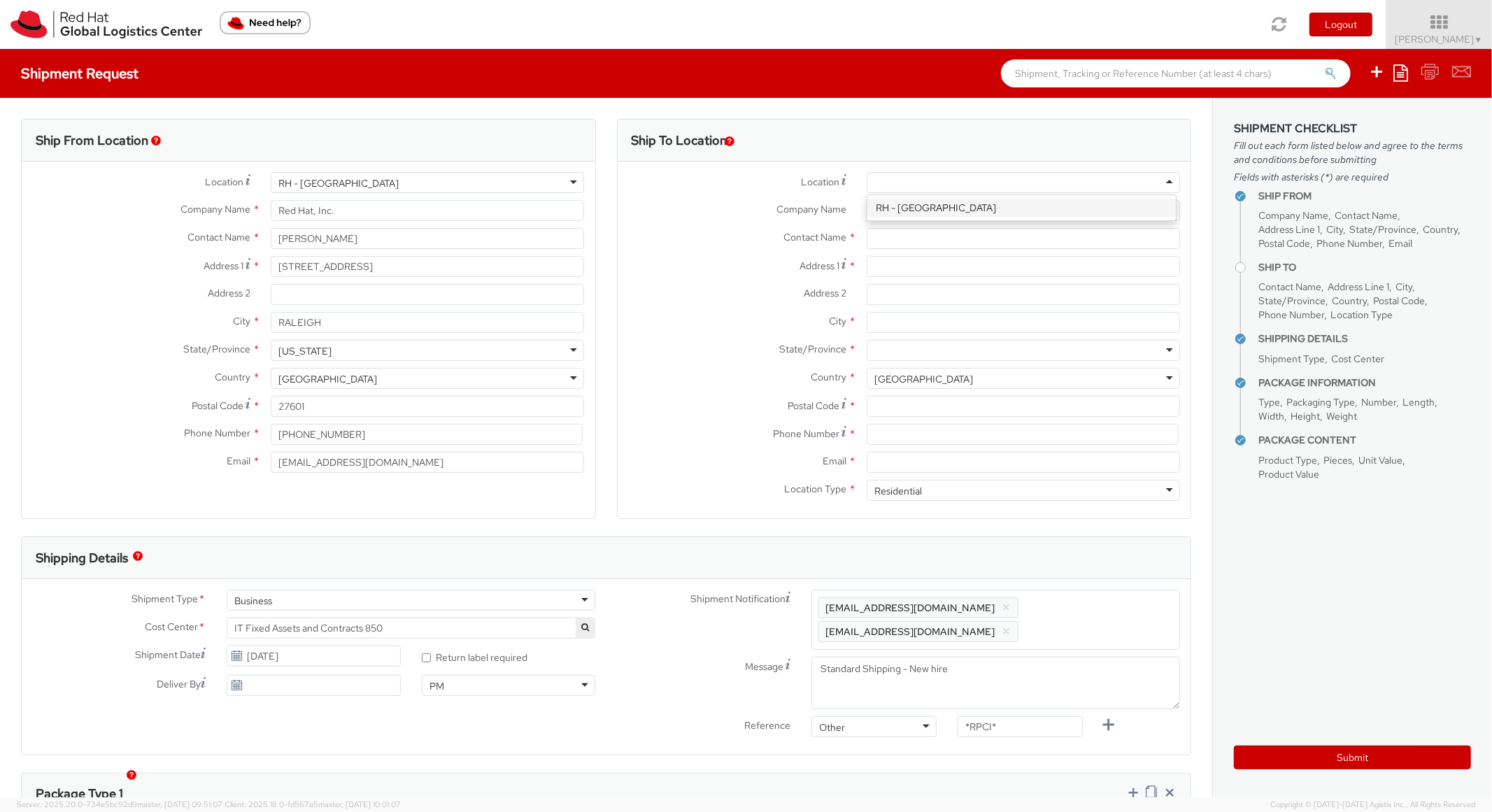
type input "[STREET_ADDRESS]"
type input "4th Floor"
type input "[GEOGRAPHIC_DATA]"
type input "02210"
type input "[PHONE_NUMBER]"
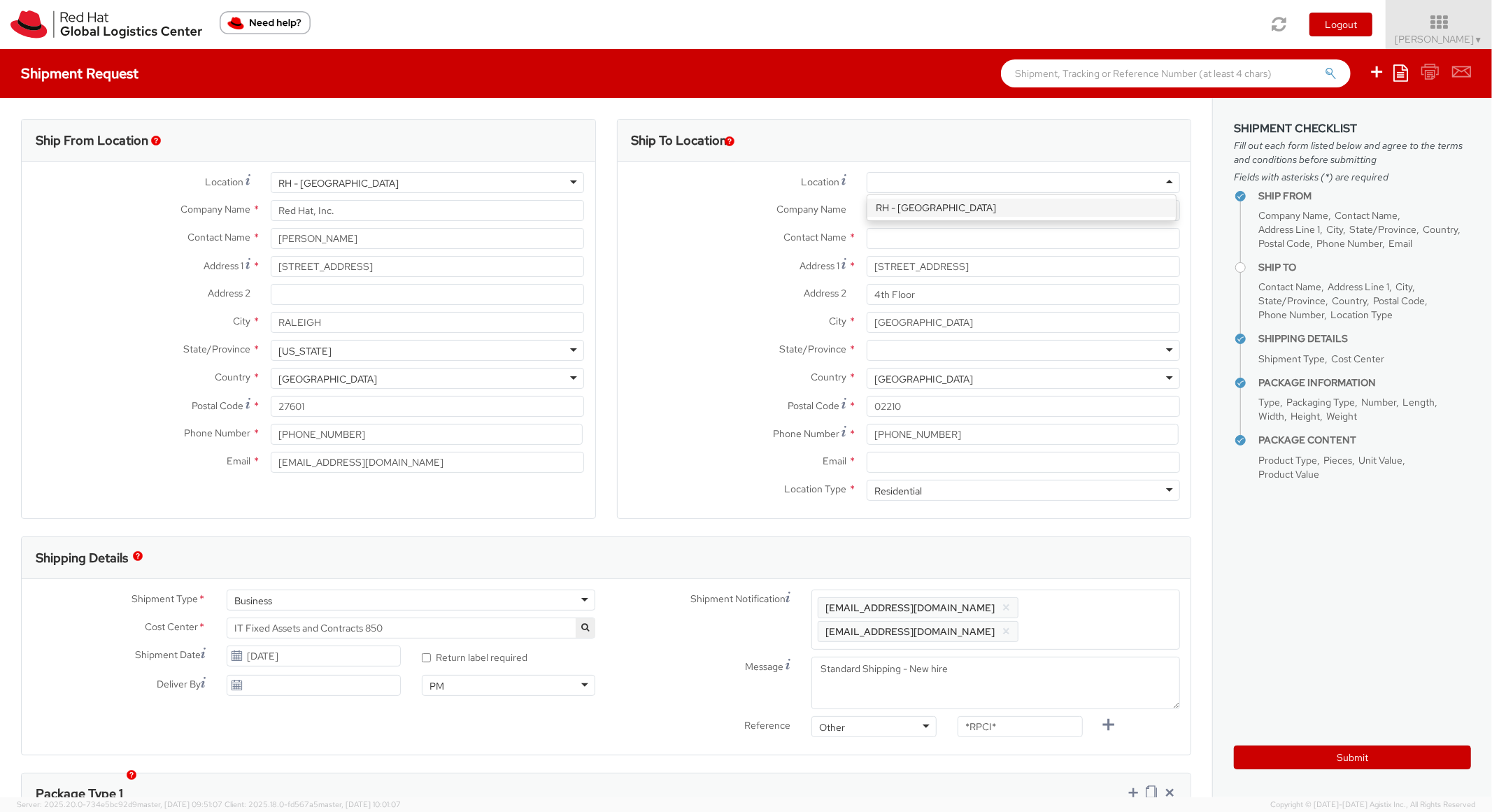
scroll to position [0, 0]
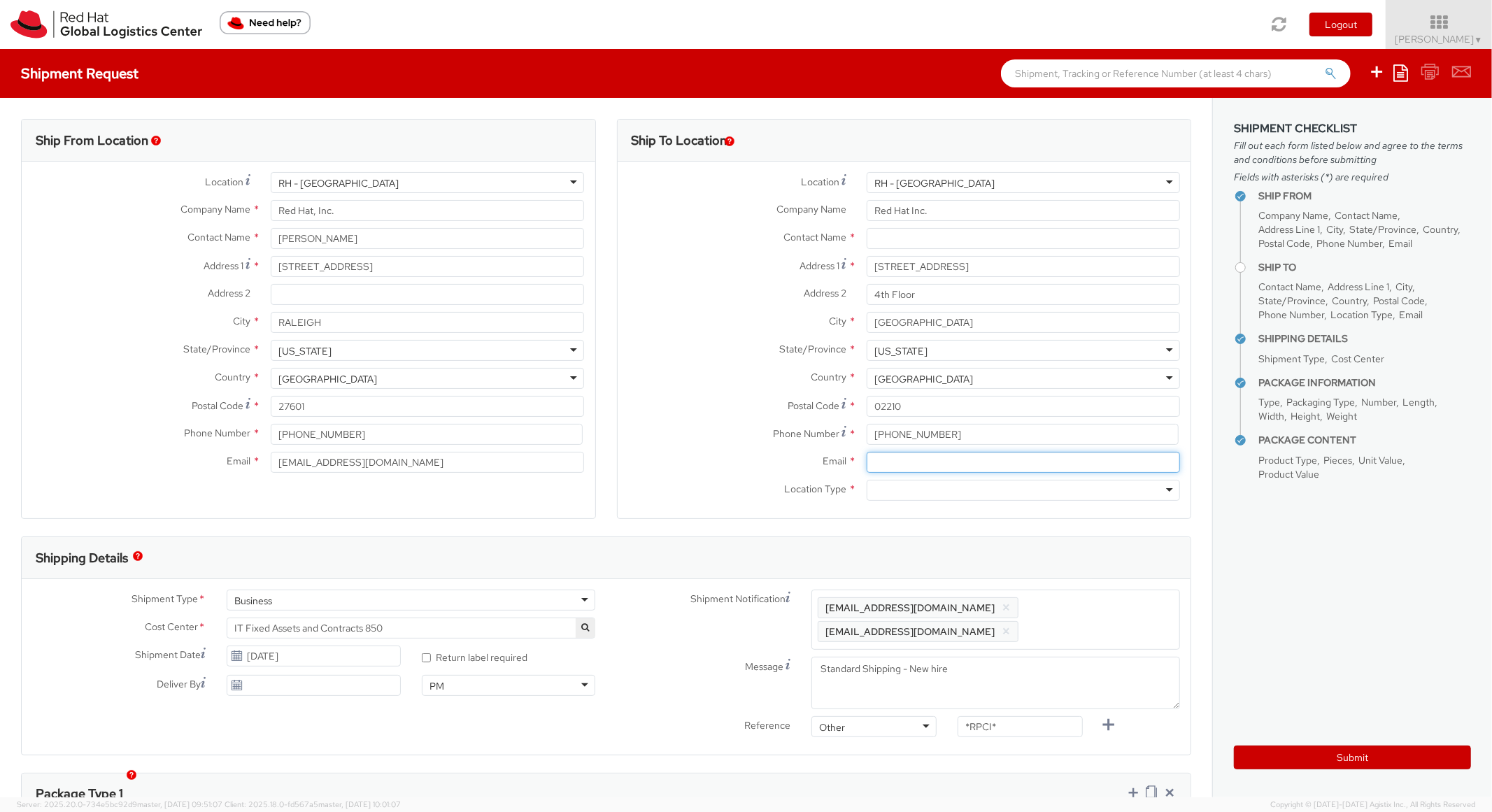
click at [926, 454] on input "Email *" at bounding box center [1024, 462] width 313 height 21
paste input "[EMAIL_ADDRESS][DOMAIN_NAME]"
type input "[EMAIL_ADDRESS][DOMAIN_NAME]"
click at [908, 491] on div at bounding box center [1024, 490] width 313 height 21
click at [966, 530] on div "Ship To Location Location * [GEOGRAPHIC_DATA] - [GEOGRAPHIC_DATA] [GEOGRAPHIC_D…" at bounding box center [905, 328] width 576 height 418
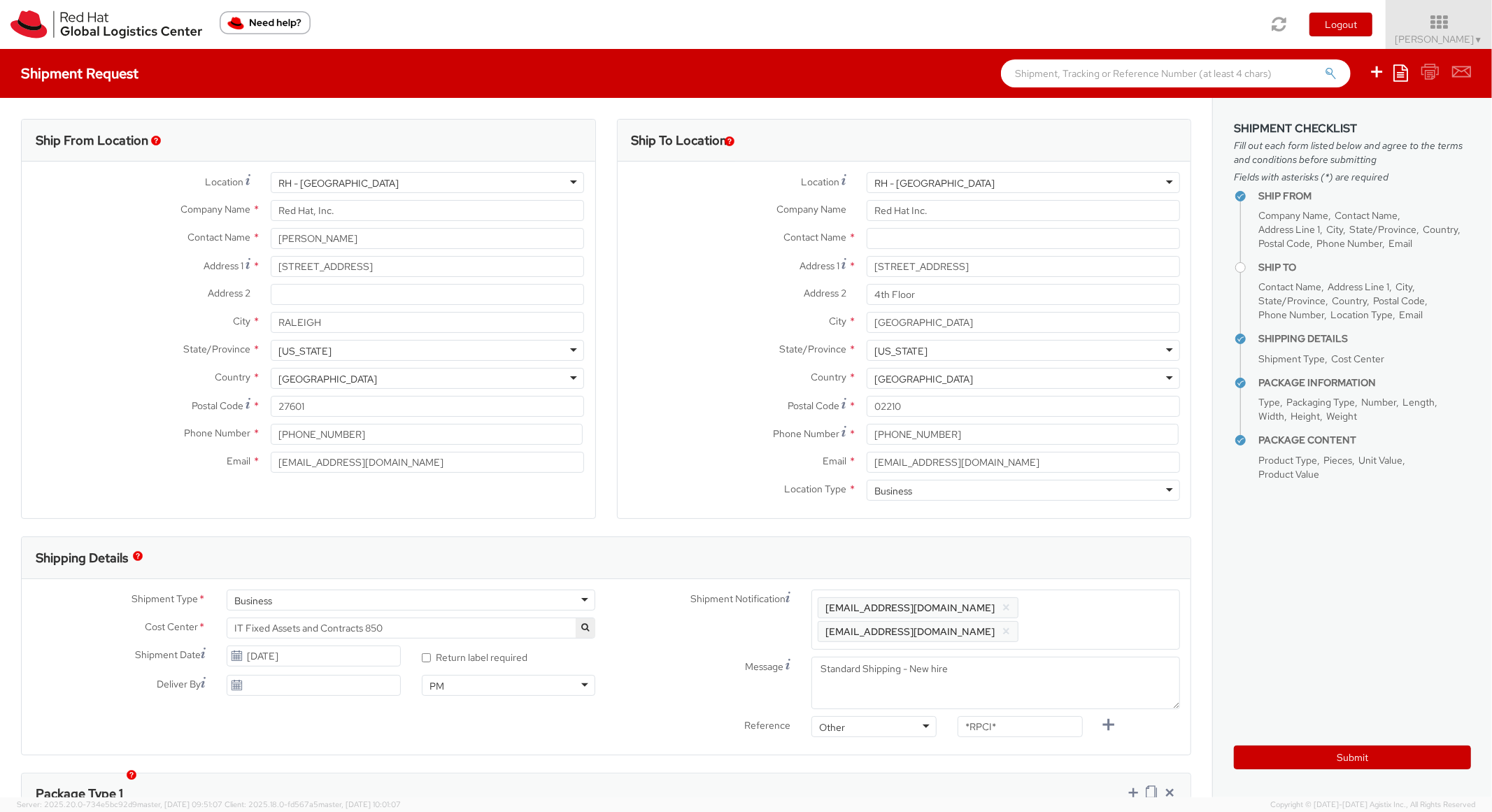
click at [1106, 616] on span "Enter any additional email addresses, separated by comma, for individuals who s…" at bounding box center [995, 620] width 356 height 42
paste input "[EMAIL_ADDRESS][DOMAIN_NAME]"
type input "[EMAIL_ADDRESS][DOMAIN_NAME]"
click at [1105, 573] on div "Shipping Details" at bounding box center [606, 558] width 1169 height 42
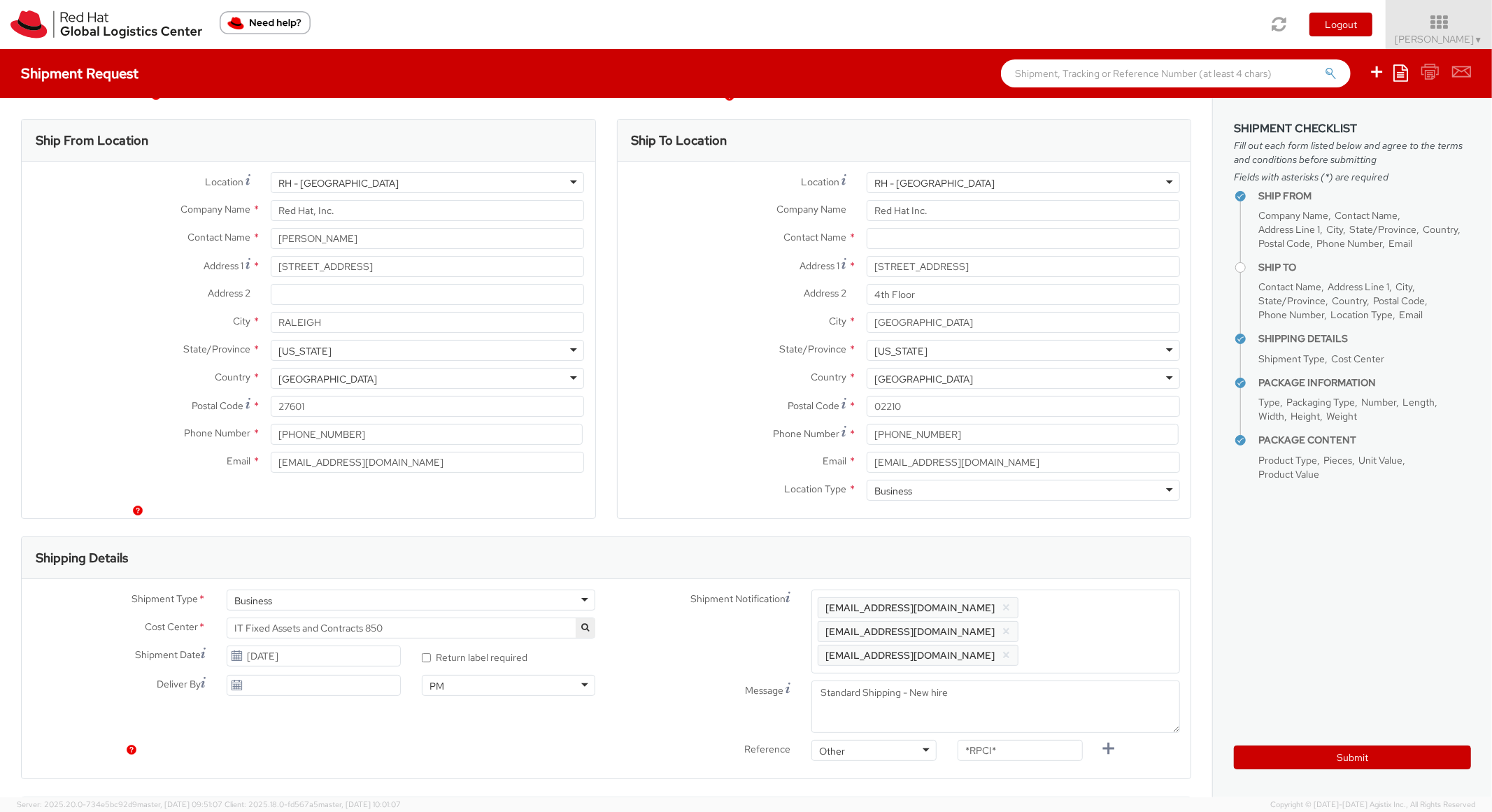
scroll to position [420, 0]
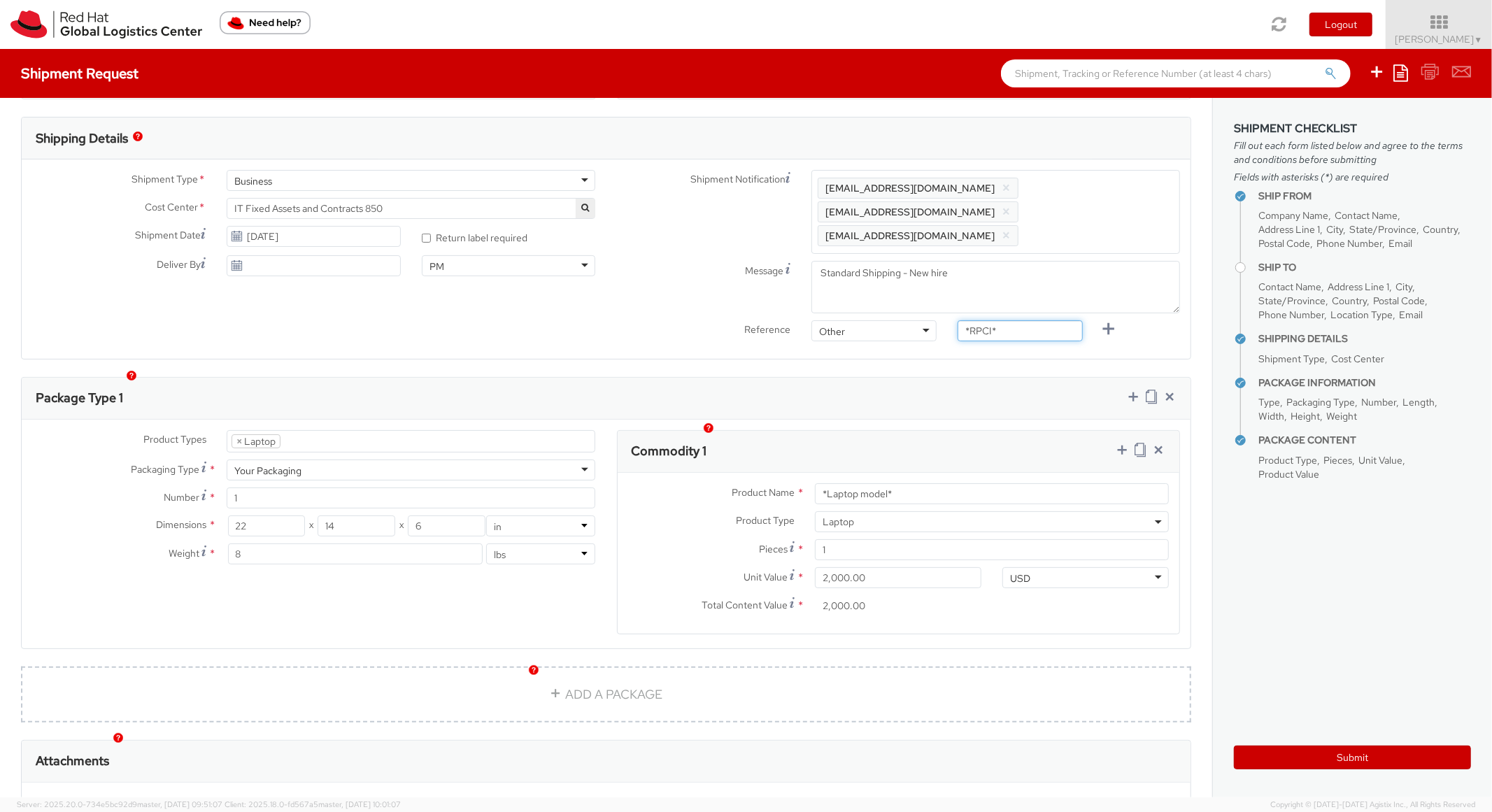
drag, startPoint x: 1025, startPoint y: 308, endPoint x: 872, endPoint y: 308, distance: 153.0
click at [872, 320] on div "Reference Other Other Other Purchase Order Number Reference Number *RPCI*" at bounding box center [898, 334] width 584 height 28
paste input "RPCI0082192"
type input "RPCI0082192"
click at [925, 352] on div "Ship From Location Location * [GEOGRAPHIC_DATA] - [GEOGRAPHIC_DATA] [GEOGRAPHIC…" at bounding box center [606, 306] width 1212 height 1257
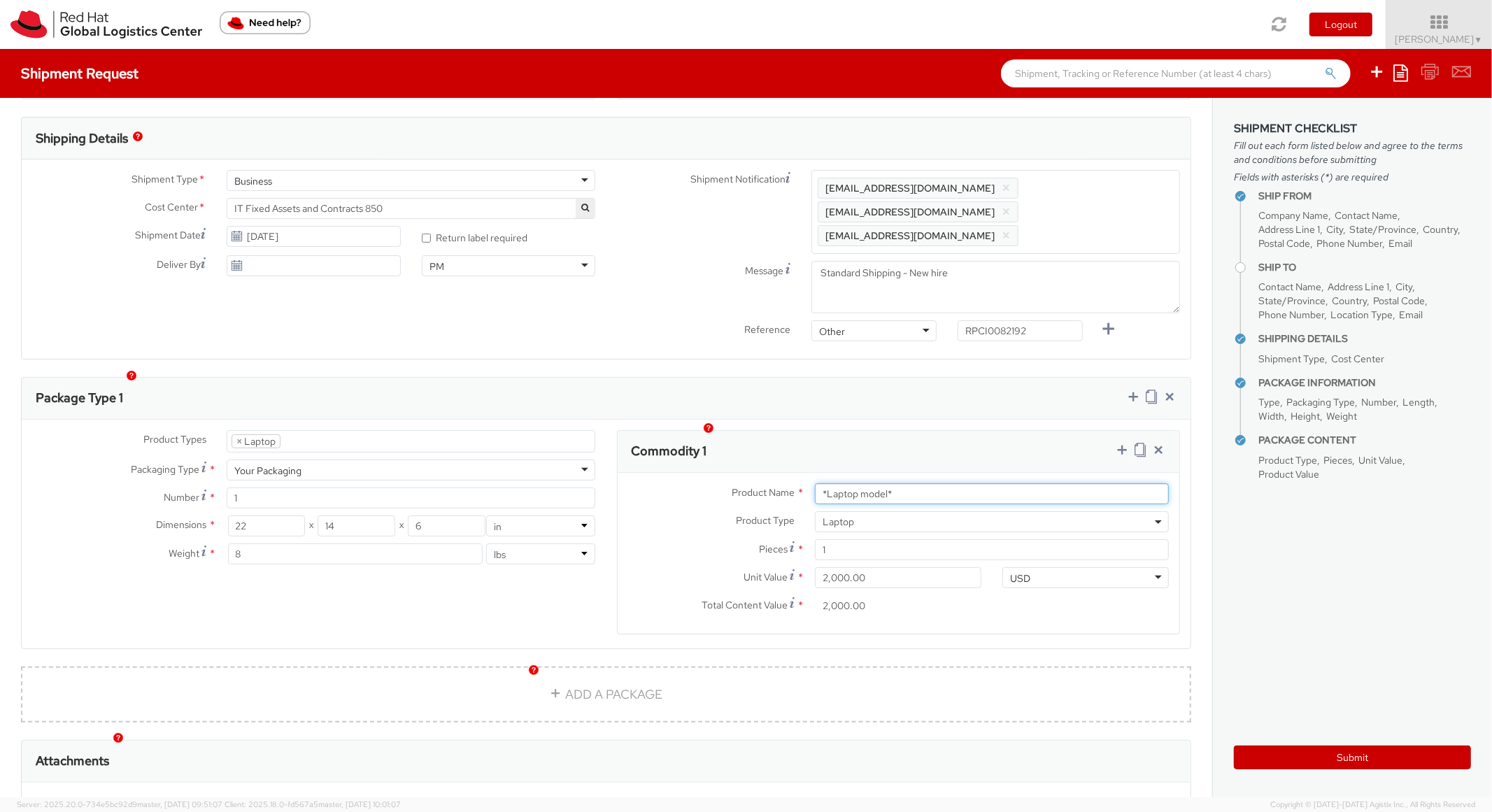
paste input "DEVELOPER/DESIGNER - Apple"
drag, startPoint x: 908, startPoint y: 468, endPoint x: 687, endPoint y: 449, distance: 221.8
click at [687, 449] on div "Commodity 1 Product Name * DEVELOPER/DESIGNER - Apple Product Type * Documents …" at bounding box center [899, 532] width 564 height 204
type input "DEVELOPER/DESIGNER - Apple"
click at [858, 431] on div "Commodity 1" at bounding box center [899, 451] width 563 height 42
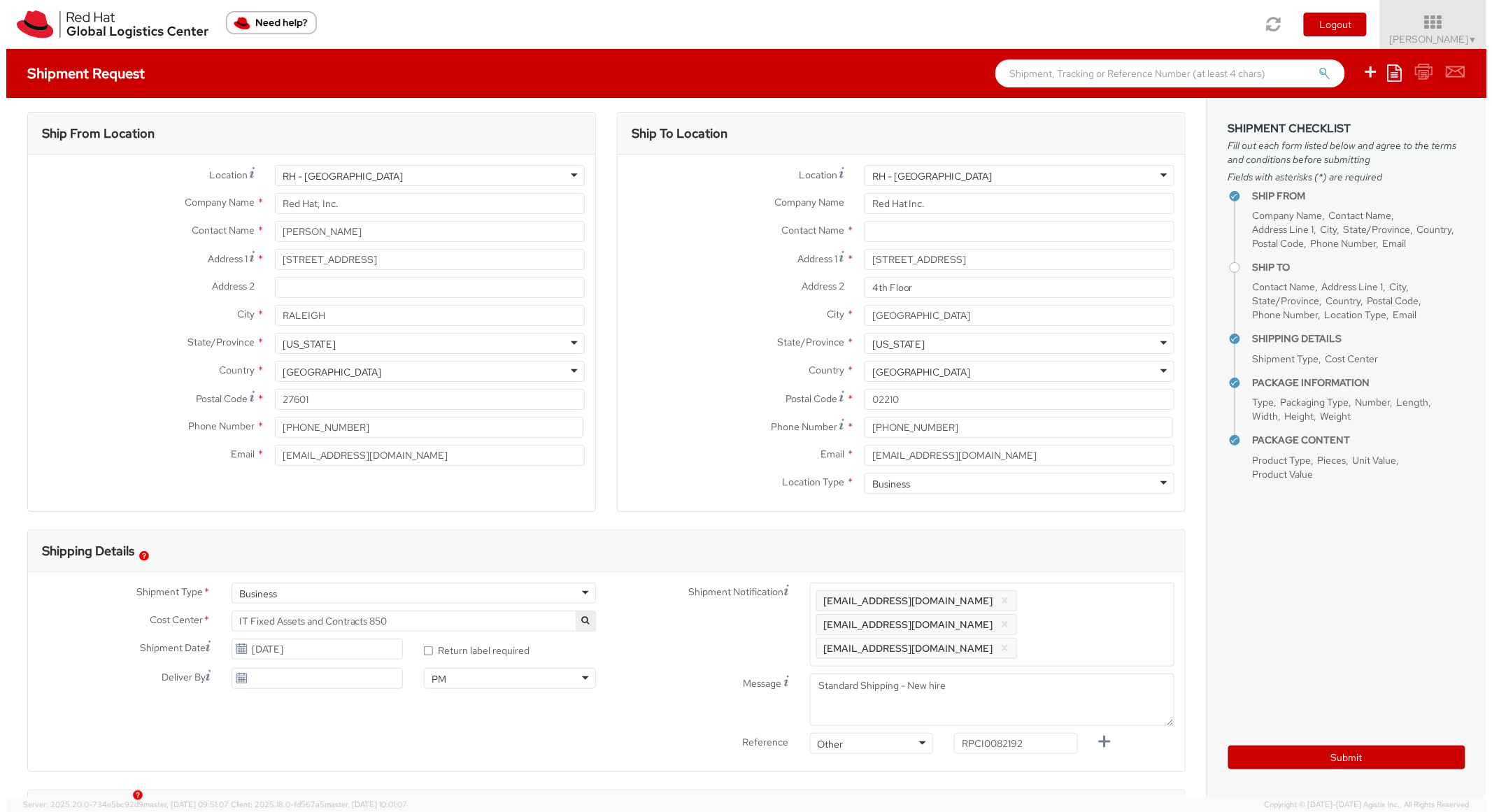
scroll to position [0, 0]
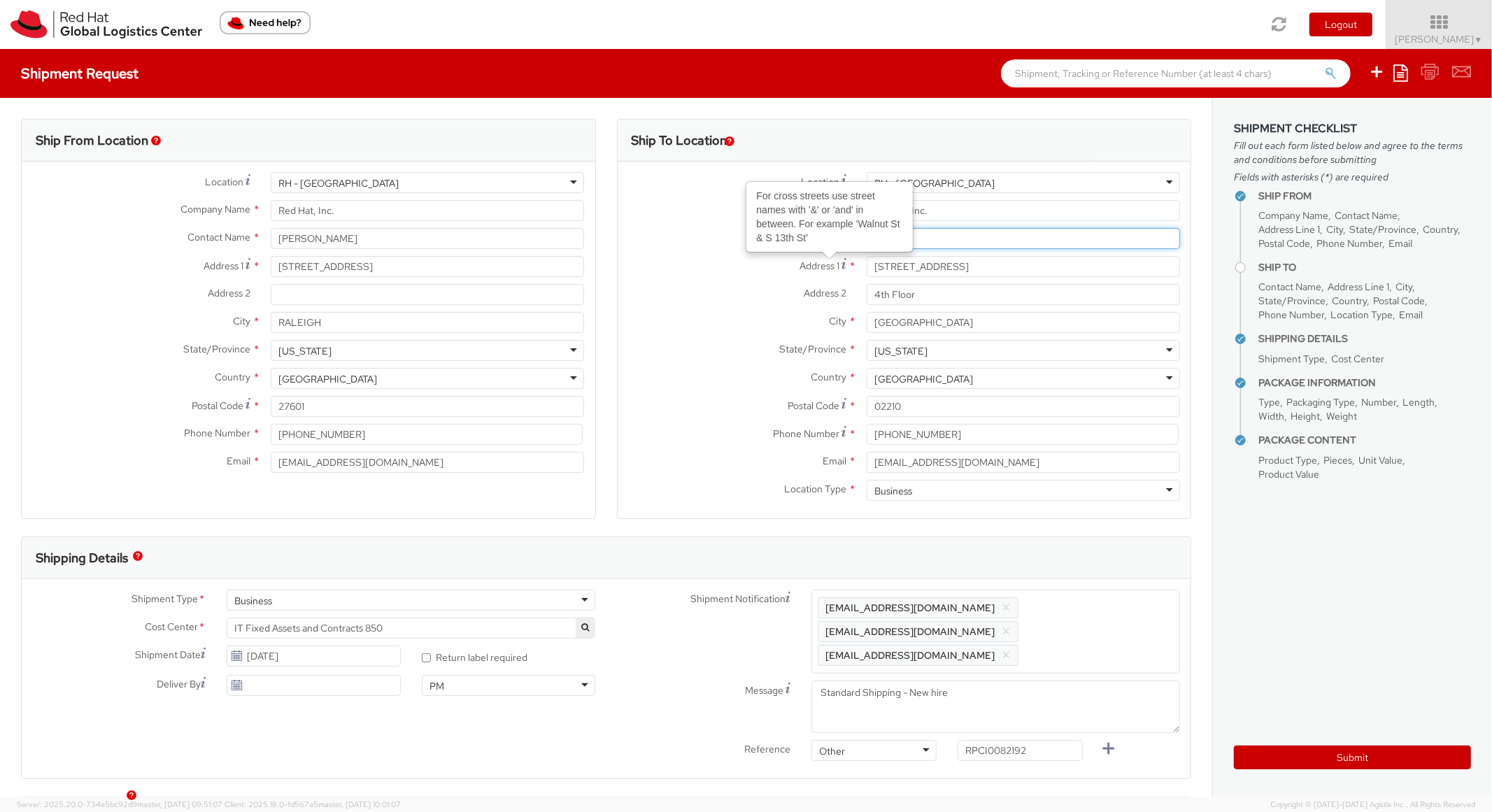
click at [941, 232] on input "text" at bounding box center [1024, 237] width 313 height 21
paste input "[PERSON_NAME]"
type input "[PERSON_NAME]"
click at [606, 377] on div "Ship To Location Location * [GEOGRAPHIC_DATA] - [GEOGRAPHIC_DATA] [GEOGRAPHIC_D…" at bounding box center [904, 328] width 596 height 418
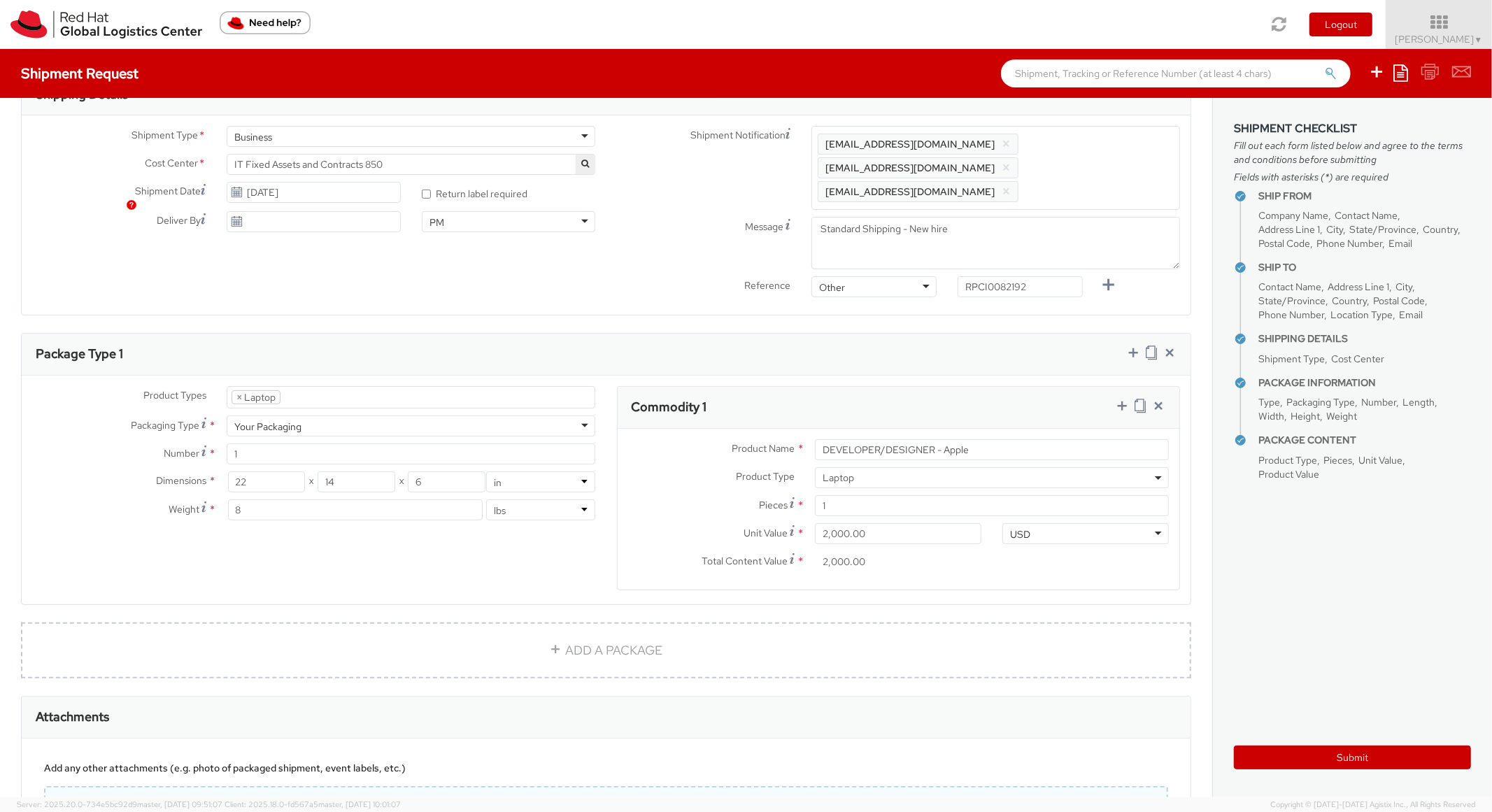
scroll to position [589, 0]
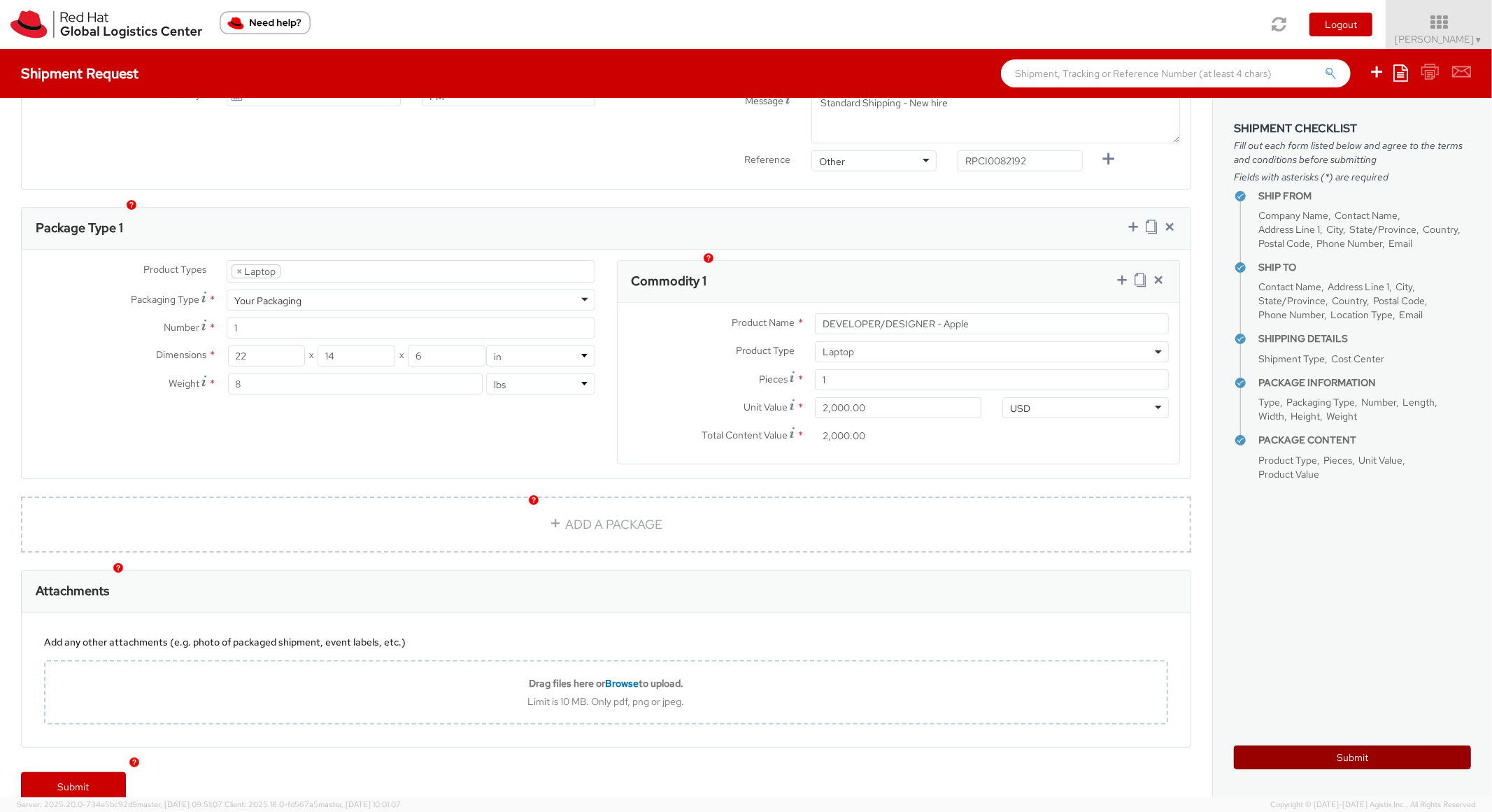
click at [1270, 750] on button "Submit" at bounding box center [1352, 758] width 237 height 24
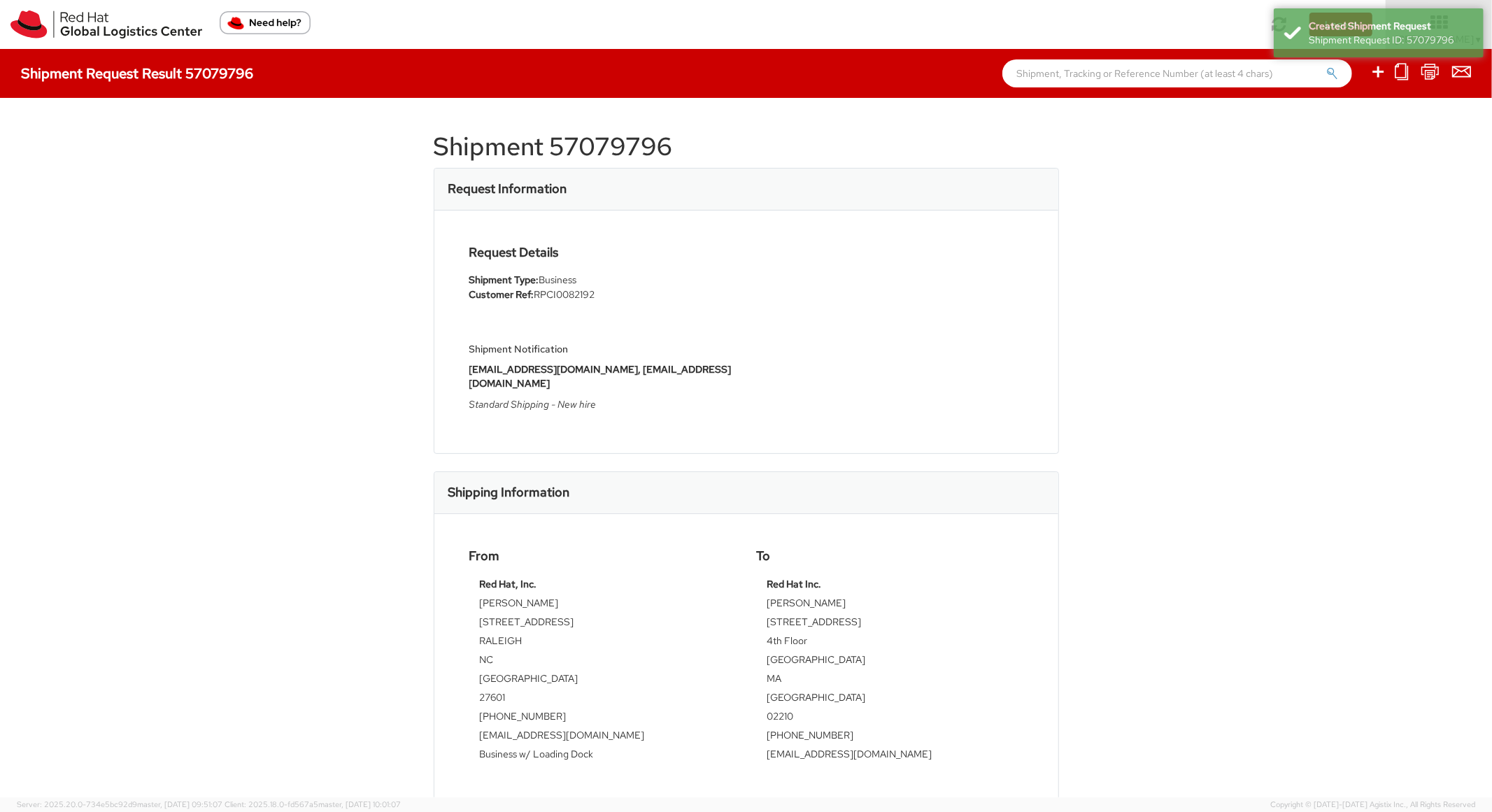
click at [617, 140] on h1 "Shipment 57079796" at bounding box center [746, 147] width 626 height 28
copy h1 "57079796"
click at [789, 298] on div "Request Details Shipment Type: Business Customer Ref: RPCI0082192 Shipment Noti…" at bounding box center [747, 331] width 576 height 172
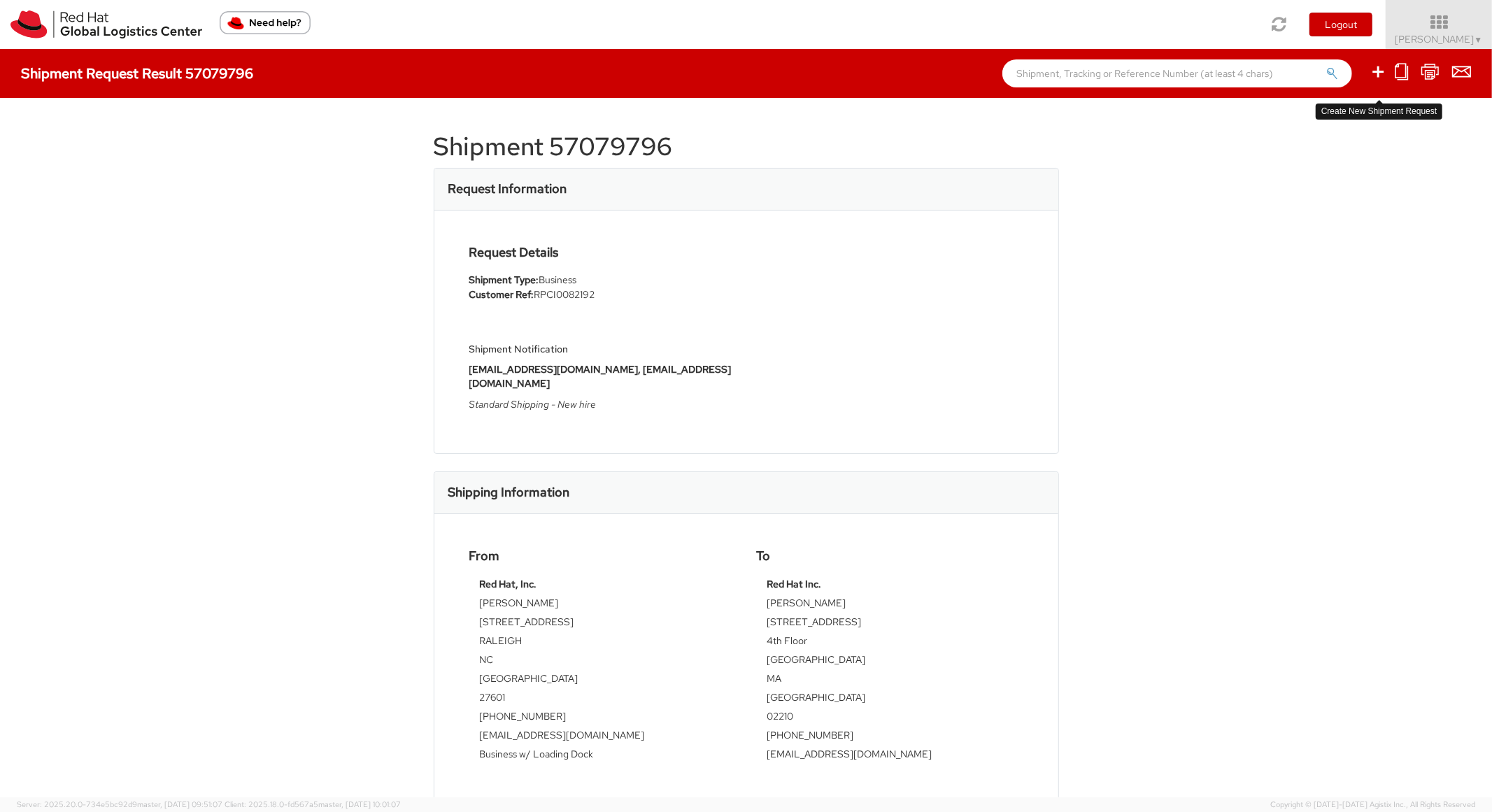
click at [1374, 65] on icon at bounding box center [1378, 72] width 17 height 18
select select
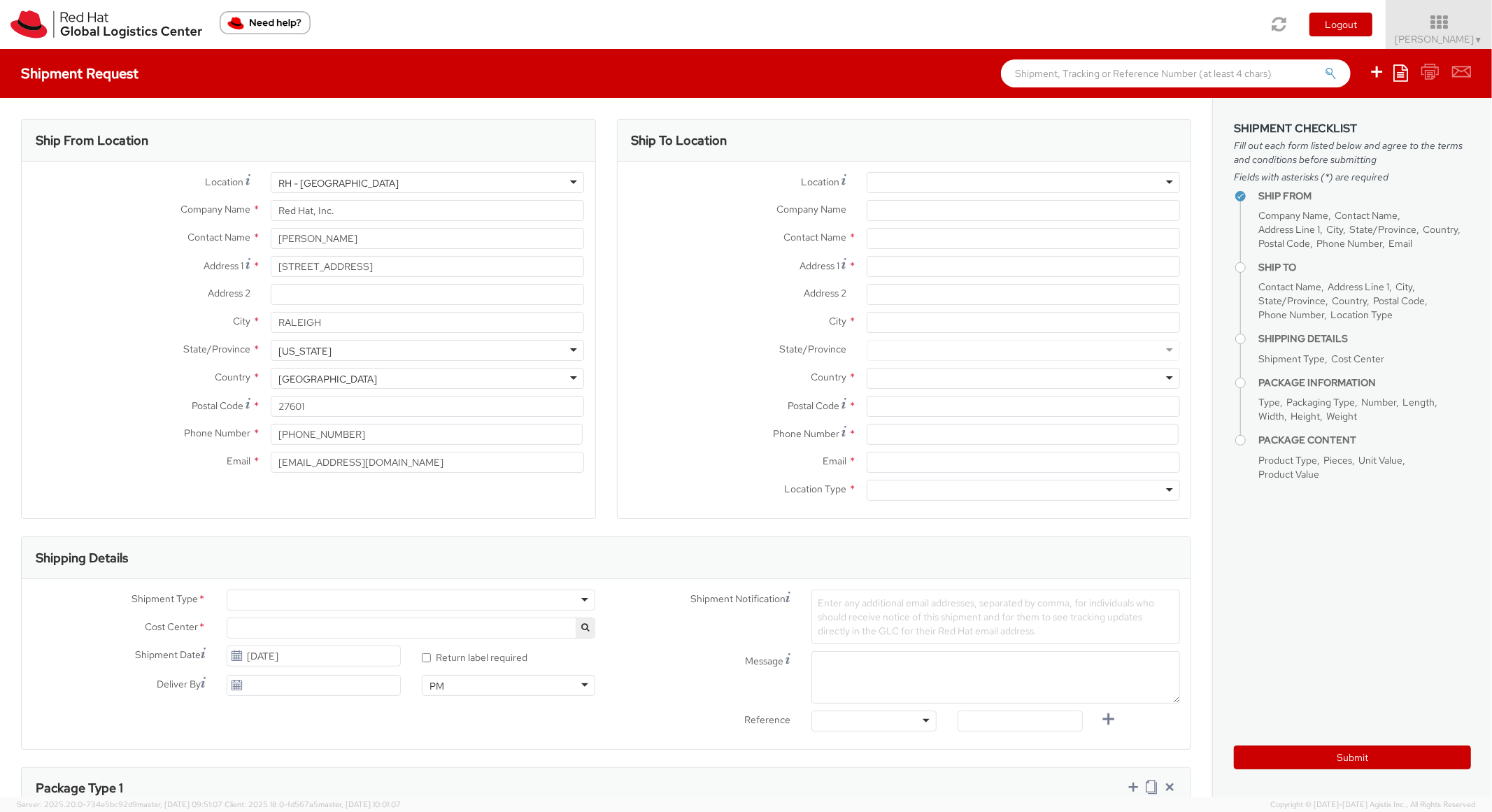
select select "850"
click at [1407, 69] on icon at bounding box center [1400, 72] width 15 height 17
click at [1339, 119] on link "Create from template" at bounding box center [1346, 116] width 122 height 18
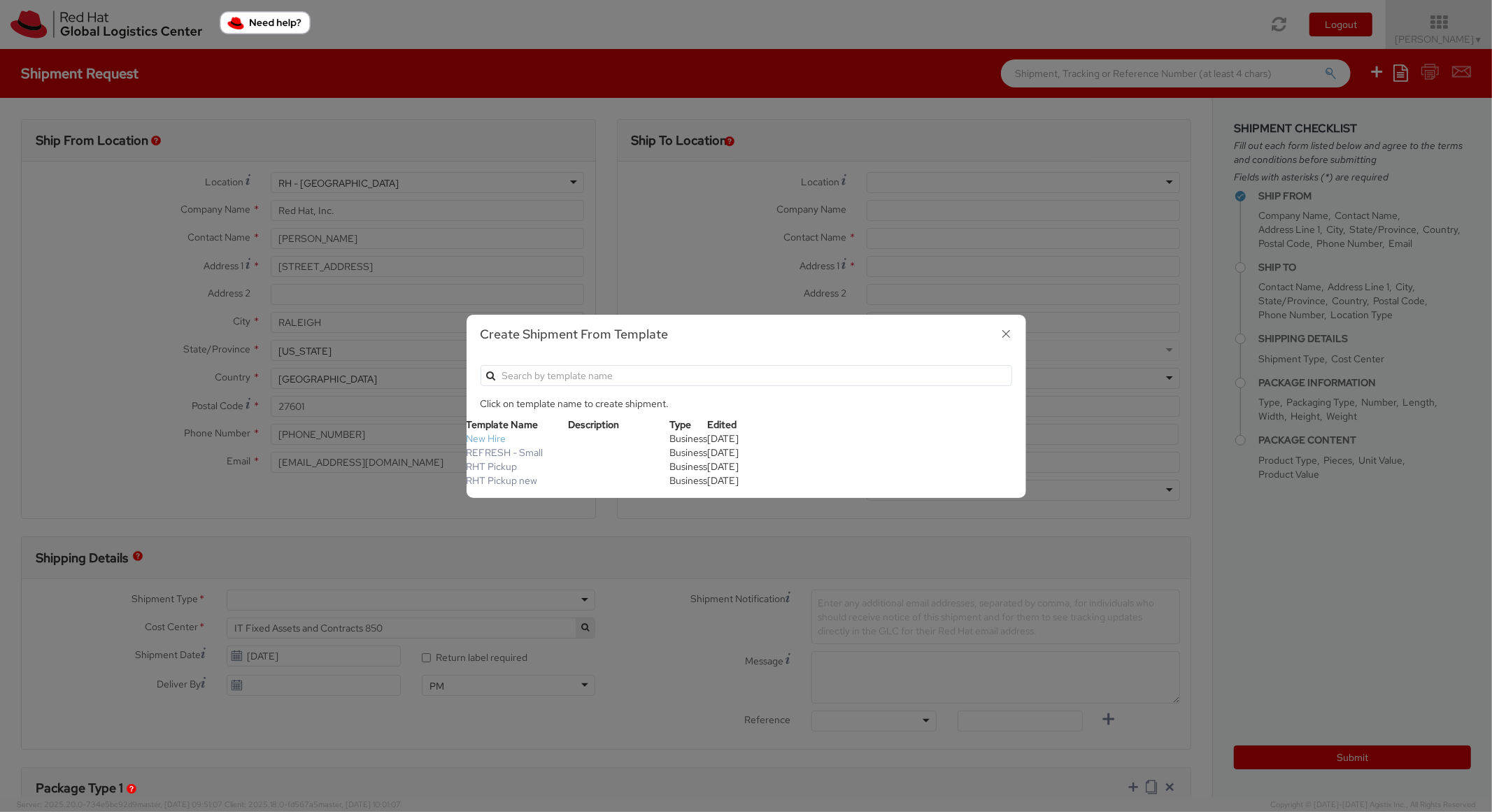
click at [482, 439] on link "New Hire" at bounding box center [486, 439] width 39 height 13
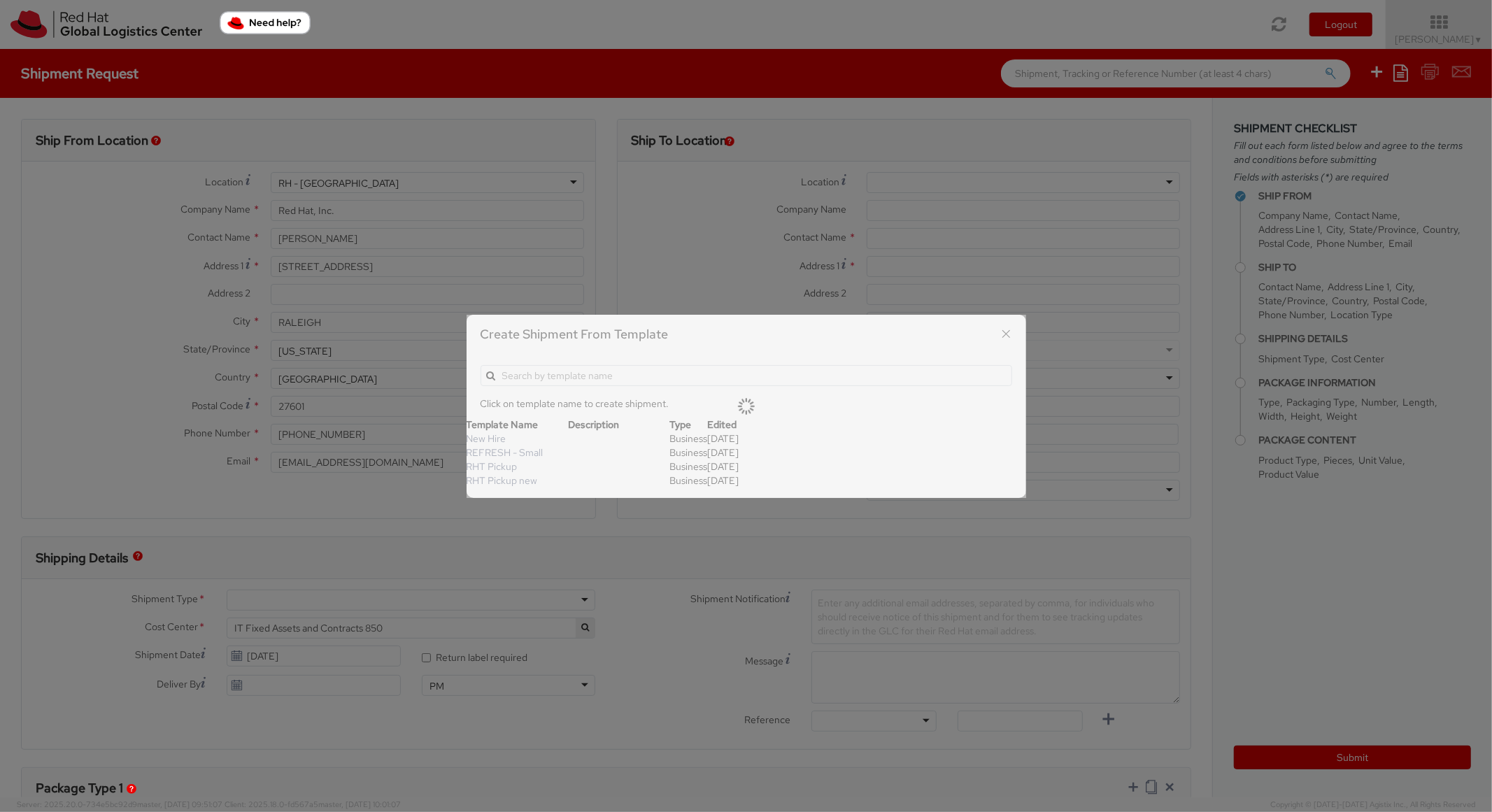
type textarea "Standard Shipping - New hire"
type input "*RPCI*"
select select "LAPTOP"
type input "1"
type input "22"
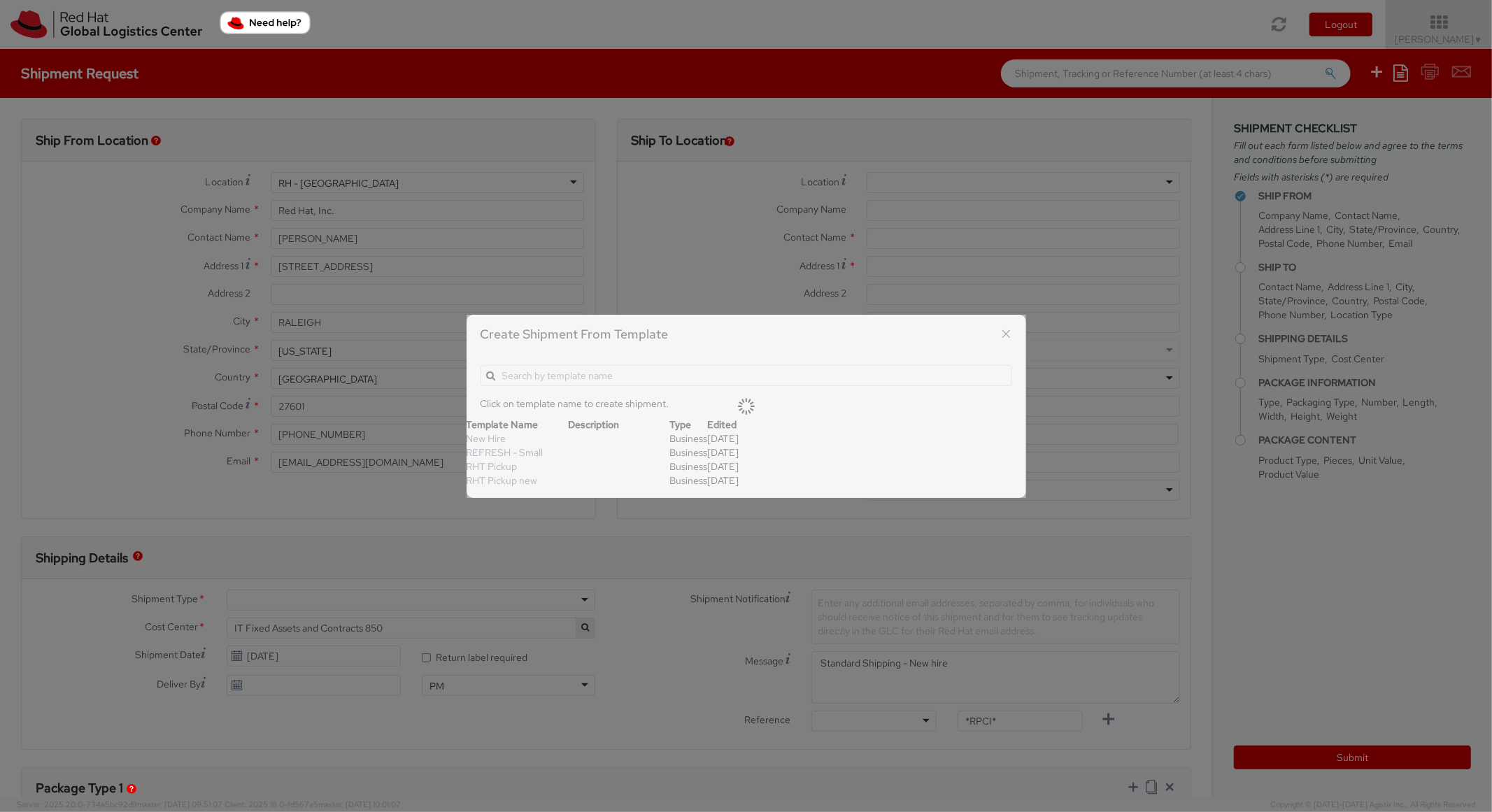
type input "14"
type input "6"
type input "8"
type input "*Laptop model*"
select select "LAPTOP"
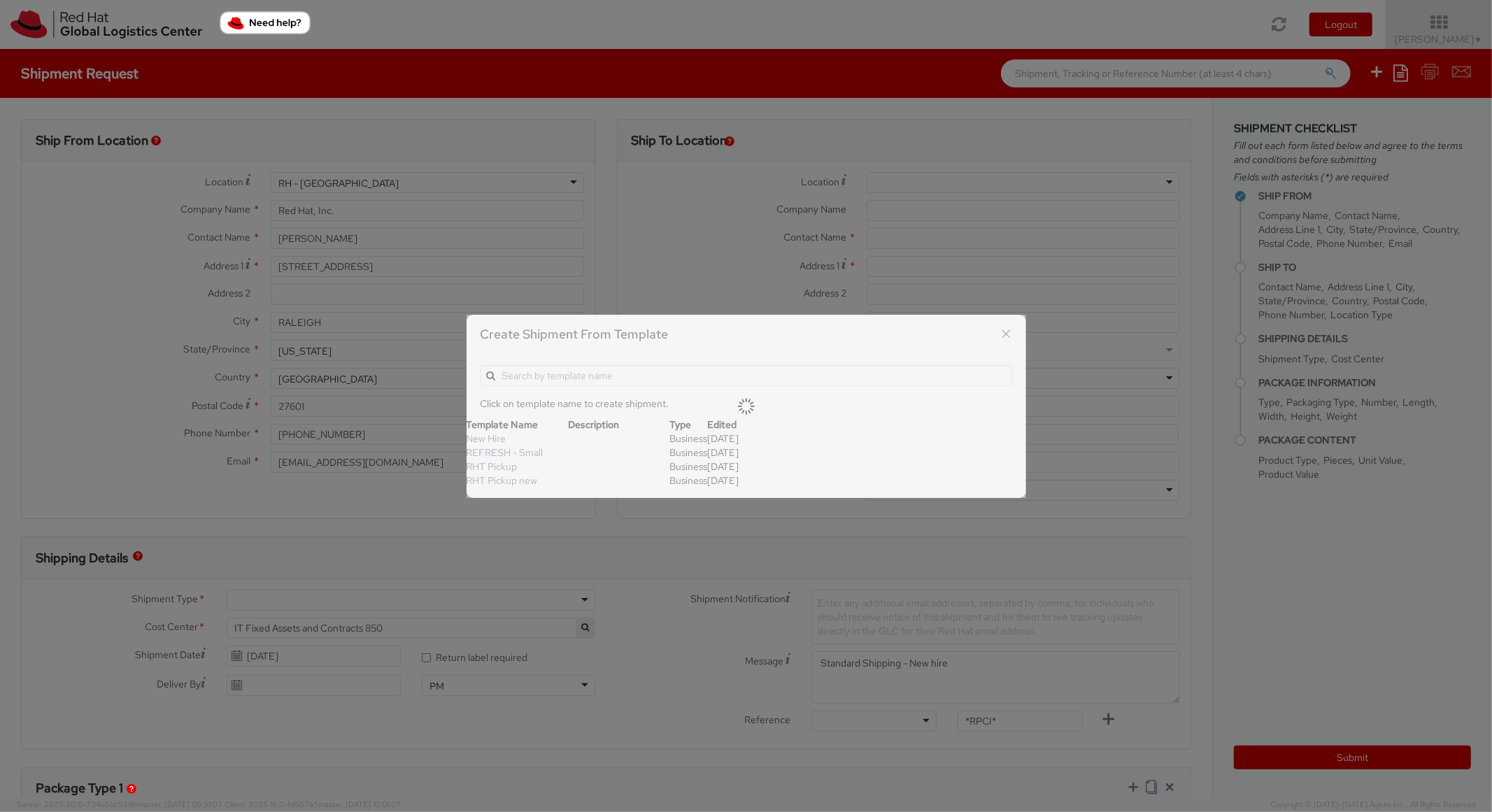
type input "2,000.00"
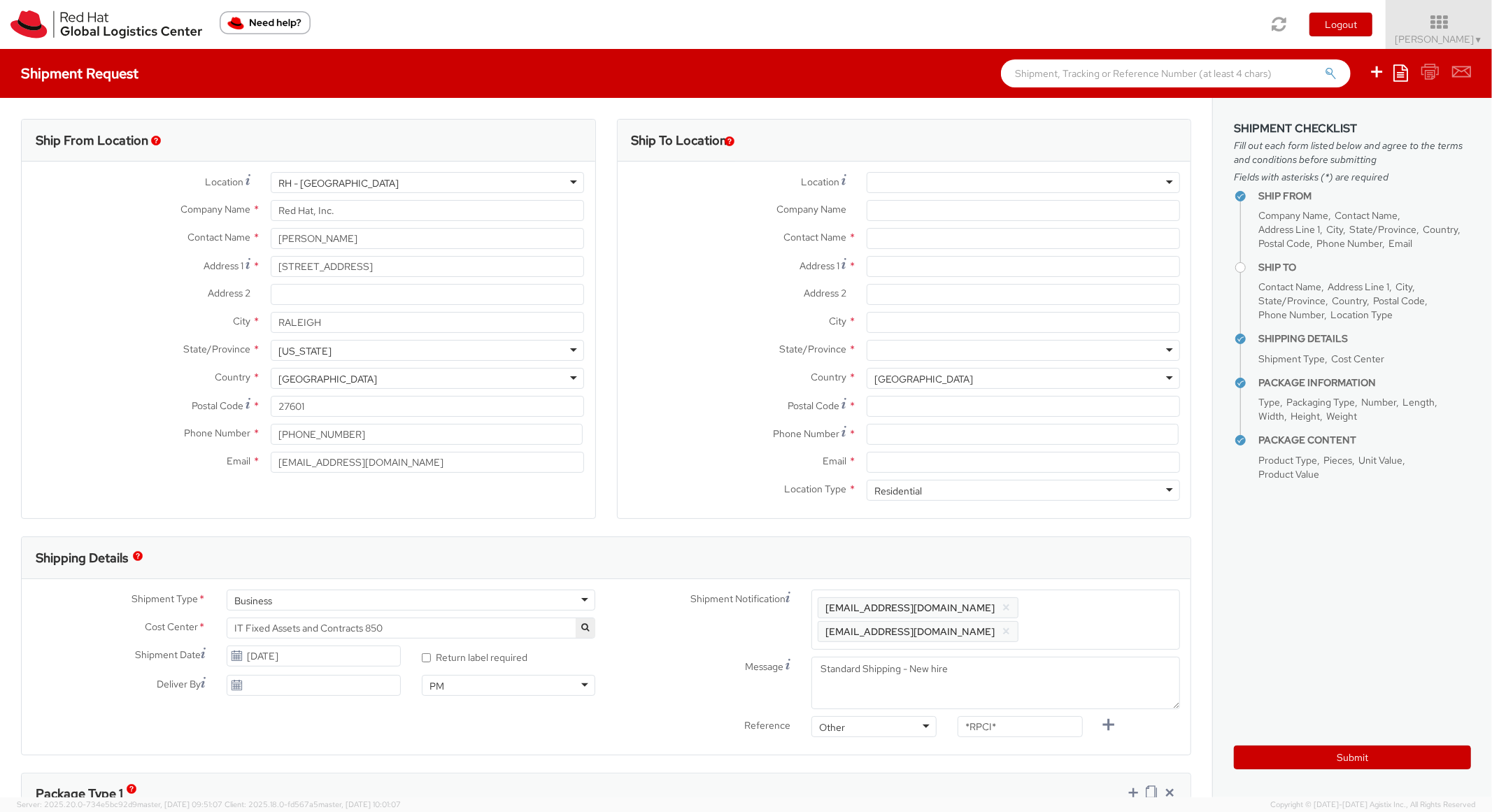
scroll to position [42, 0]
click at [922, 275] on input "Address 1 *" at bounding box center [1024, 266] width 313 height 21
paste input "[STREET_ADDRESS]"
type input "[STREET_ADDRESS]"
click at [932, 324] on input "City *" at bounding box center [1024, 322] width 313 height 21
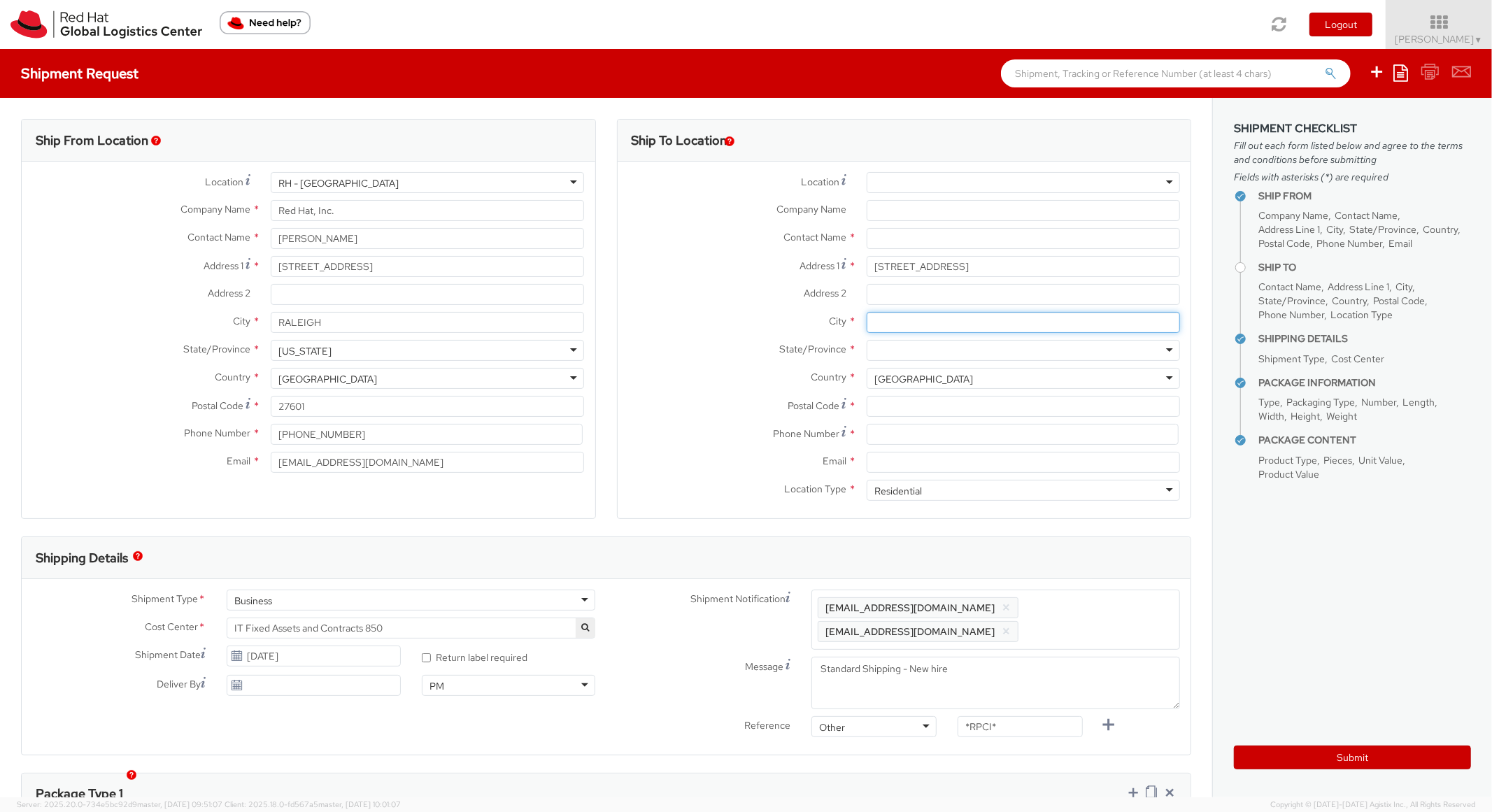
paste input "[GEOGRAPHIC_DATA]"
type input "[GEOGRAPHIC_DATA]"
click at [908, 350] on div at bounding box center [1024, 350] width 313 height 21
type input "[US_STATE]"
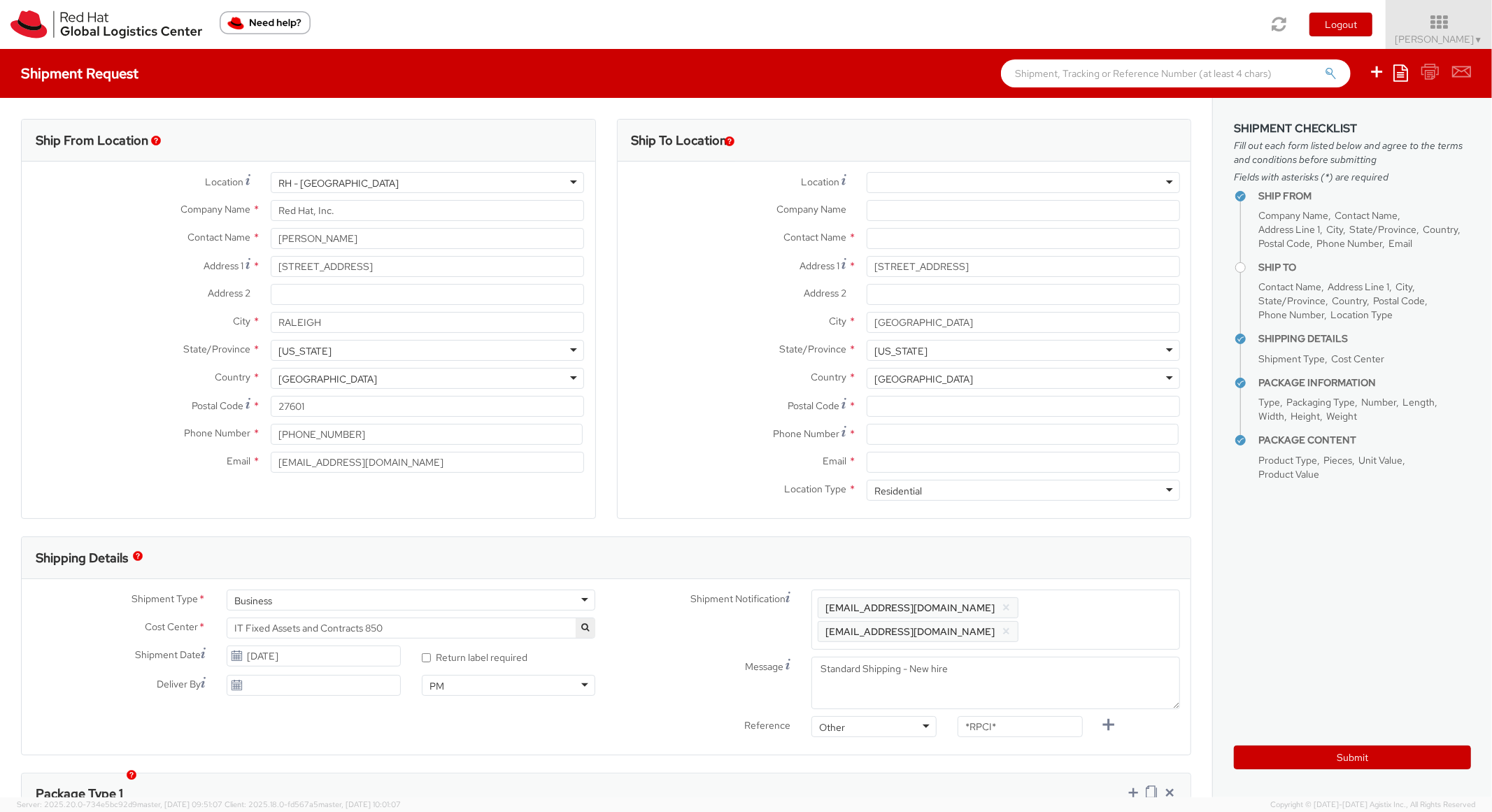
click at [932, 392] on div "Country * [GEOGRAPHIC_DATA] [GEOGRAPHIC_DATA] [GEOGRAPHIC_DATA] [GEOGRAPHIC_DAT…" at bounding box center [905, 381] width 574 height 28
click at [929, 418] on div "Postal Code *" at bounding box center [905, 410] width 574 height 28
click at [701, 379] on label "Country *" at bounding box center [737, 376] width 238 height 18
click at [968, 411] on input "Postal Code *" at bounding box center [1024, 406] width 313 height 21
paste input "77084"
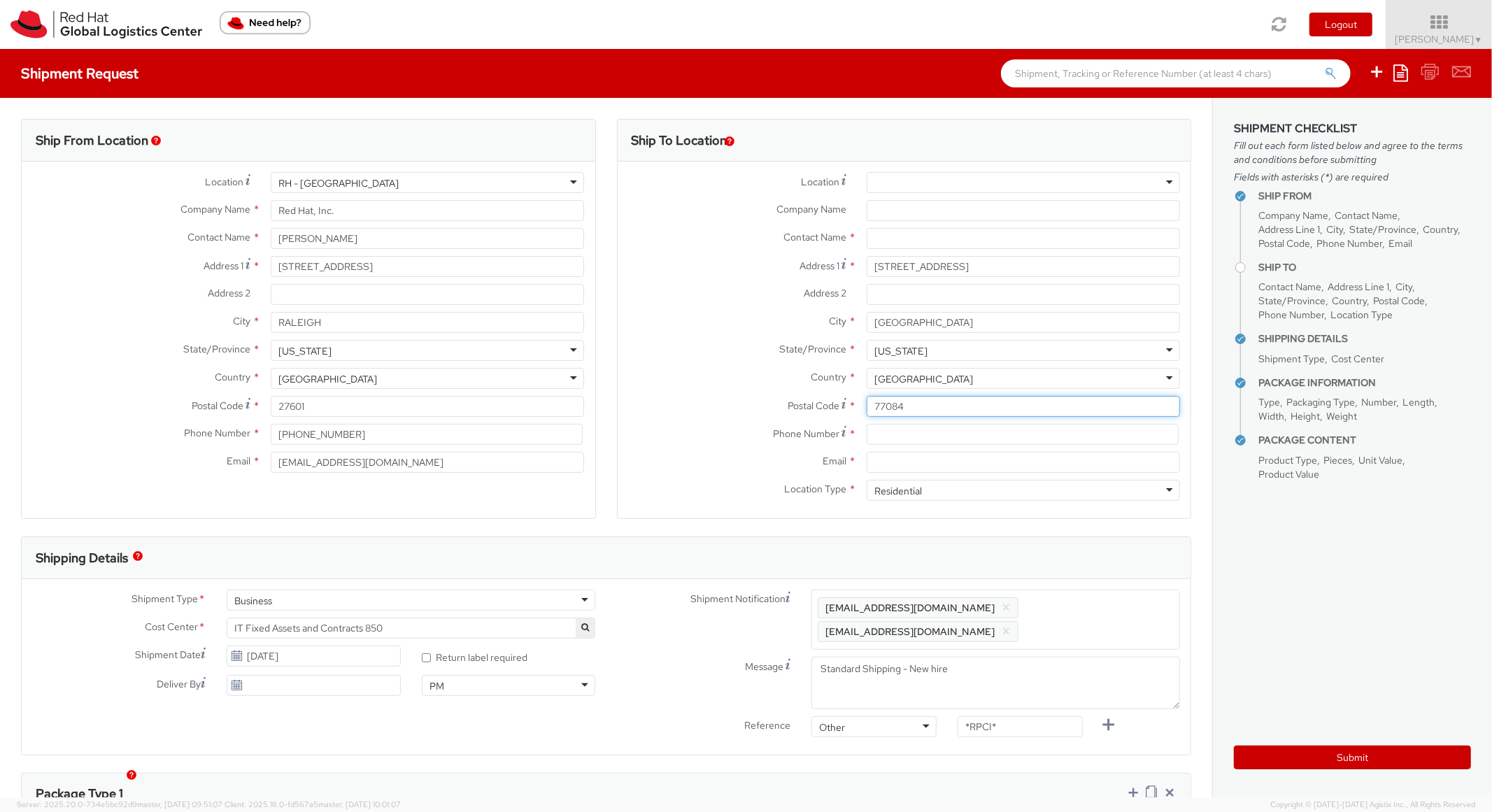
type input "77084"
click at [731, 380] on label "Country *" at bounding box center [737, 376] width 238 height 18
paste input "[EMAIL_ADDRESS][DOMAIN_NAME]"
click at [906, 437] on input at bounding box center [1023, 434] width 312 height 21
type input "[EMAIL_ADDRESS][DOMAIN_NAME]"
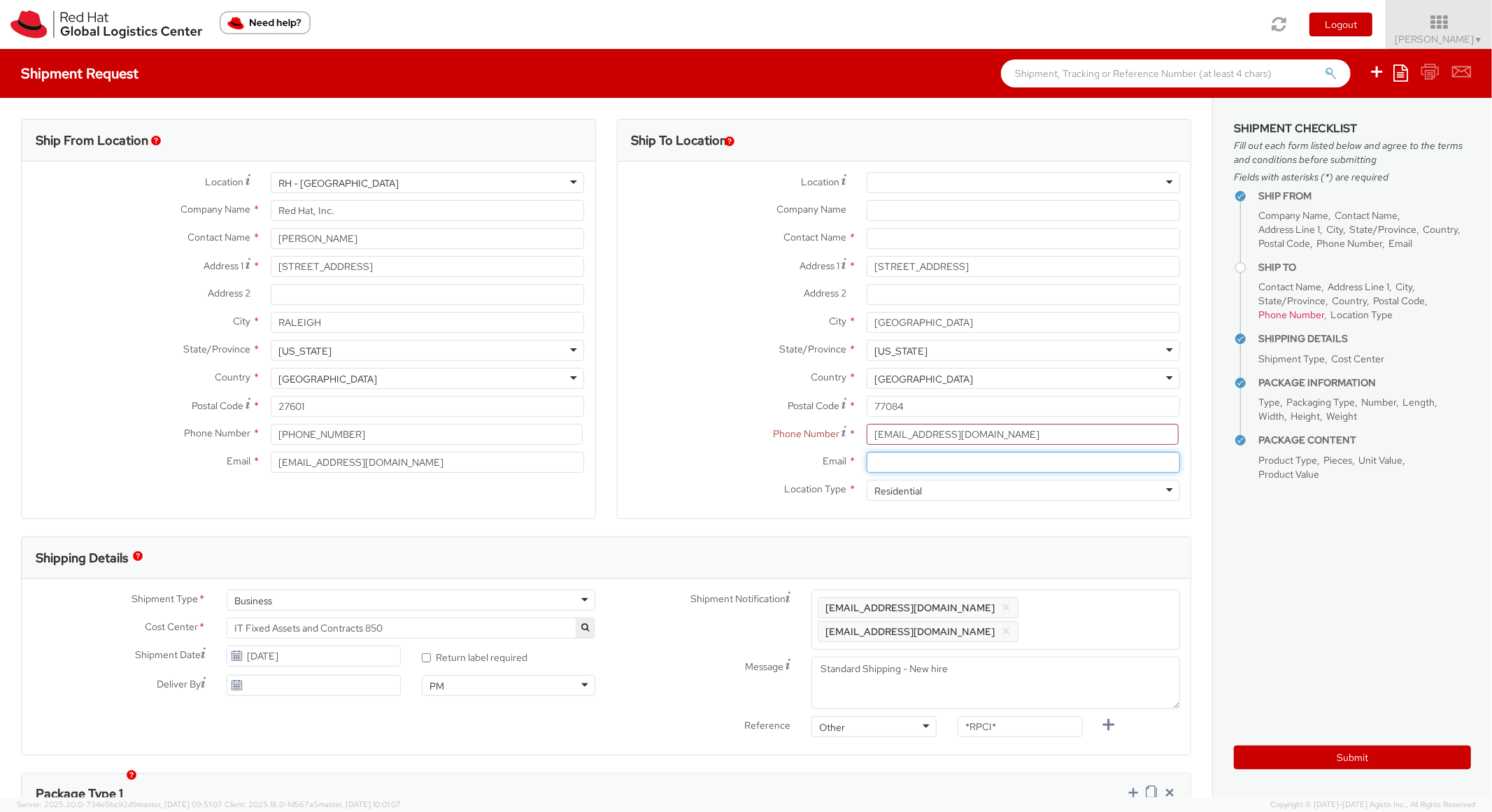
click at [917, 468] on input "Email *" at bounding box center [1024, 462] width 313 height 21
paste input "[EMAIL_ADDRESS][DOMAIN_NAME]"
type input "[EMAIL_ADDRESS][DOMAIN_NAME]"
click at [1110, 621] on span "Enter any additional email addresses, separated by comma, for individuals who s…" at bounding box center [995, 620] width 356 height 42
paste input "[EMAIL_ADDRESS][DOMAIN_NAME]"
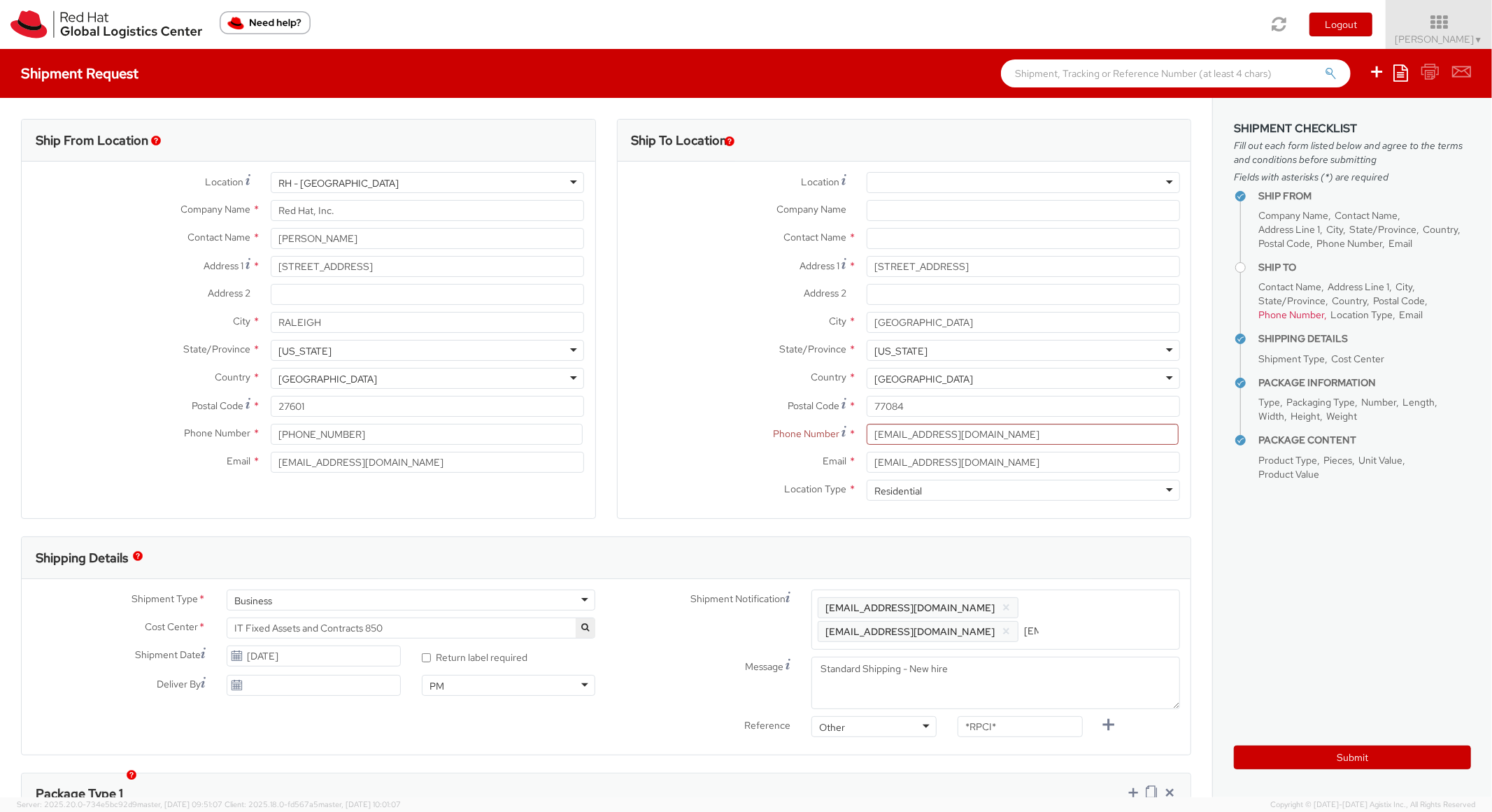
scroll to position [0, 82]
type input "[EMAIL_ADDRESS][DOMAIN_NAME]"
click at [1097, 531] on div "Ship To Location Location * [GEOGRAPHIC_DATA] - [GEOGRAPHIC_DATA] - [GEOGRAPHIC…" at bounding box center [905, 328] width 576 height 418
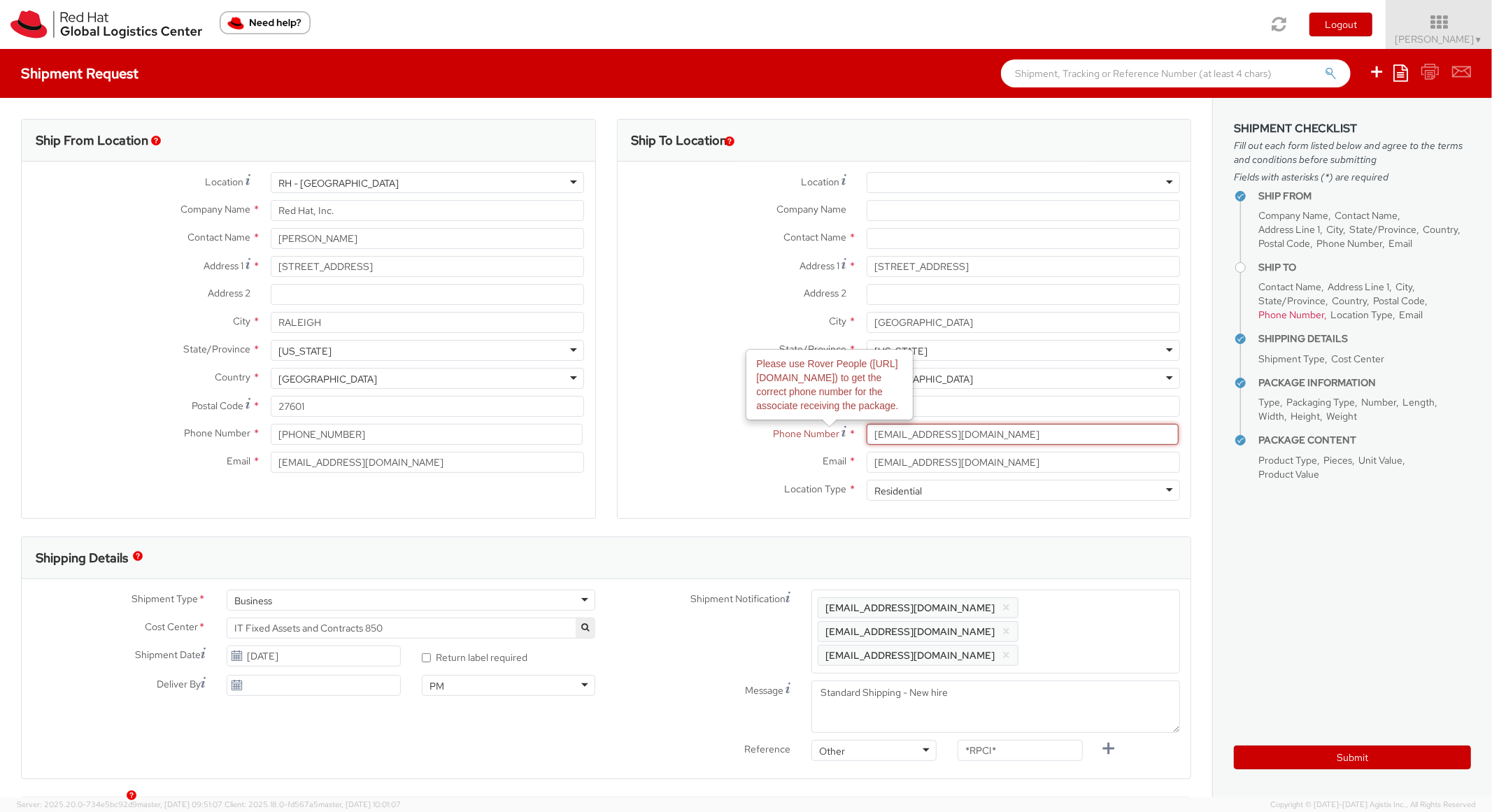
drag, startPoint x: 981, startPoint y: 432, endPoint x: 768, endPoint y: 422, distance: 213.2
click at [746, 424] on div "Phone Number Please use Rover People ([URL][DOMAIN_NAME]) to get the correct ph…" at bounding box center [905, 434] width 574 height 21
paste input "7135053684"
type input "7135053684"
click at [719, 423] on div "Postal Code * 77084" at bounding box center [905, 410] width 574 height 28
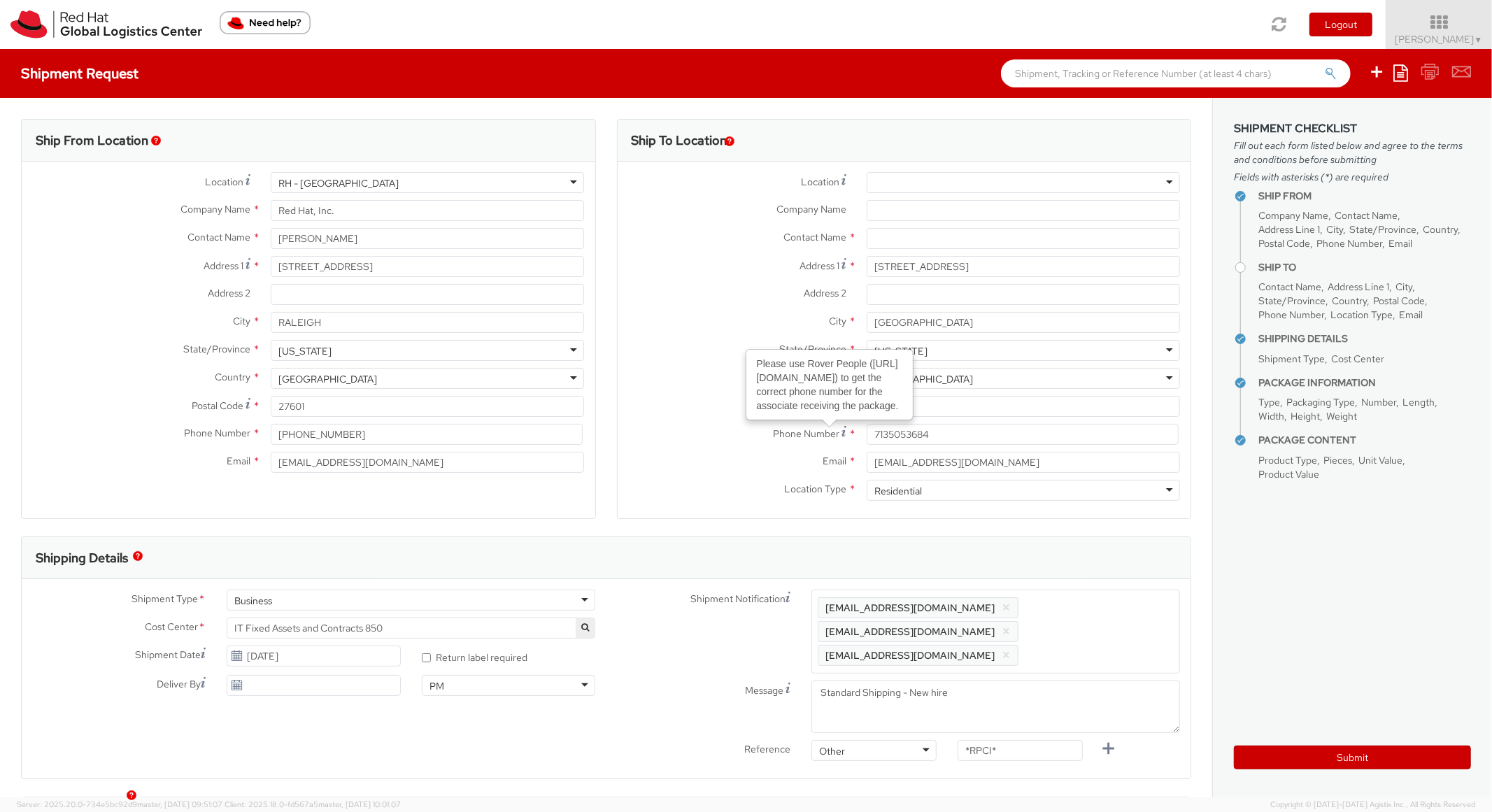
scroll to position [420, 0]
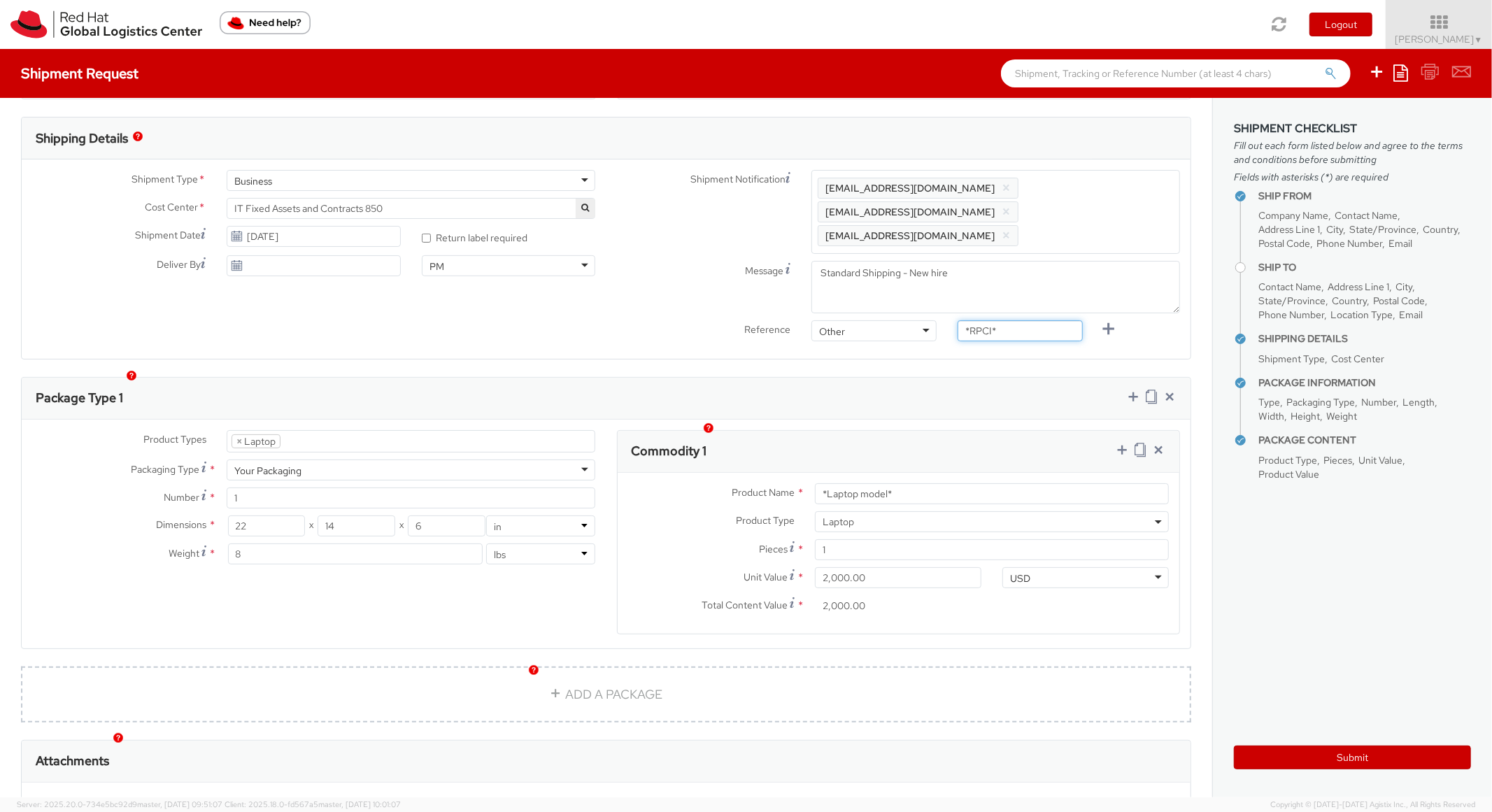
paste input "RPCI0082185"
drag, startPoint x: 956, startPoint y: 303, endPoint x: 874, endPoint y: 298, distance: 82.2
click at [874, 320] on div "Reference Other Other Other Purchase Order Number Reference Number *RPCI*" at bounding box center [898, 334] width 584 height 28
type input "RPCI0082185"
click at [884, 377] on div "Package Type 1" at bounding box center [606, 398] width 1169 height 42
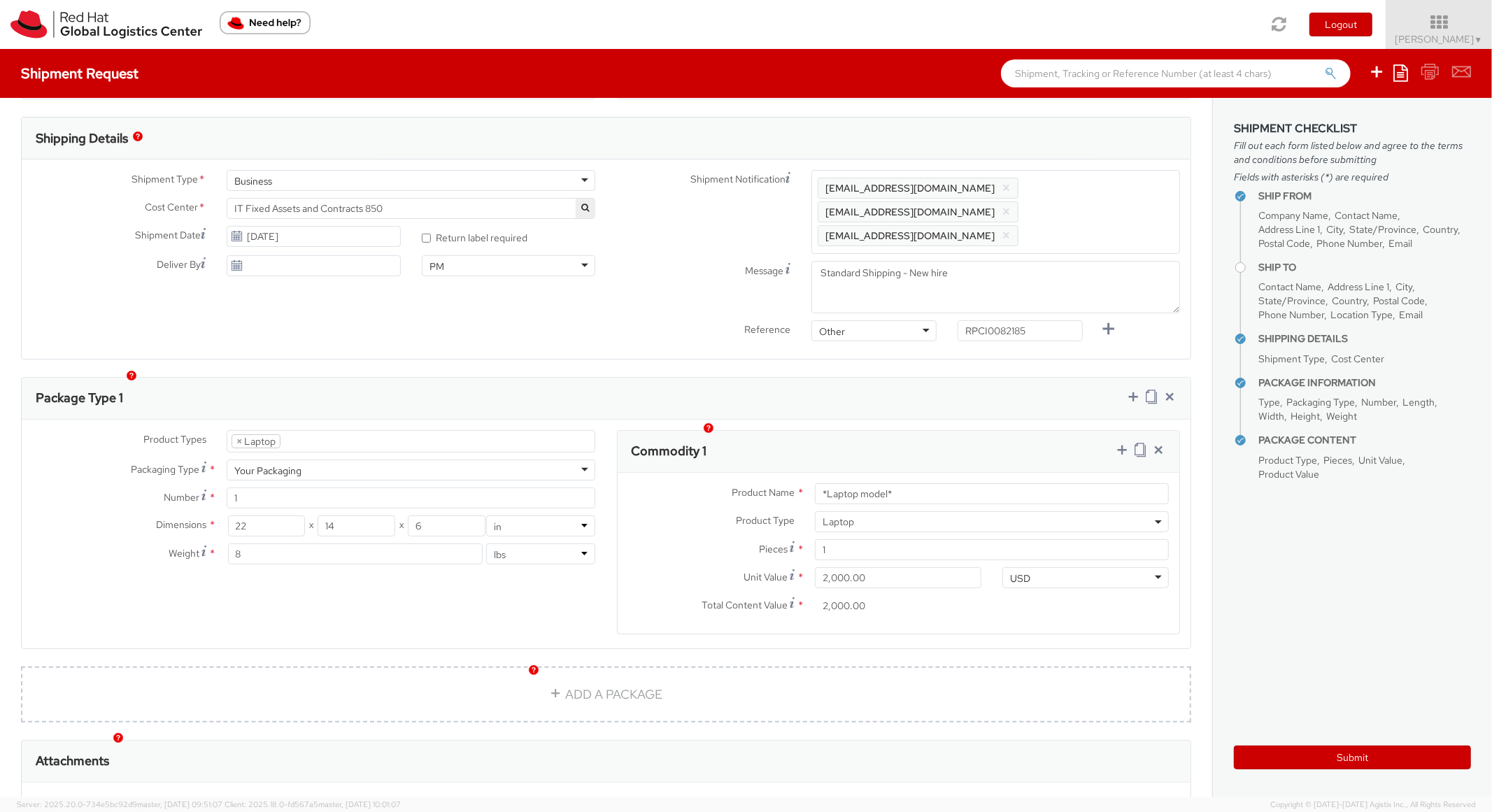
drag, startPoint x: 901, startPoint y: 459, endPoint x: 851, endPoint y: 460, distance: 50.0
click at [802, 473] on div "Product Name * *Laptop model* Product Type * Documents Docking Station Laptop M…" at bounding box center [899, 553] width 563 height 161
drag, startPoint x: 938, startPoint y: 465, endPoint x: 755, endPoint y: 447, distance: 183.9
click at [755, 447] on div "Commodity 1 Product Name * *Laptop model* Product Type * Documents Docking Stat…" at bounding box center [899, 532] width 564 height 204
paste input "DEVELOPER/DESIGNER - Apple"
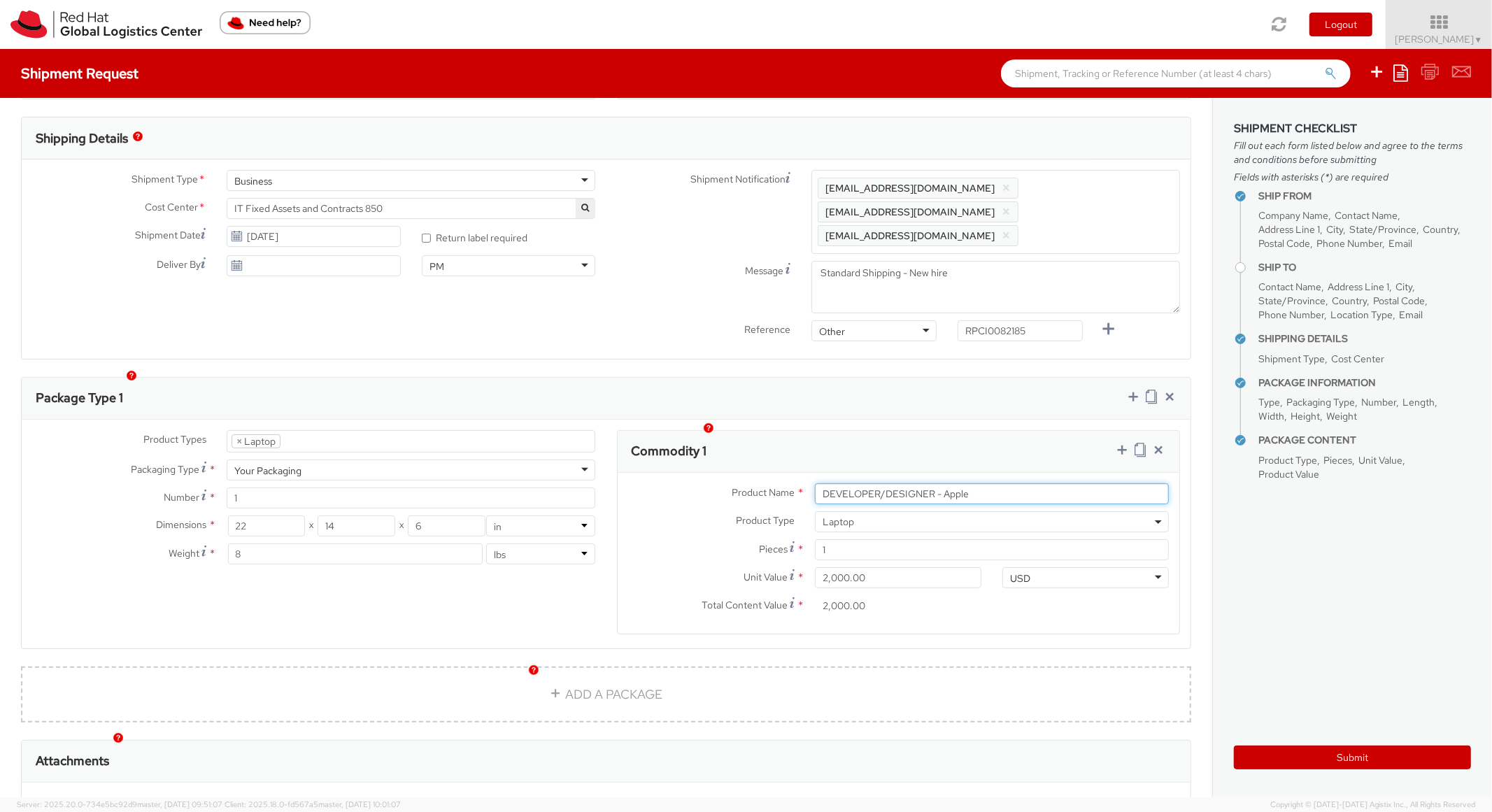
type input "DEVELOPER/DESIGNER - Apple"
click at [877, 431] on div "Commodity 1" at bounding box center [899, 451] width 563 height 42
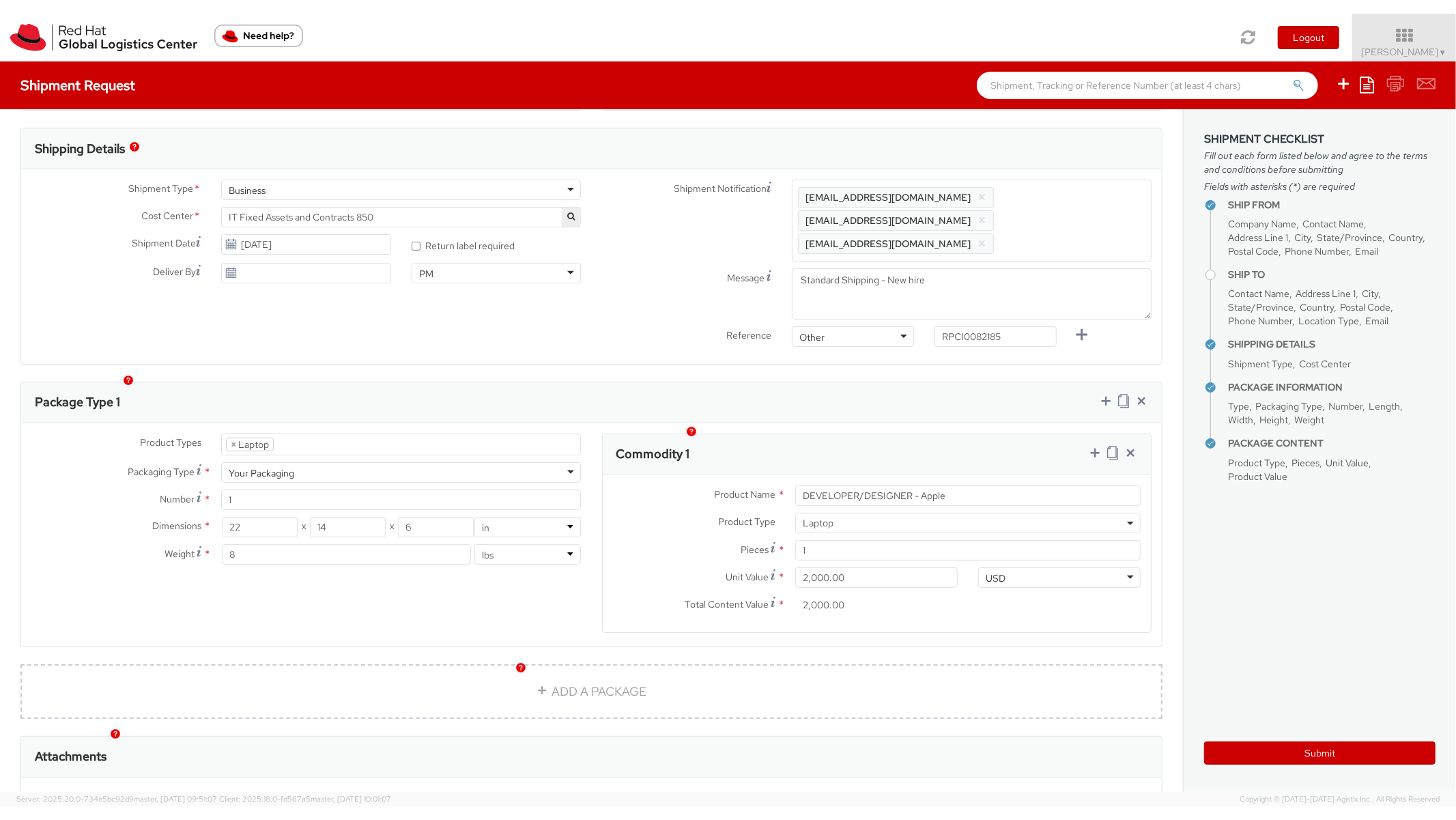
scroll to position [0, 0]
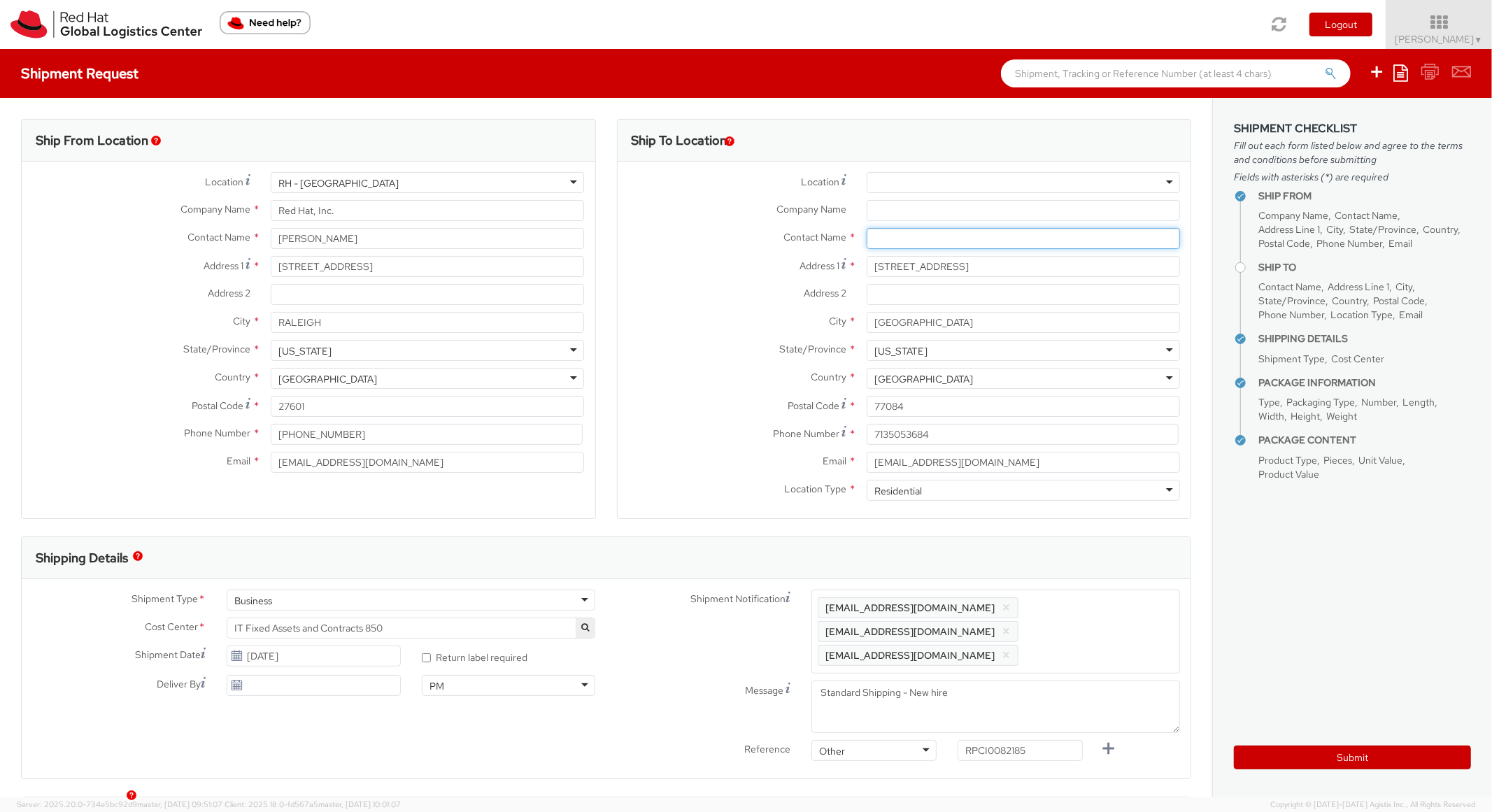
click at [892, 237] on input "text" at bounding box center [1024, 237] width 313 height 21
paste input "[PERSON_NAME]"
type input "[PERSON_NAME]"
click at [751, 274] on label "Address 1 *" at bounding box center [737, 265] width 238 height 19
click at [867, 274] on input "[STREET_ADDRESS]" at bounding box center [1024, 266] width 313 height 21
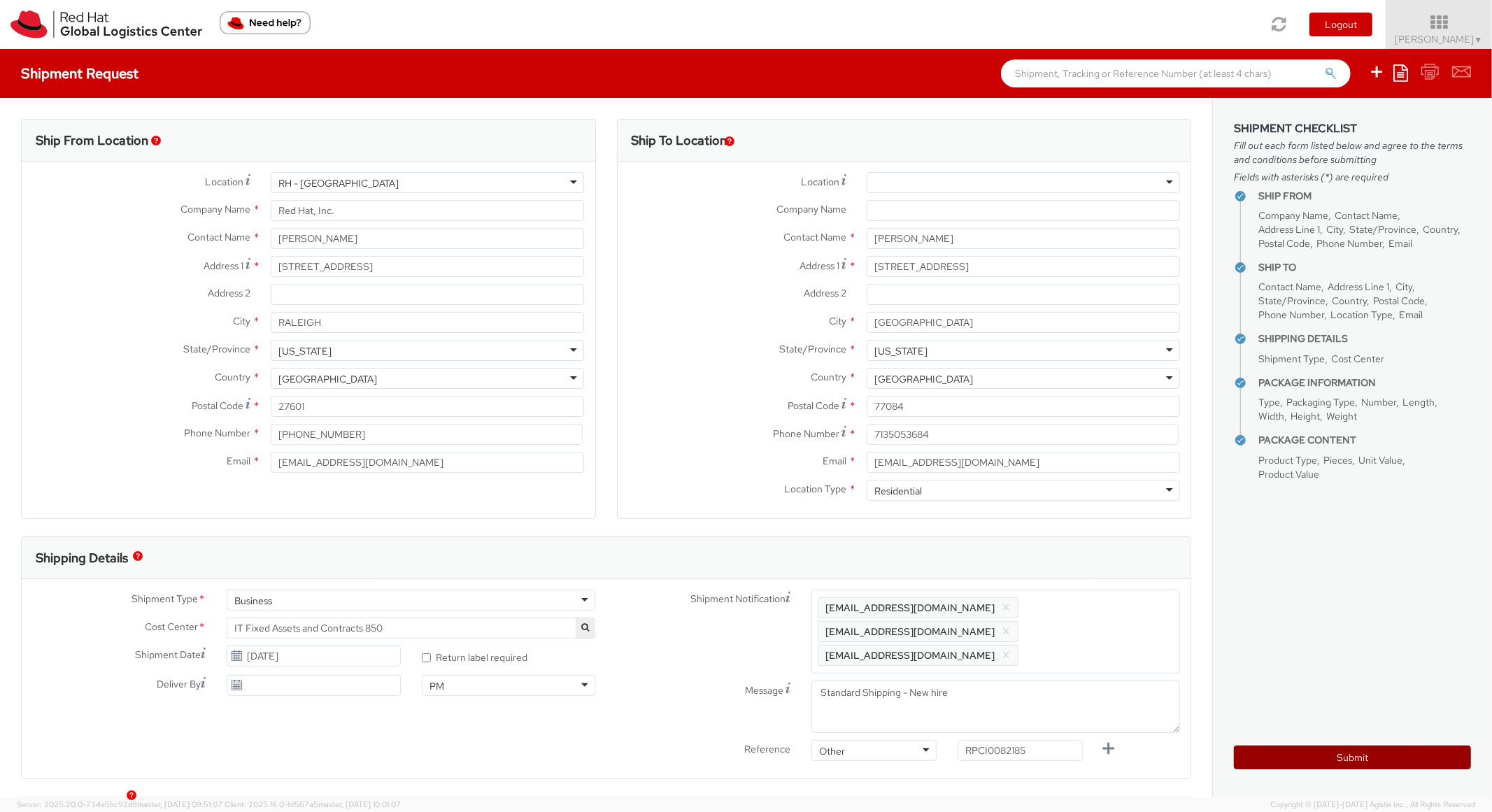
click at [1275, 754] on button "Submit" at bounding box center [1352, 758] width 237 height 24
type input "[PERSON_NAME]"
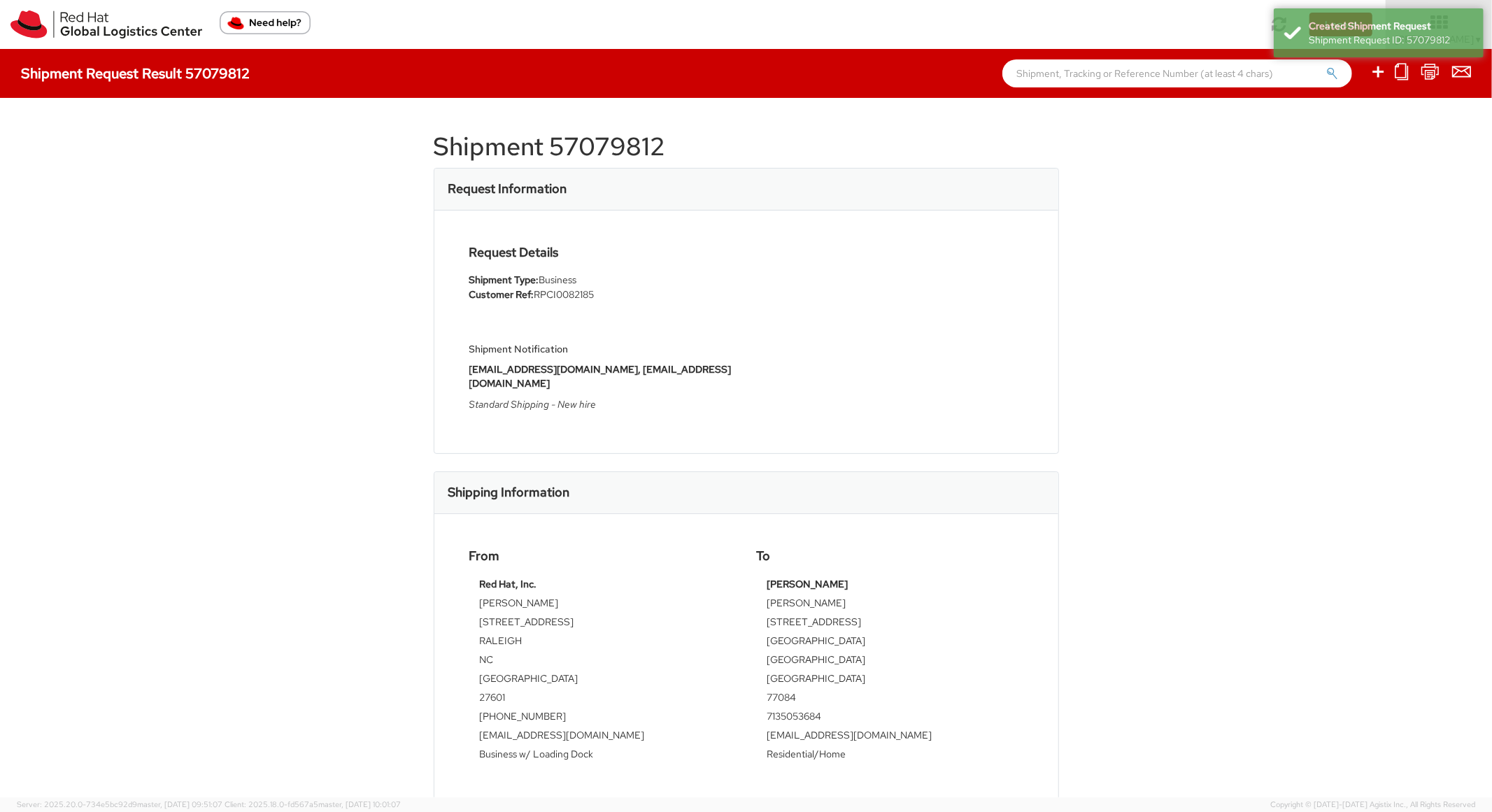
click at [609, 135] on h1 "Shipment 57079812" at bounding box center [746, 147] width 626 height 28
click at [610, 144] on h1 "Shipment 57079812" at bounding box center [746, 147] width 626 height 28
copy h1 "57079812"
